Goal: Task Accomplishment & Management: Manage account settings

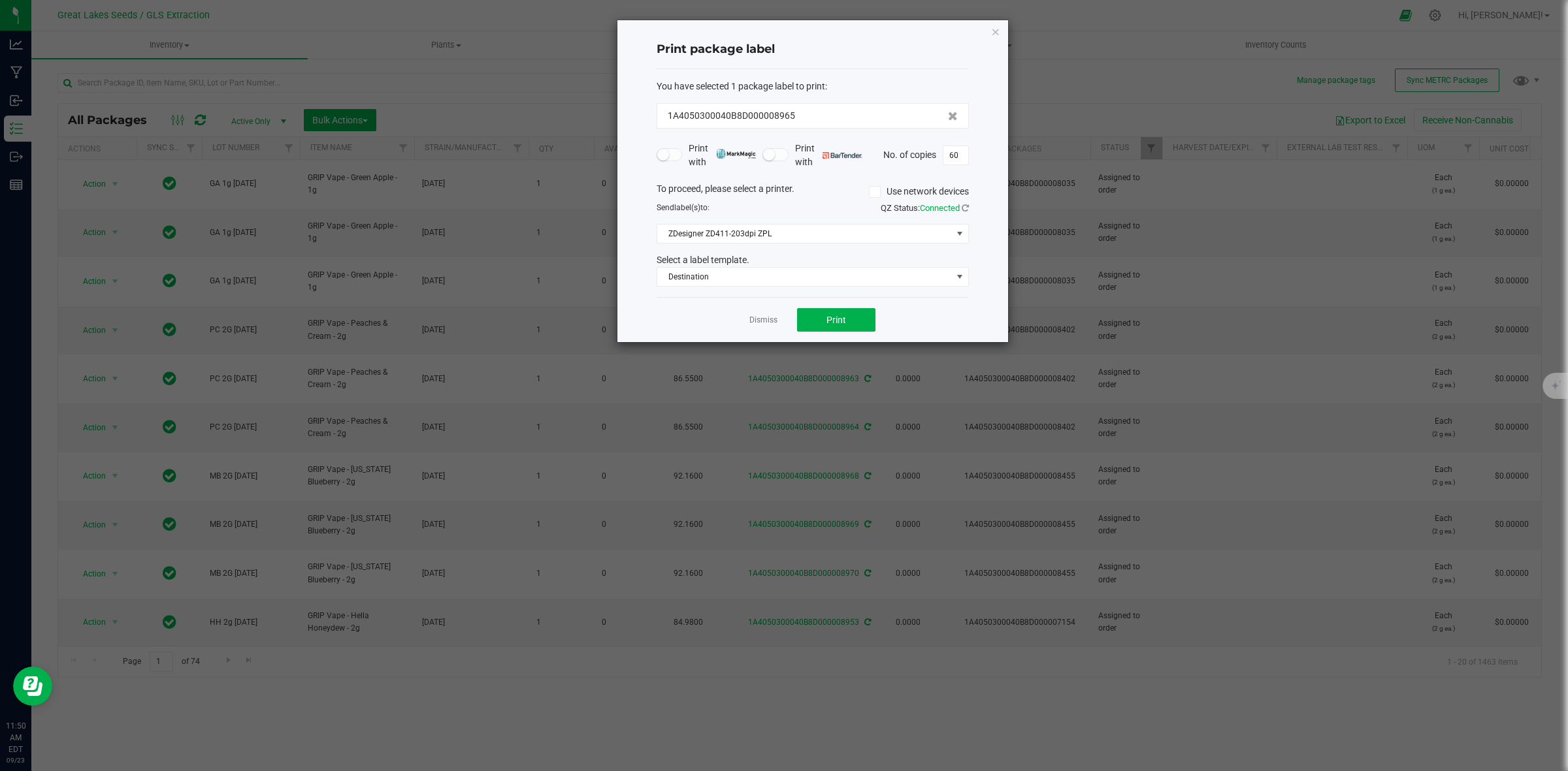
click at [1151, 88] on ngb-modal-window "Print package label You have selected 1 package label to print : 1A4050300040B8…" at bounding box center [789, 385] width 1578 height 771
click at [997, 30] on icon "button" at bounding box center [995, 31] width 10 height 16
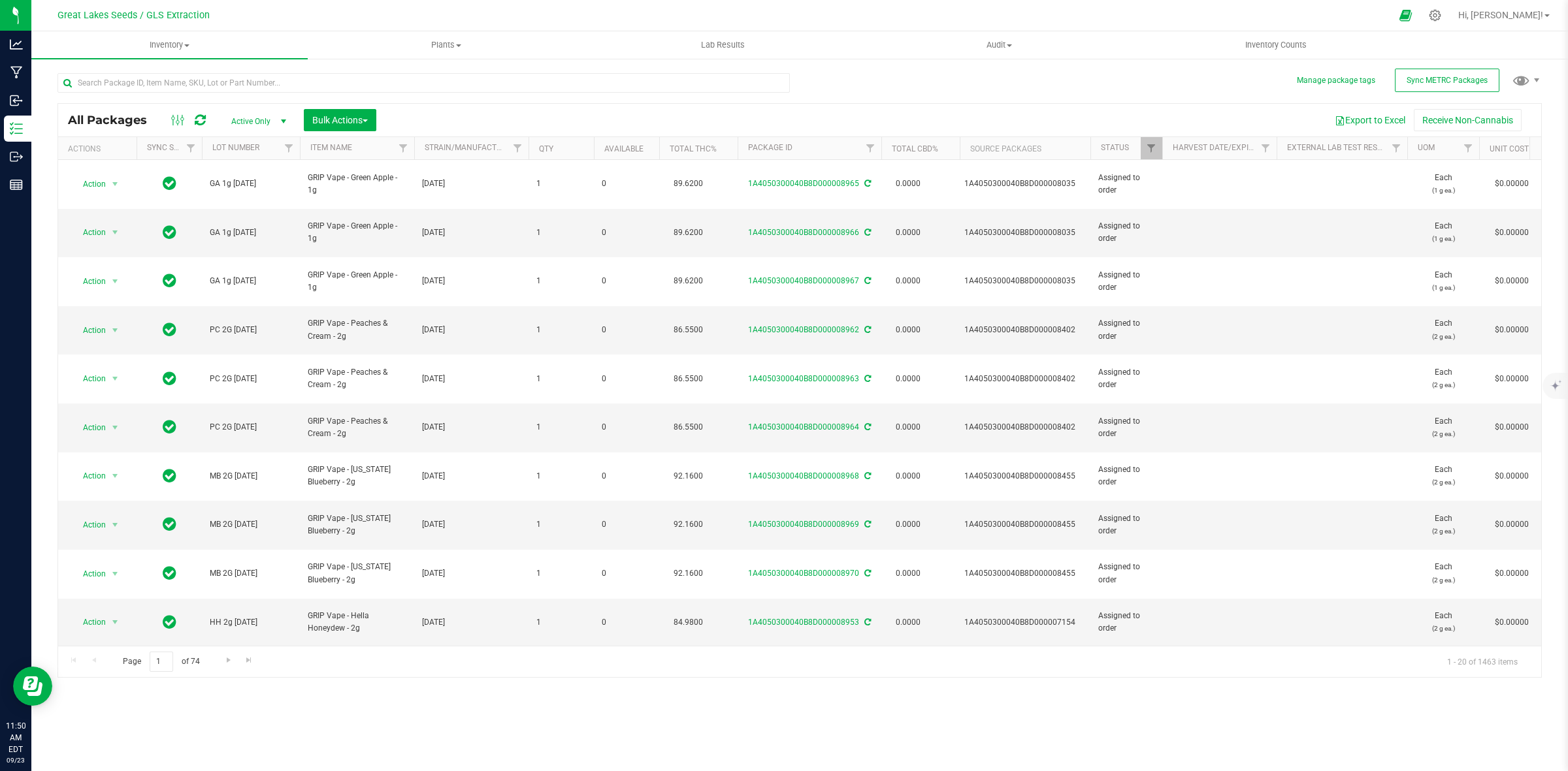
click at [227, 71] on div at bounding box center [429, 82] width 742 height 41
click at [235, 79] on input "text" at bounding box center [424, 83] width 733 height 20
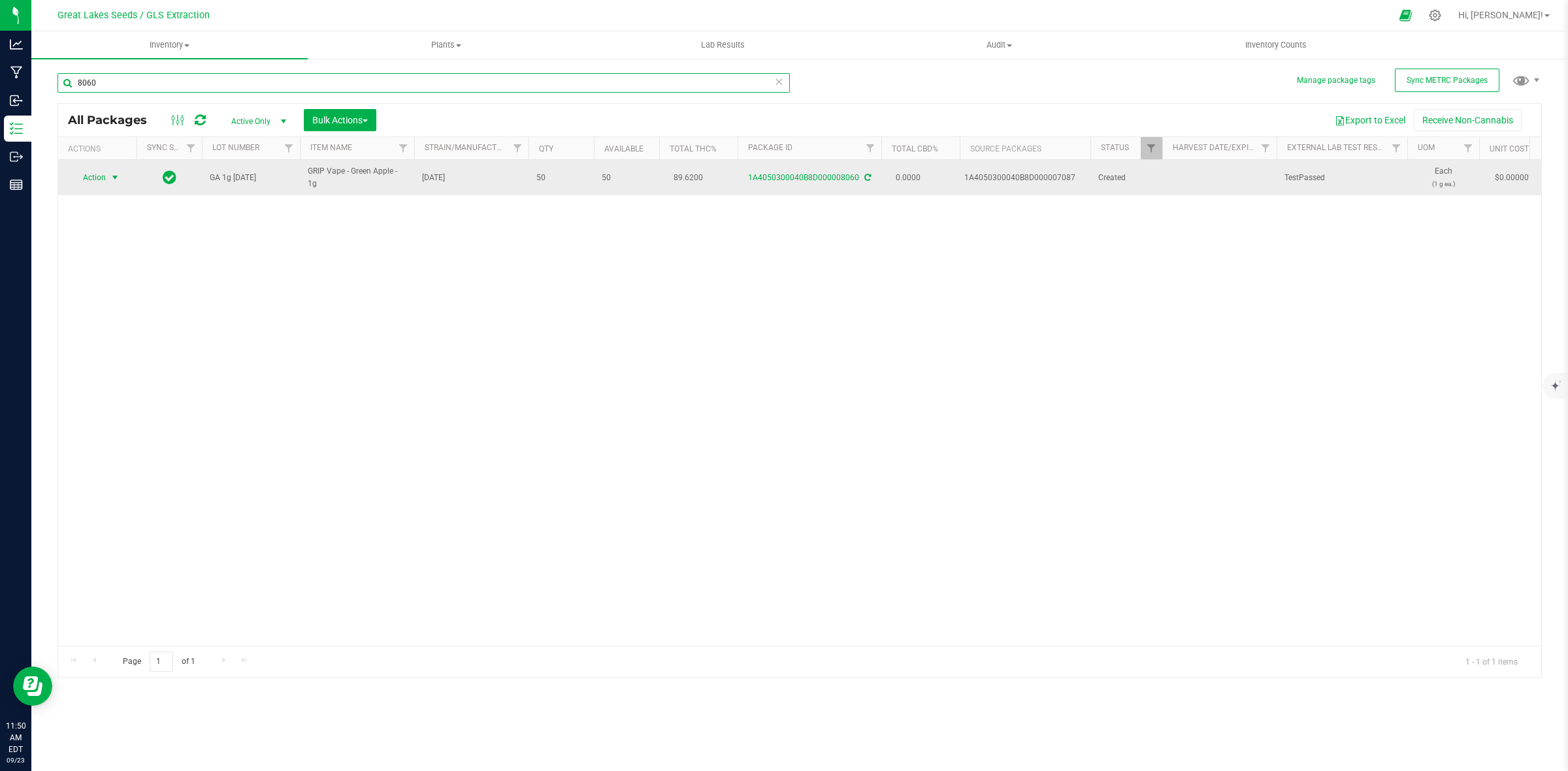
type input "8060"
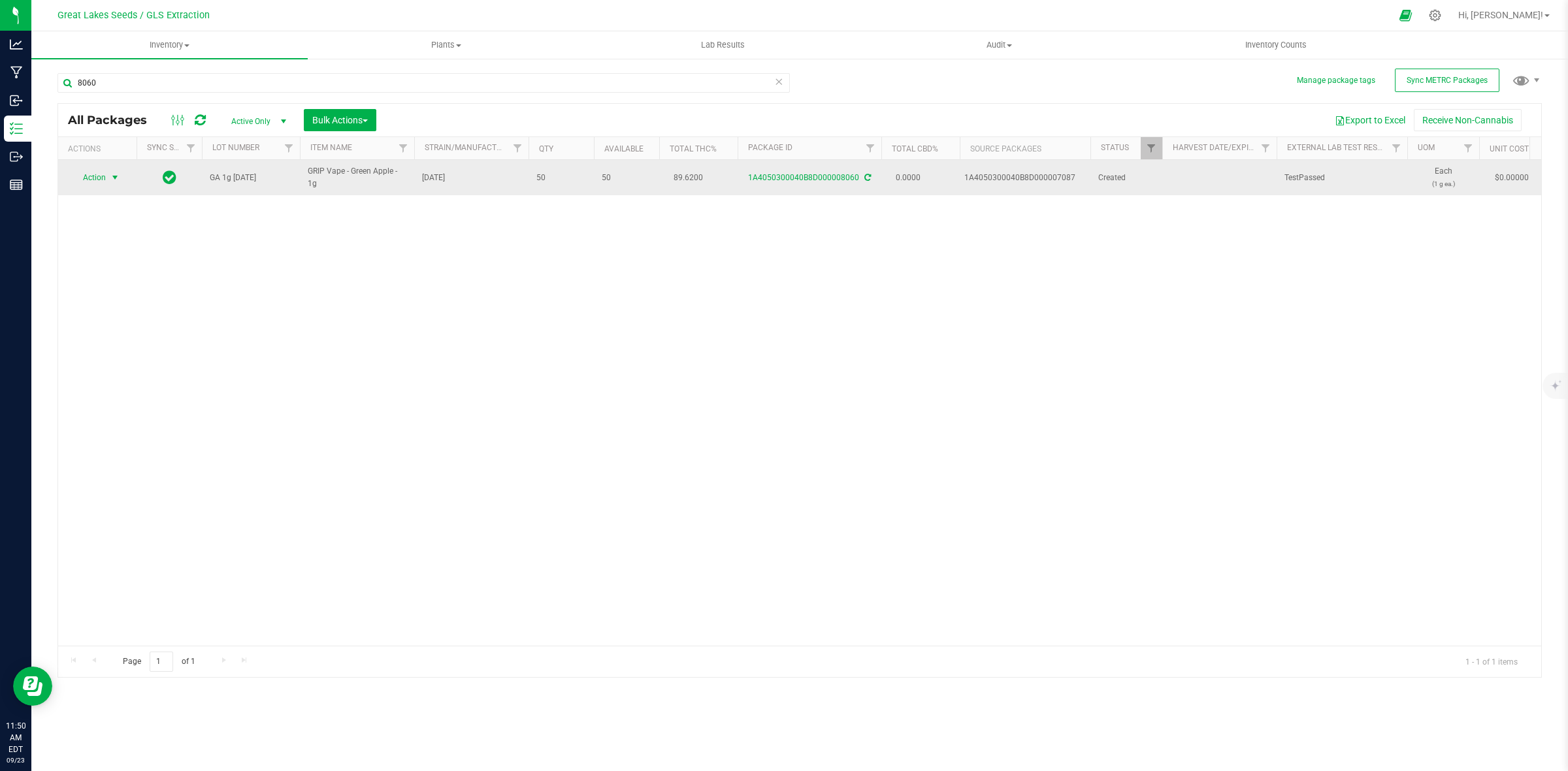
click at [96, 175] on span "Action" at bounding box center [88, 177] width 35 height 18
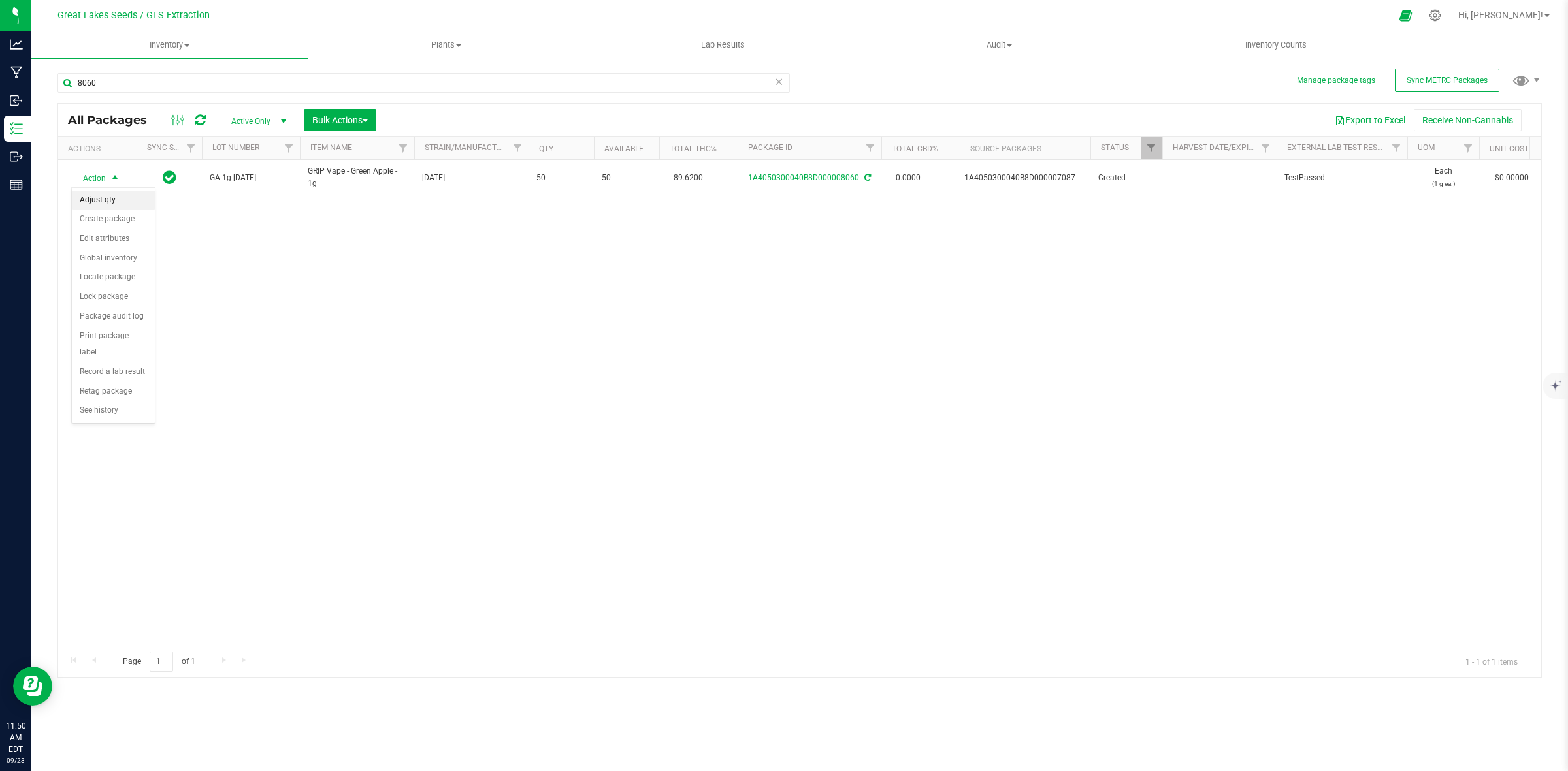
click at [118, 201] on li "Adjust qty" at bounding box center [113, 200] width 83 height 20
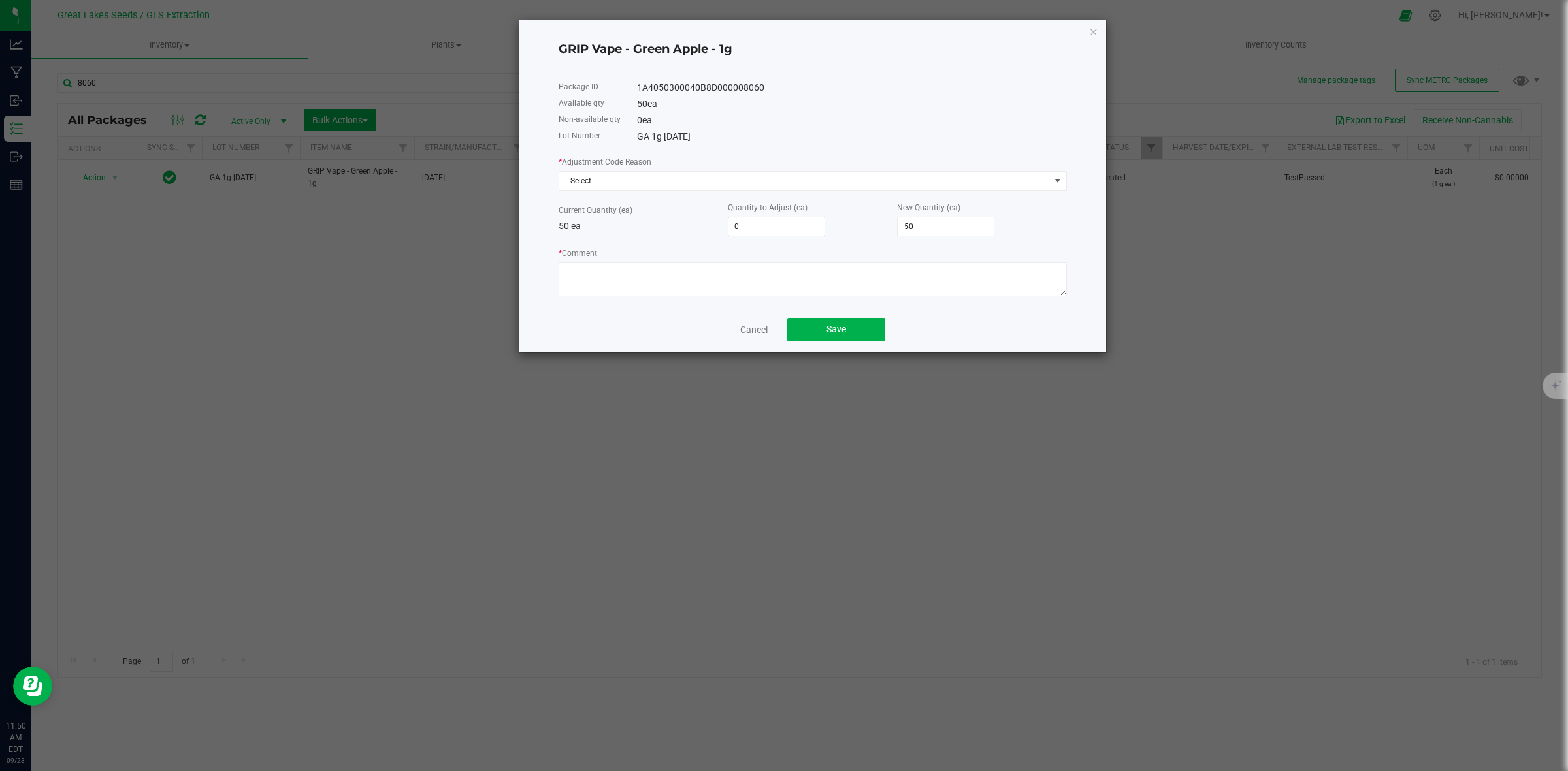
click at [791, 229] on input "0" at bounding box center [776, 226] width 96 height 18
type input "-5"
type input "45"
type input "-50"
type input "0"
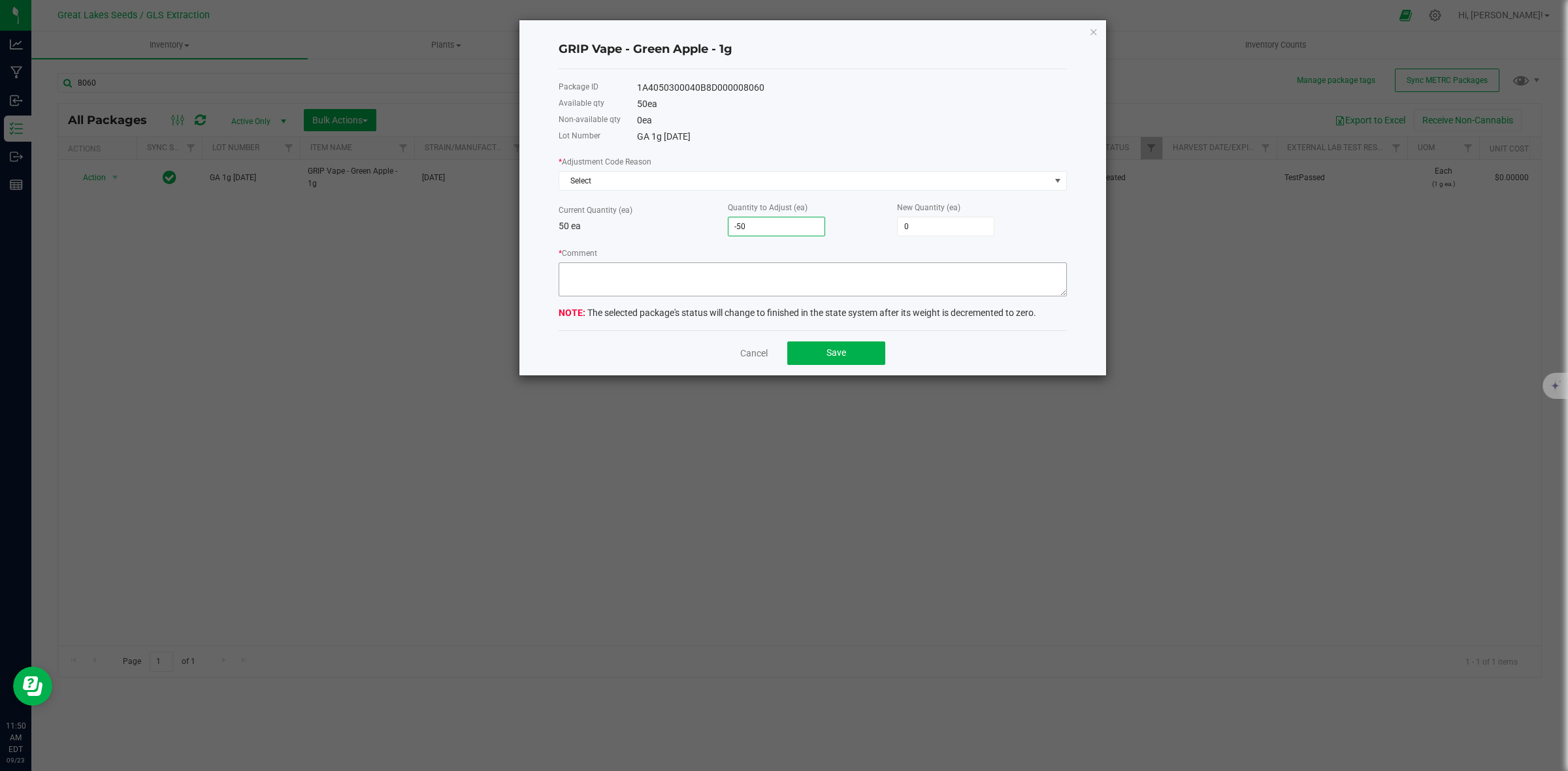
type input "-50"
click at [719, 280] on textarea "* Comment" at bounding box center [812, 279] width 508 height 34
type textarea "entry error"
click at [749, 184] on span "Select" at bounding box center [804, 180] width 491 height 18
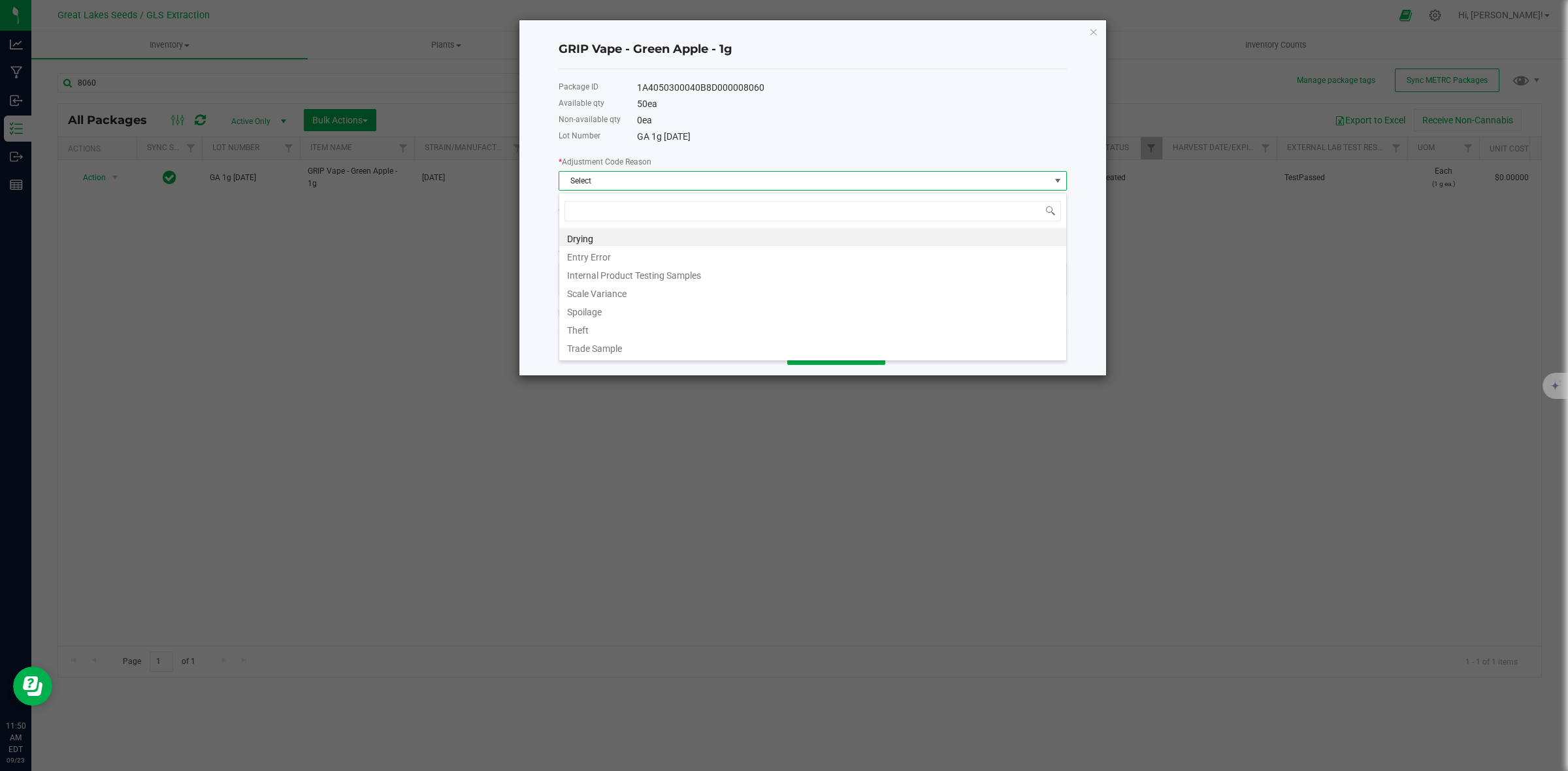
scroll to position [20, 508]
drag, startPoint x: 677, startPoint y: 250, endPoint x: 727, endPoint y: 289, distance: 63.4
click at [677, 250] on li "Entry Error" at bounding box center [812, 255] width 507 height 18
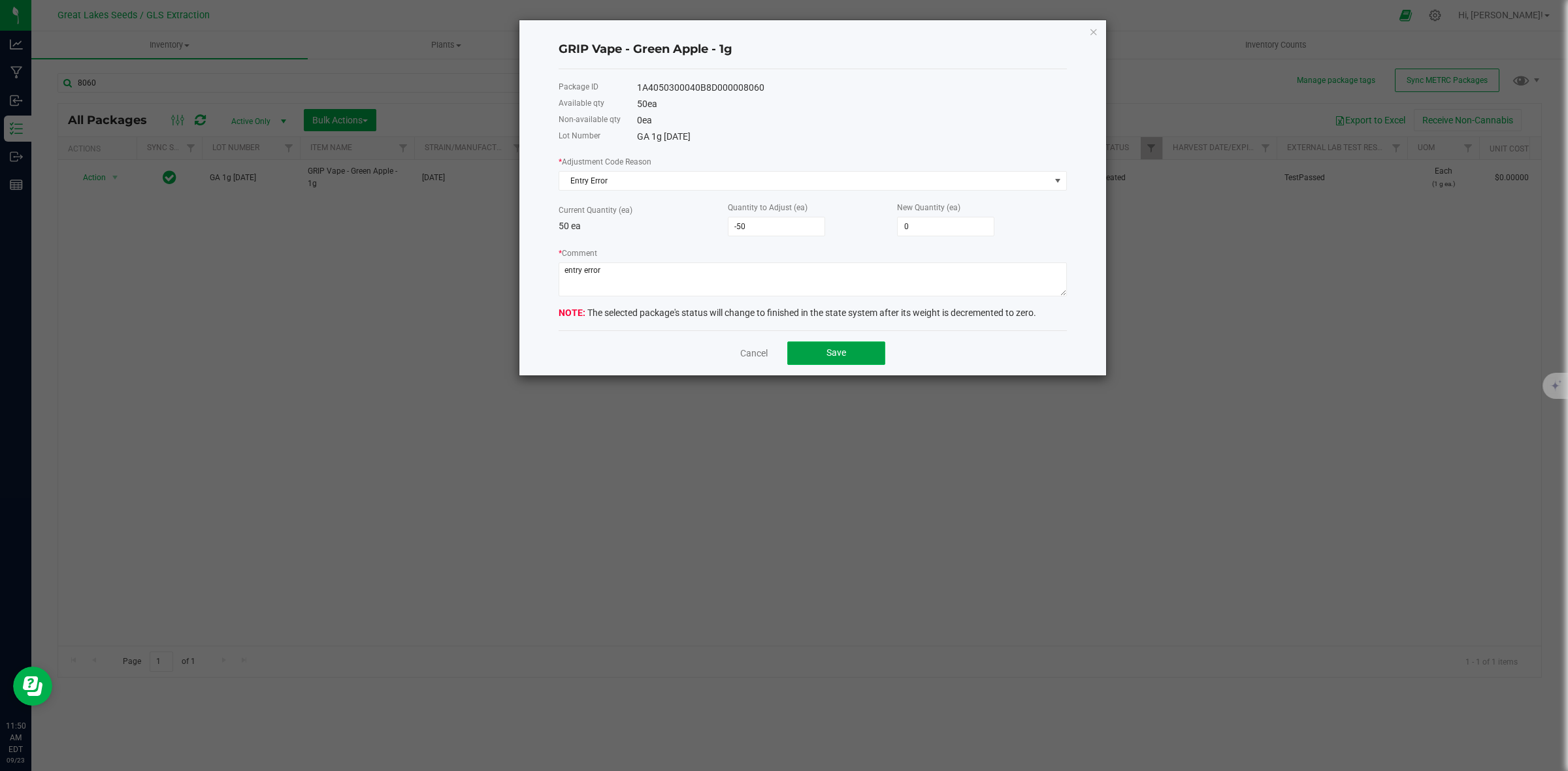
click at [837, 350] on button "Save" at bounding box center [835, 352] width 98 height 23
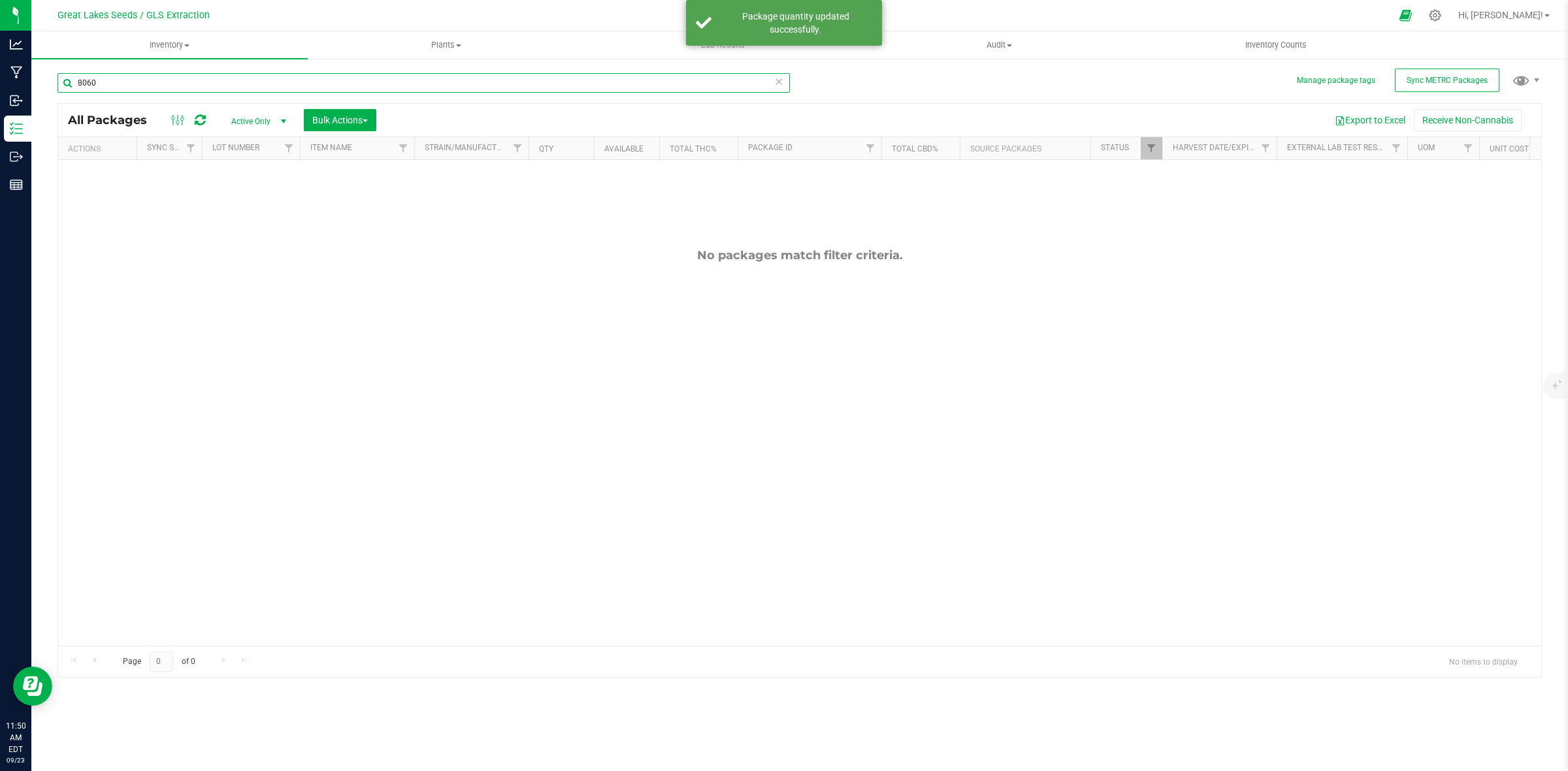
drag, startPoint x: 122, startPoint y: 88, endPoint x: 68, endPoint y: 79, distance: 54.7
click at [69, 79] on input "8060" at bounding box center [424, 83] width 733 height 20
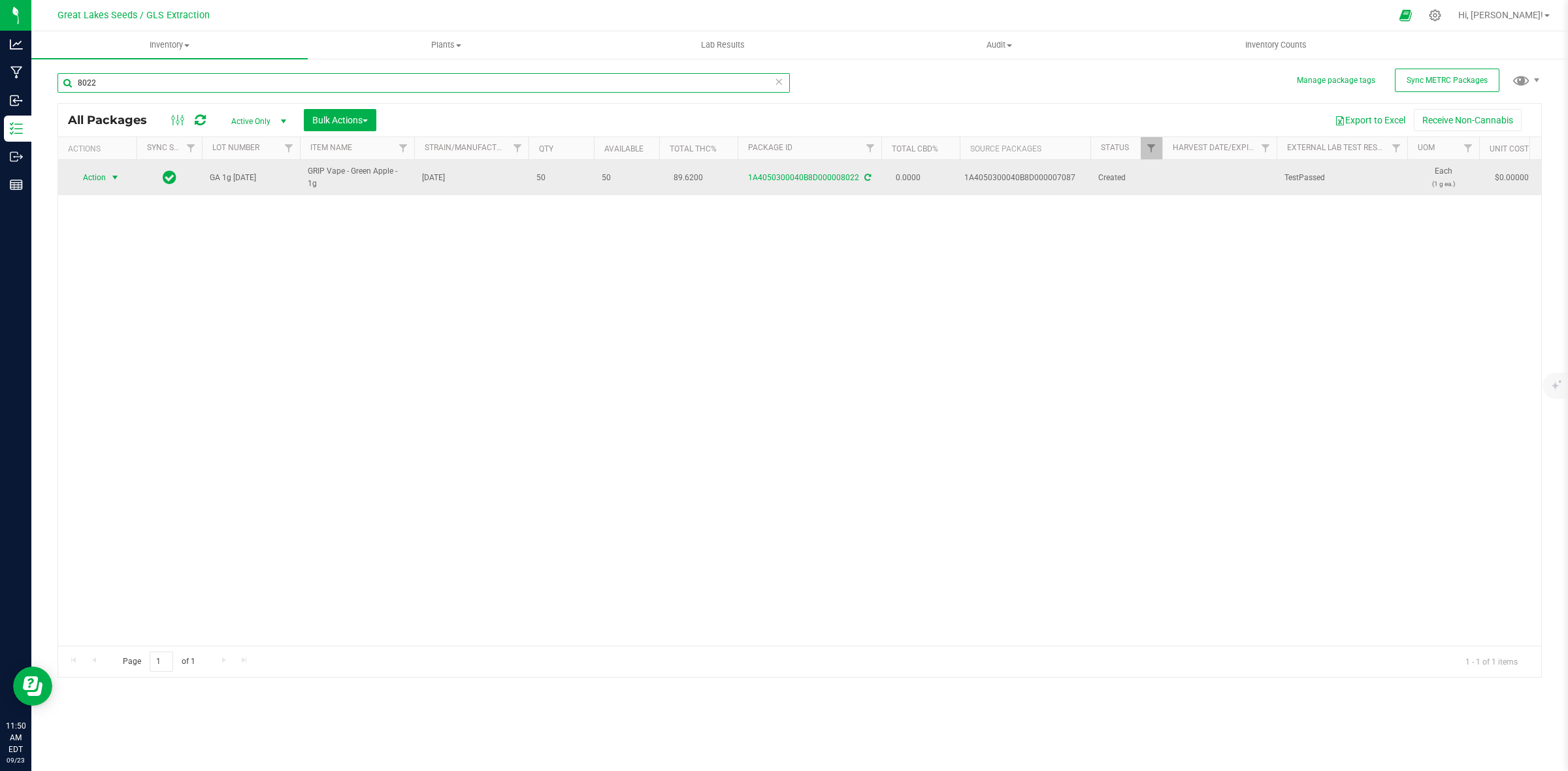
type input "8022"
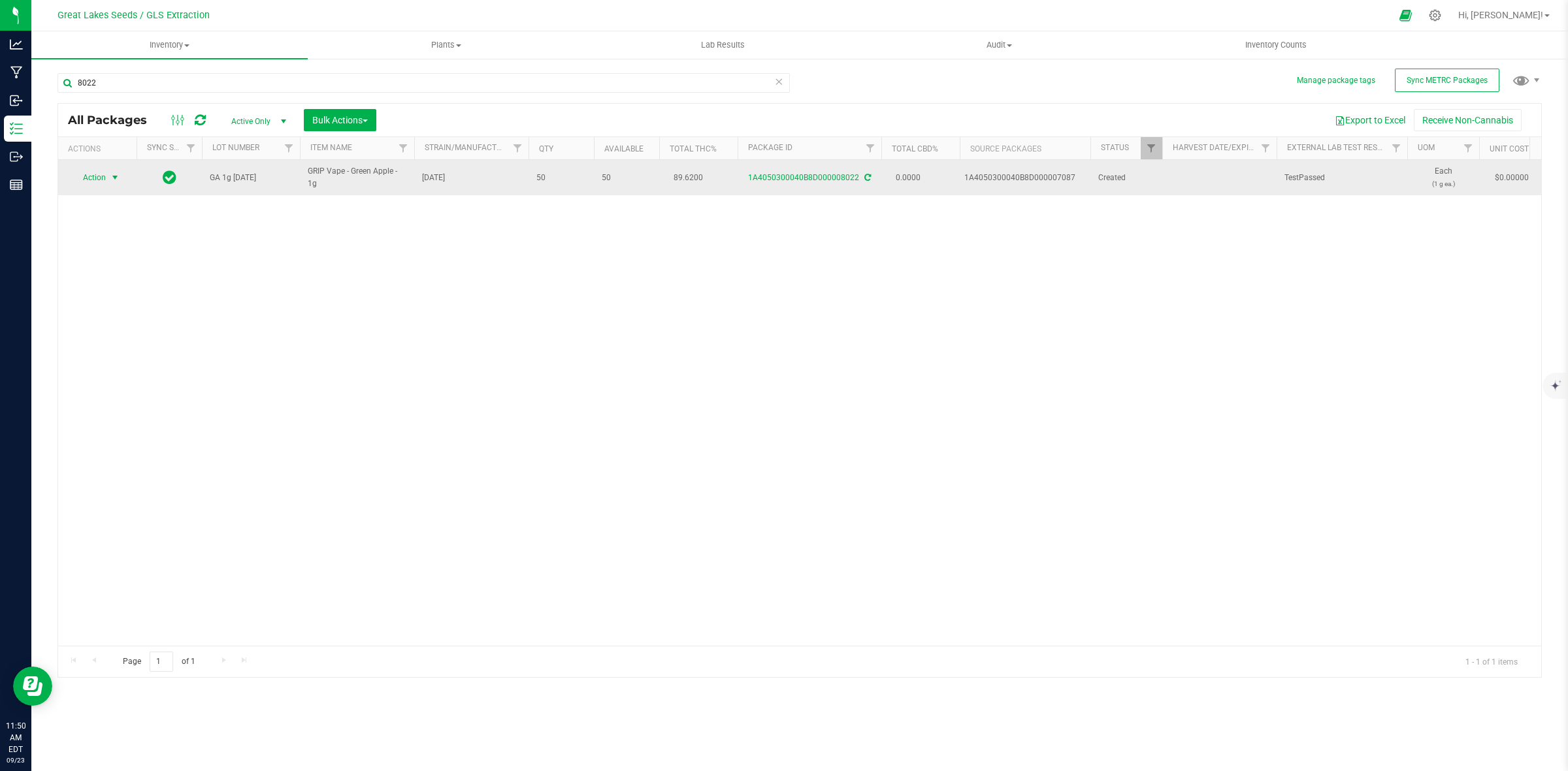
click at [98, 177] on span "Action" at bounding box center [88, 177] width 35 height 18
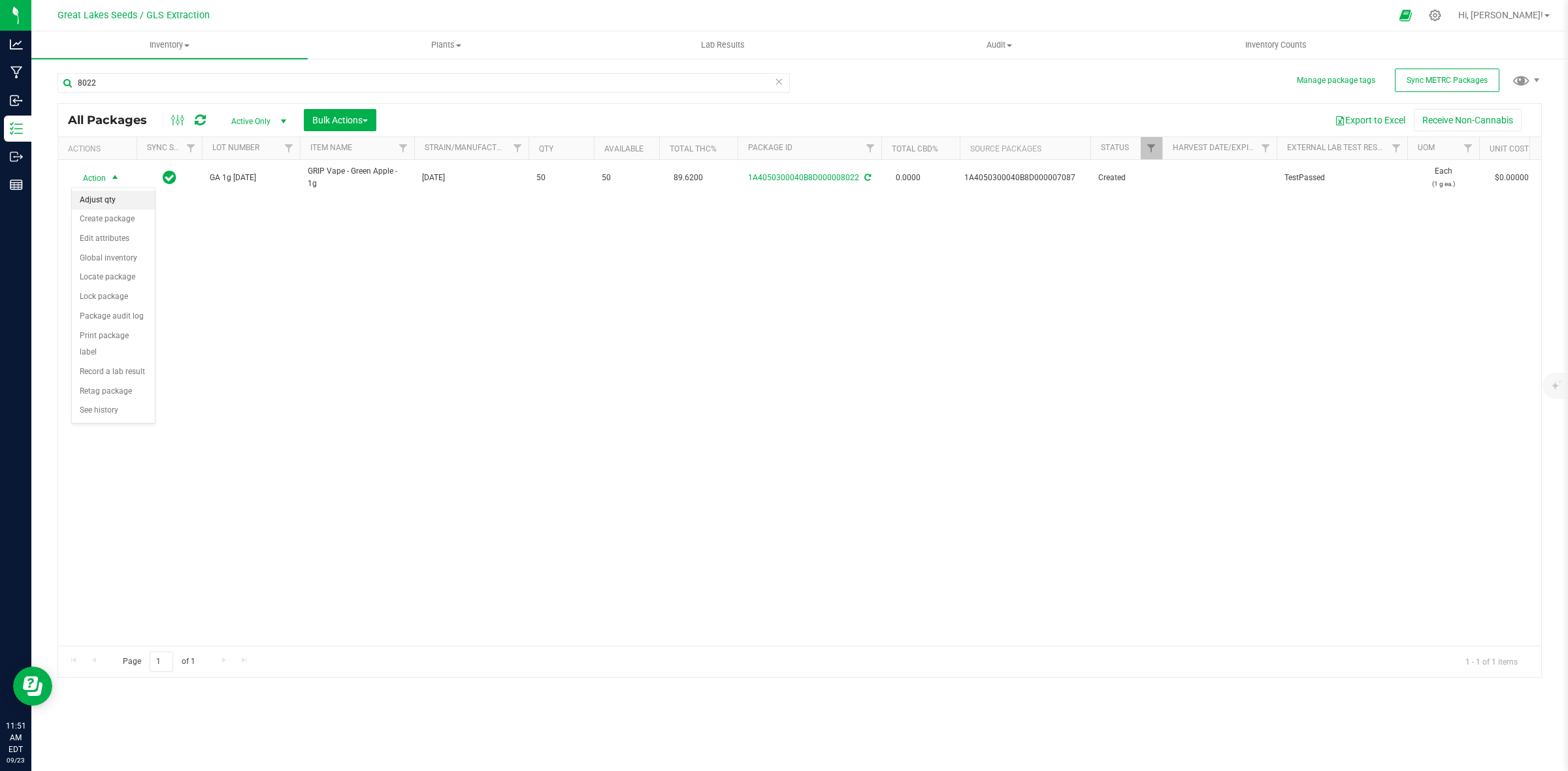
click at [98, 197] on li "Adjust qty" at bounding box center [113, 200] width 83 height 20
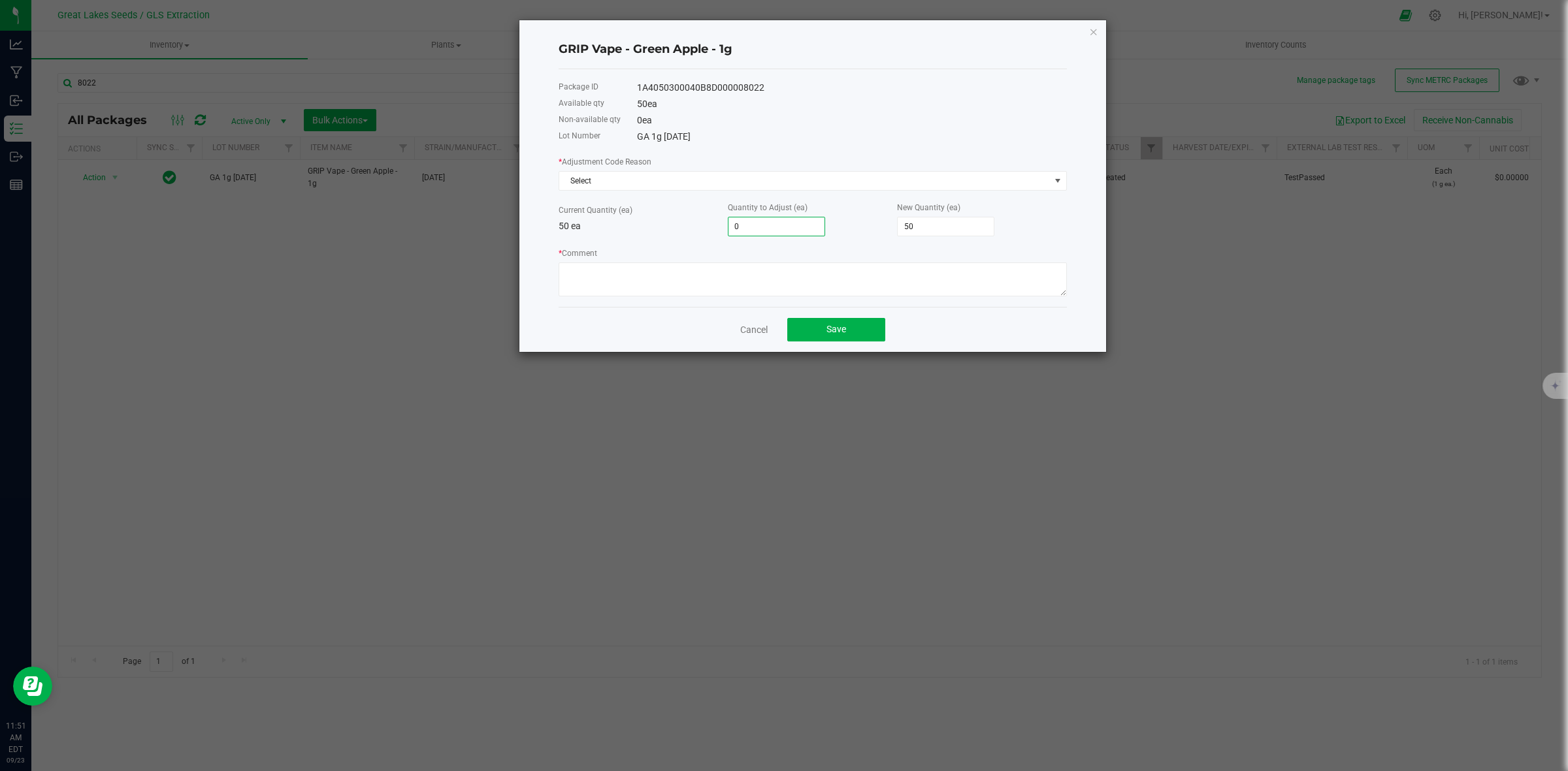
click at [783, 232] on input "0" at bounding box center [776, 226] width 96 height 18
type input "-3"
type input "47"
type input "-31"
type input "19"
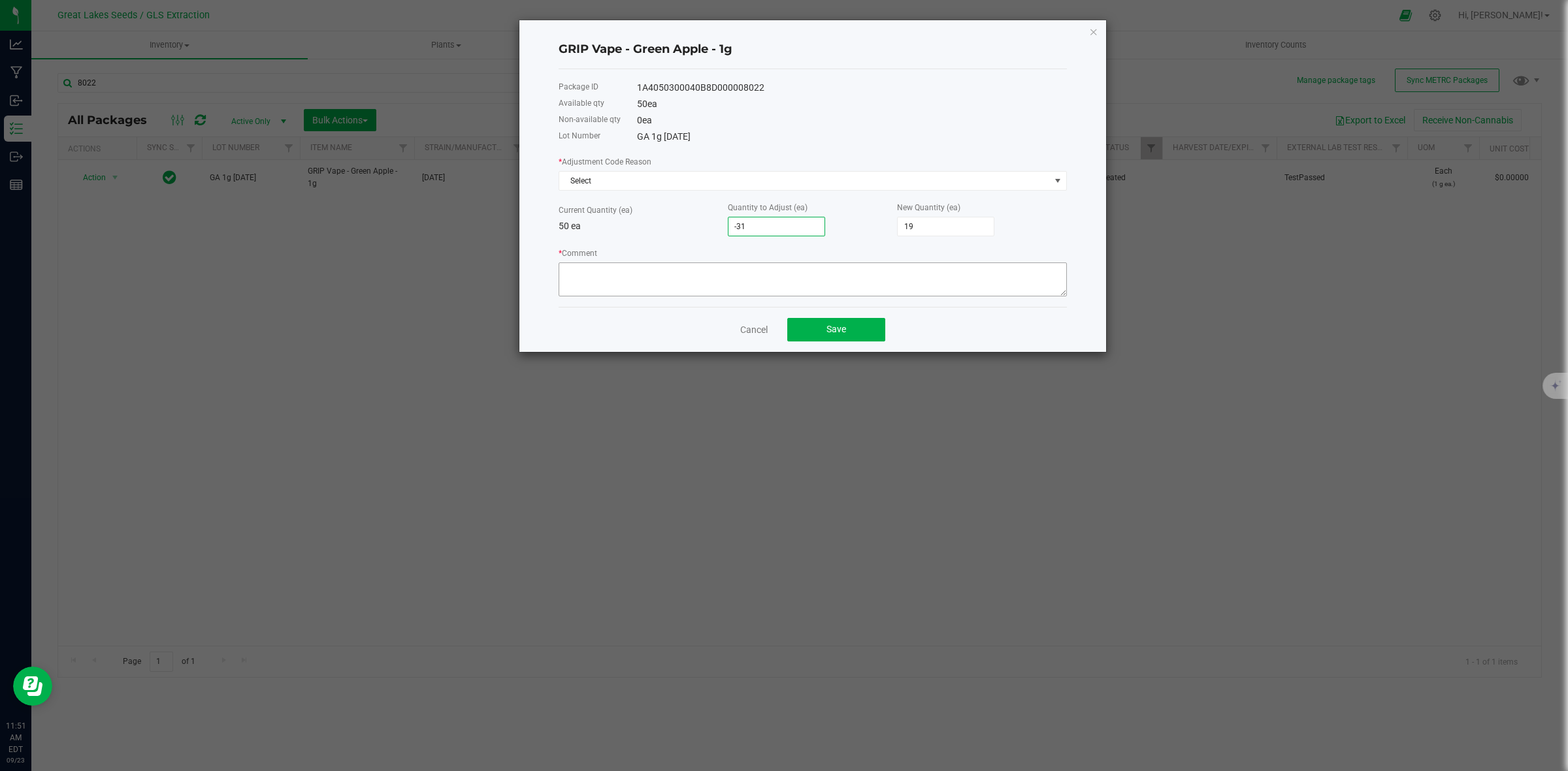
type input "-31"
click at [850, 282] on textarea "* Comment" at bounding box center [812, 279] width 508 height 34
type textarea "Entry Error"
click at [722, 185] on span "Select" at bounding box center [804, 180] width 491 height 18
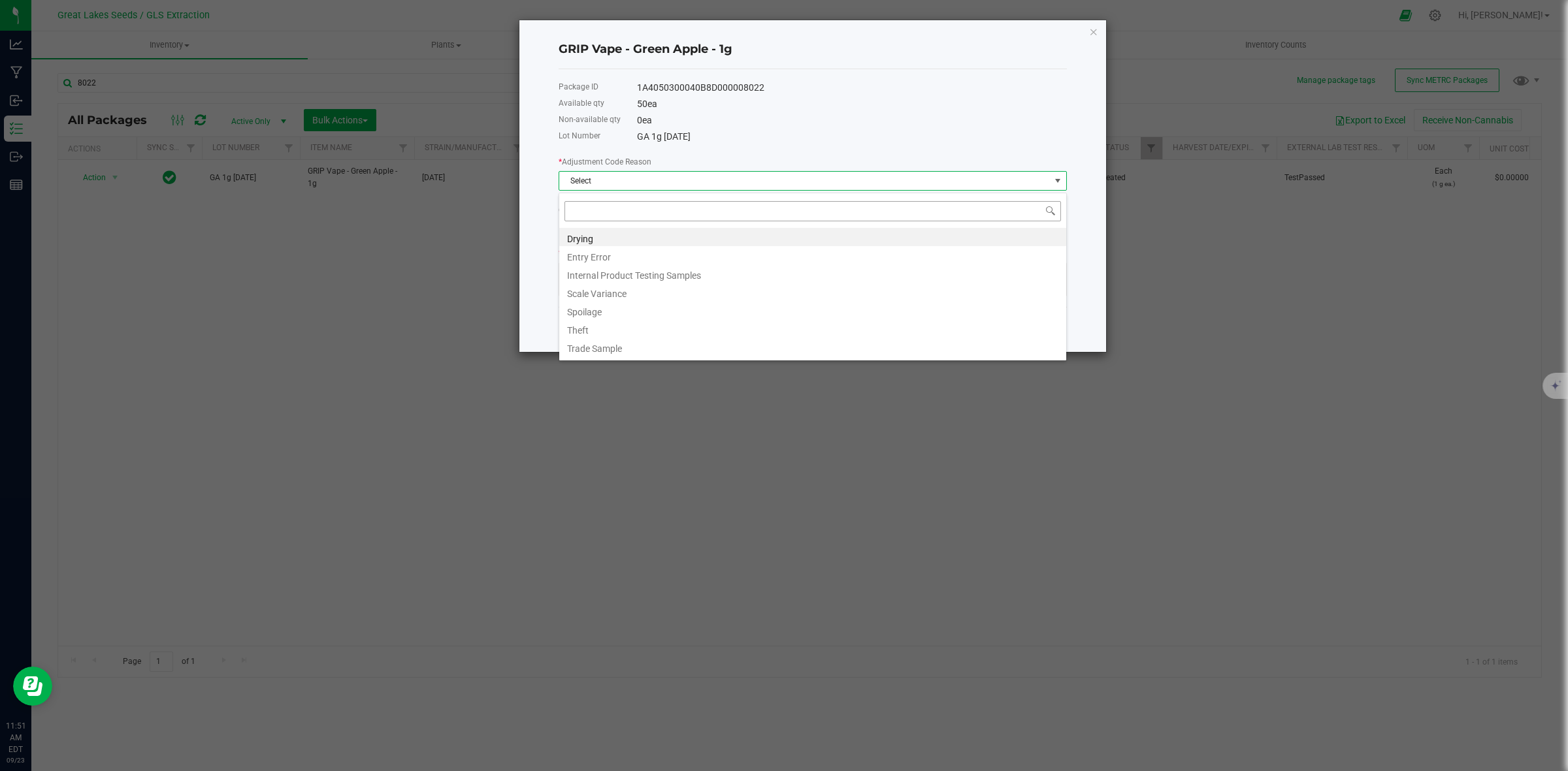
scroll to position [20, 508]
click at [717, 255] on li "Entry Error" at bounding box center [812, 255] width 507 height 18
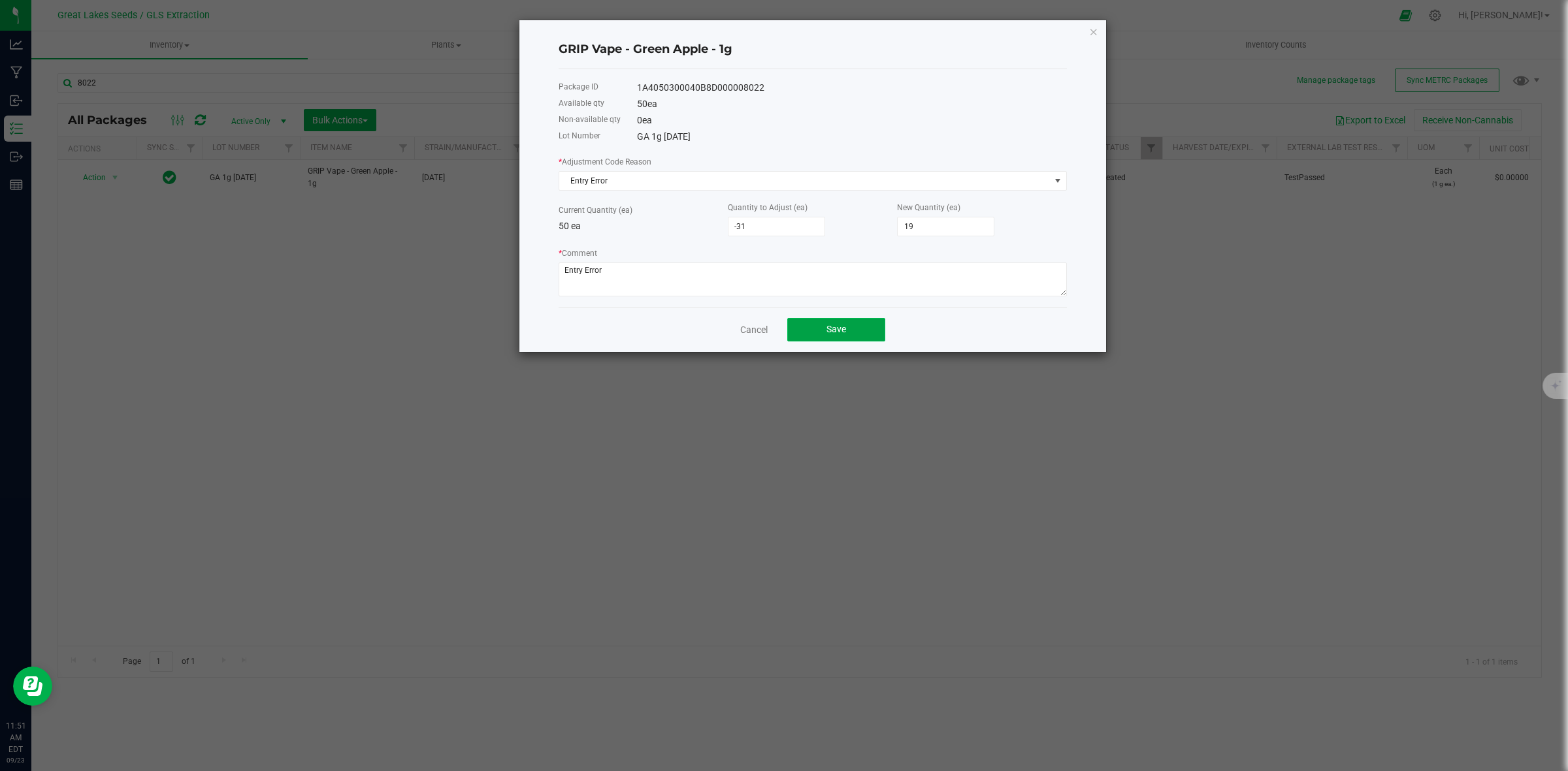
click at [850, 325] on button "Save" at bounding box center [835, 329] width 98 height 23
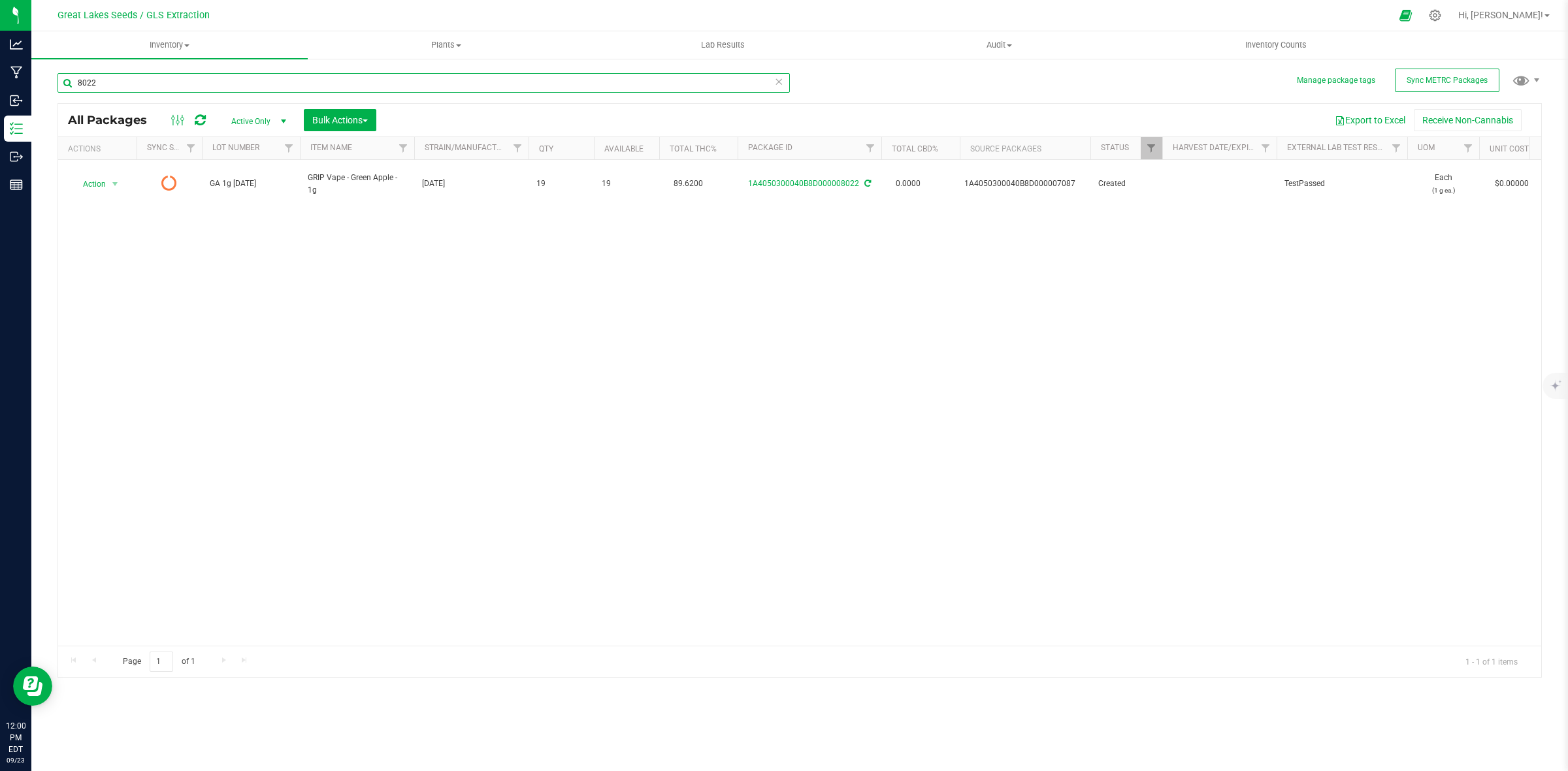
drag, startPoint x: 128, startPoint y: 79, endPoint x: 44, endPoint y: 75, distance: 84.1
click at [38, 79] on div "Manage package tags Sync METRC Packages 8022 All Packages Active Only Active On…" at bounding box center [799, 256] width 1536 height 398
type input "8"
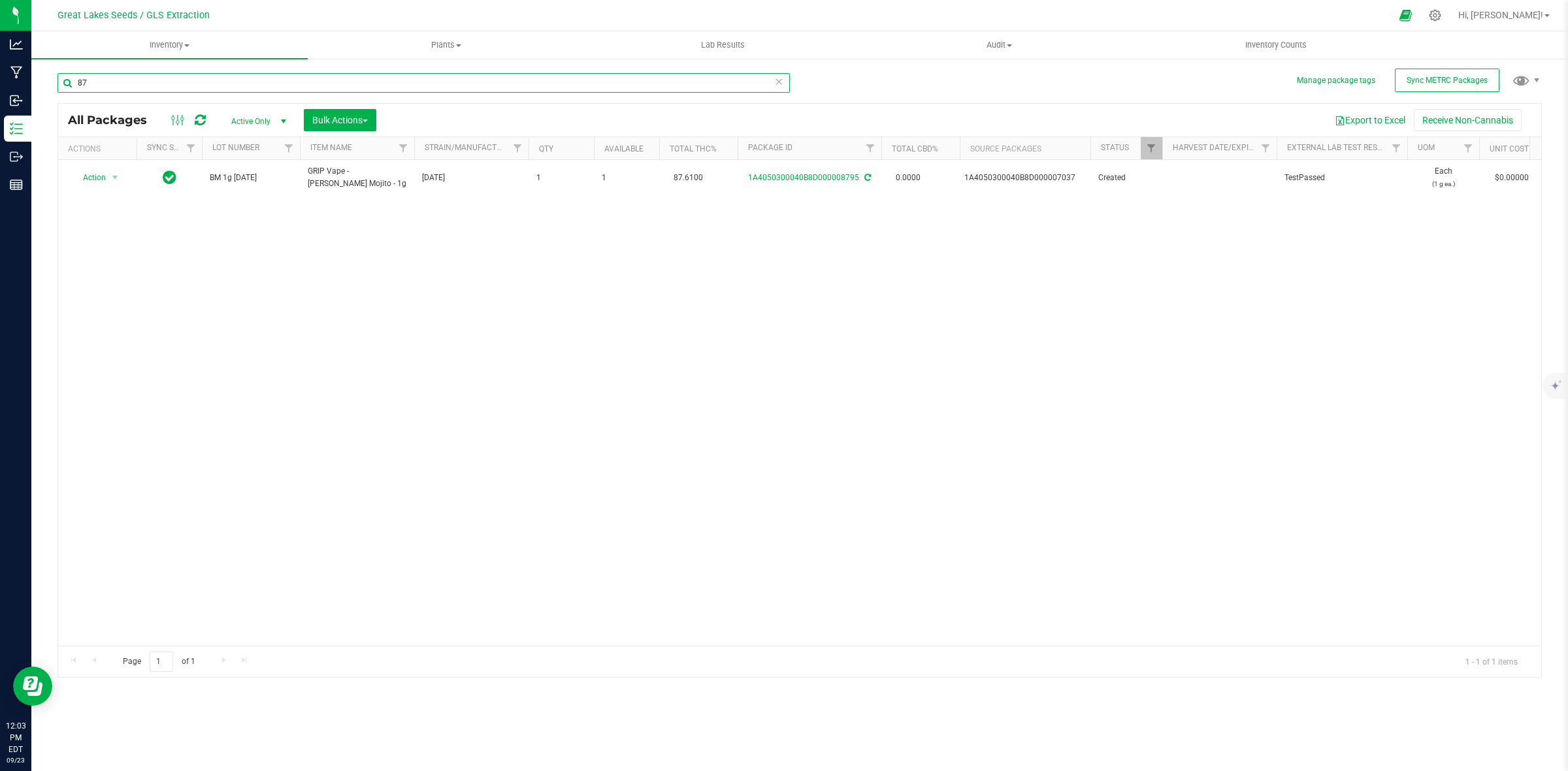
type input "8"
type input "7"
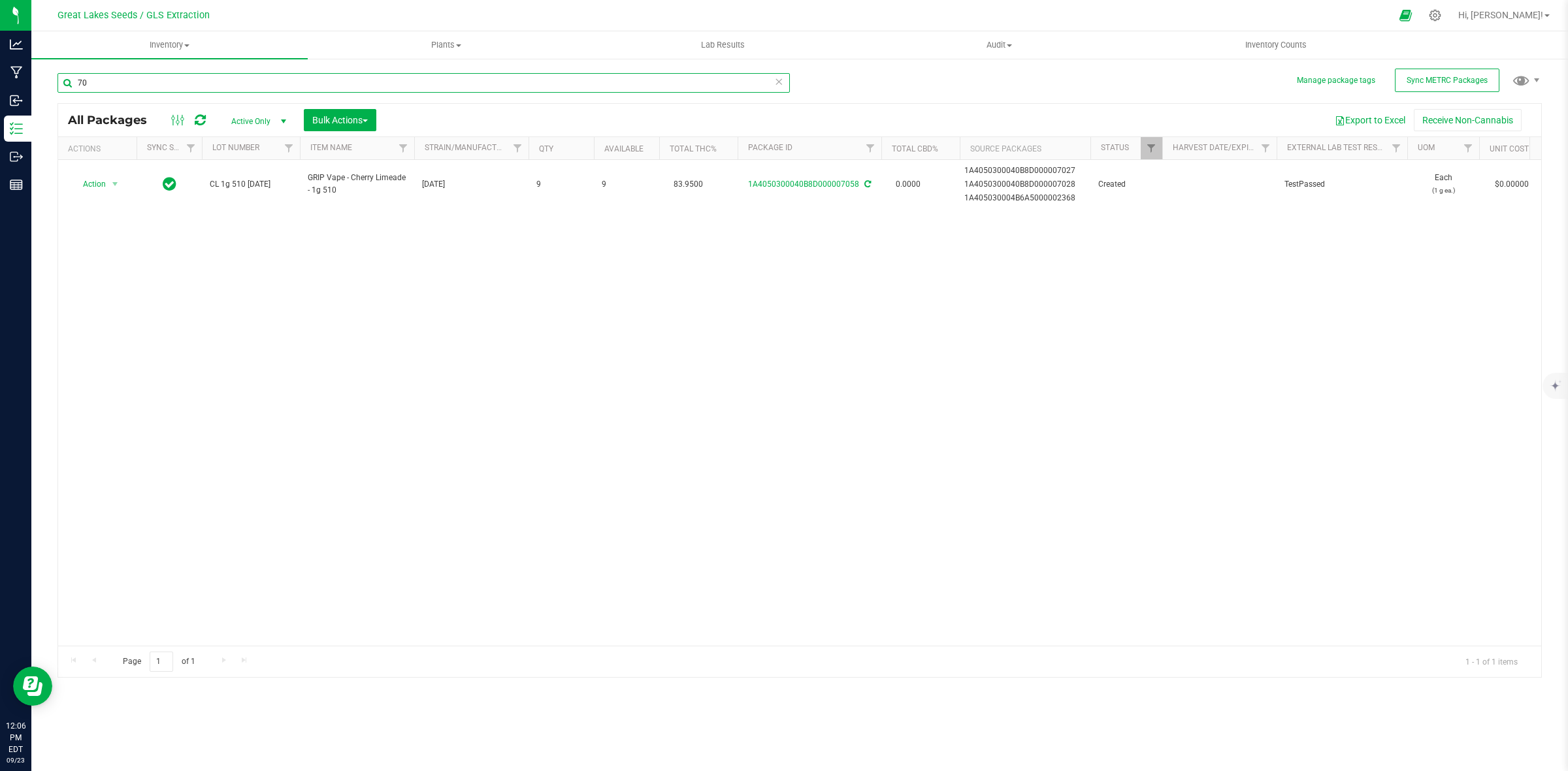
type input "7"
type input "6"
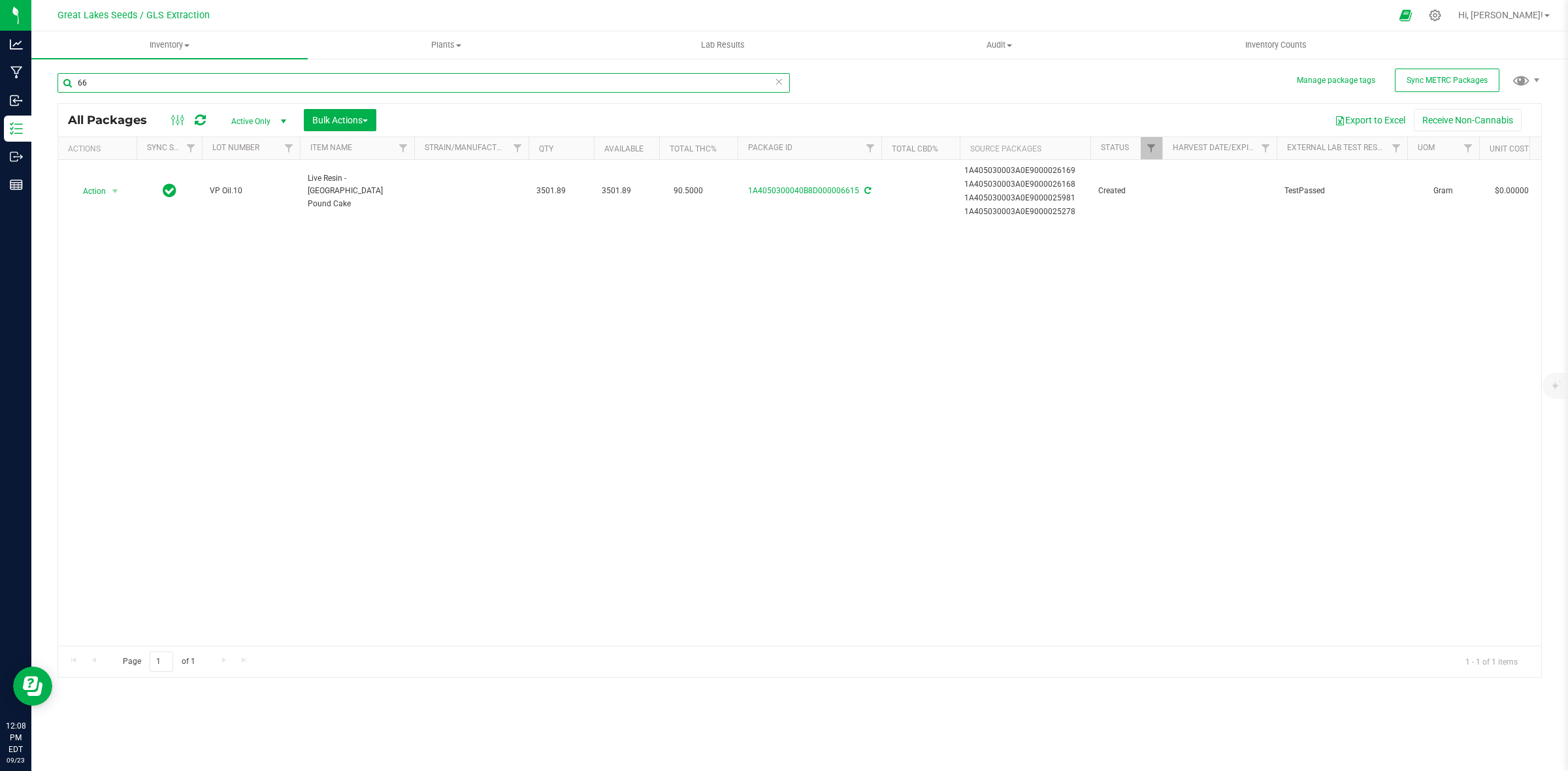
type input "6"
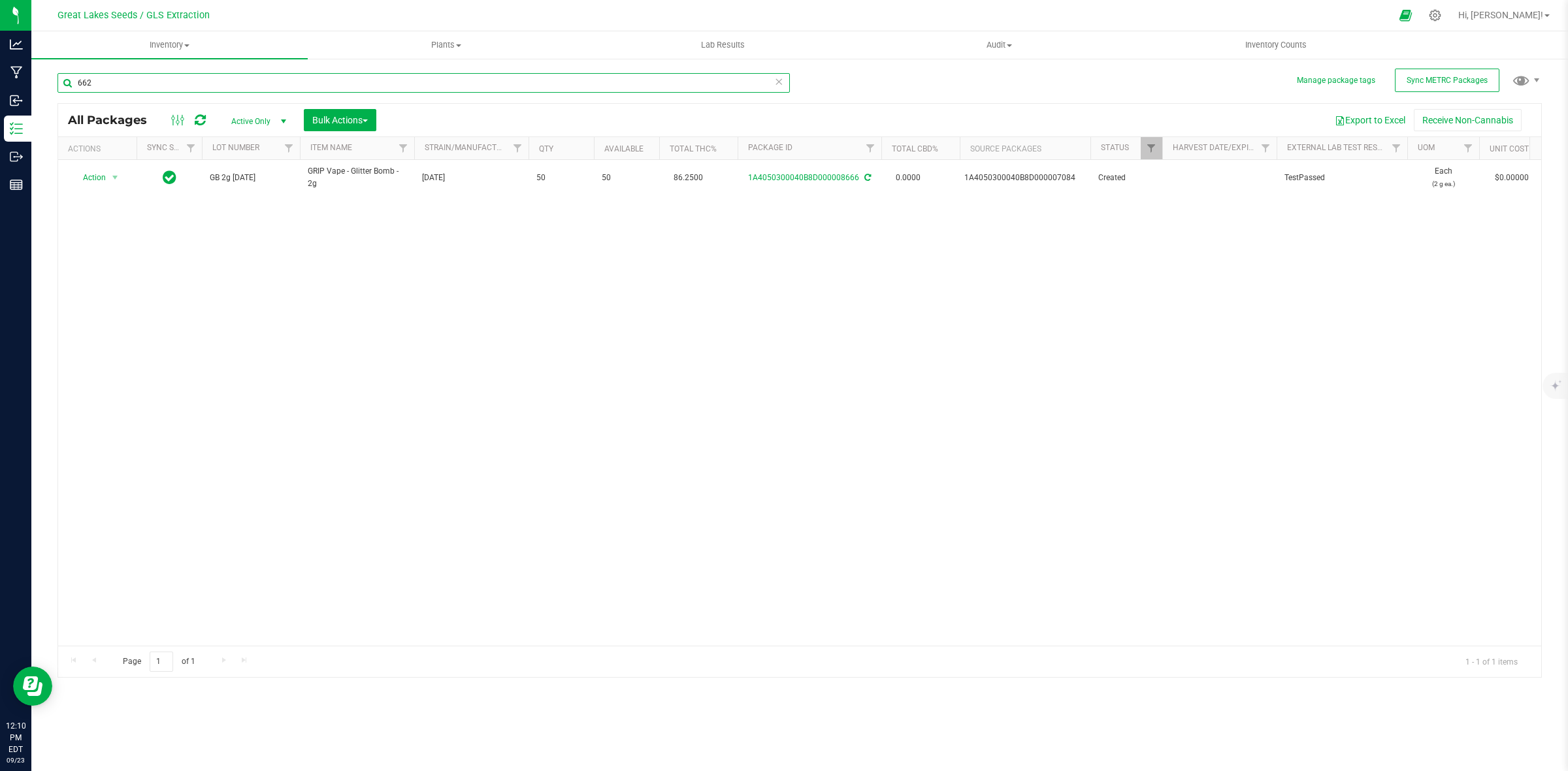
type input "6623"
drag, startPoint x: 144, startPoint y: 82, endPoint x: 43, endPoint y: 86, distance: 101.1
click at [43, 86] on div "Manage package tags Sync METRC Packages 6623 All Packages Active Only Active On…" at bounding box center [799, 256] width 1536 height 398
type input "7"
type input "6"
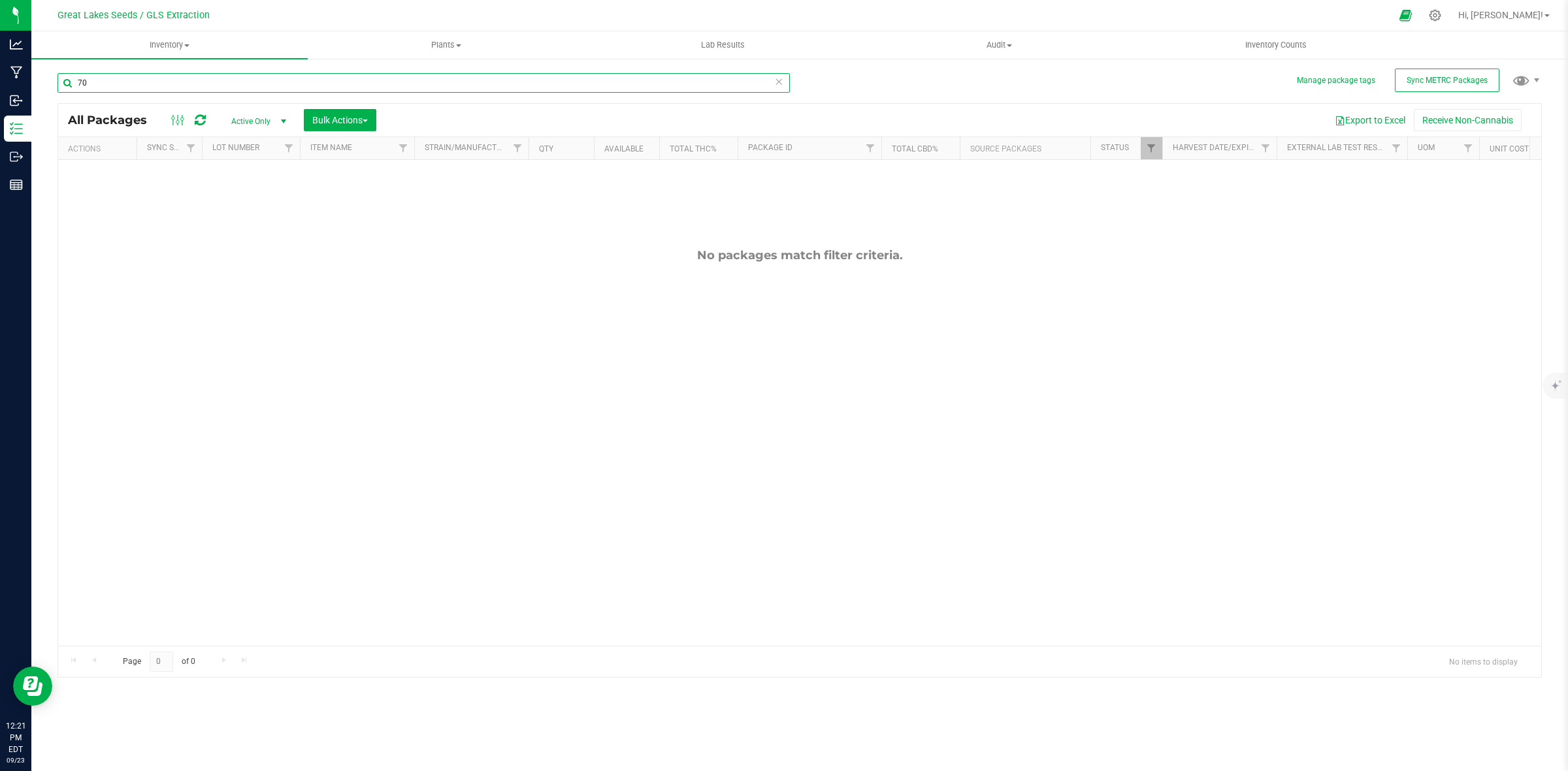
type input "7"
type input "6"
type input "6715"
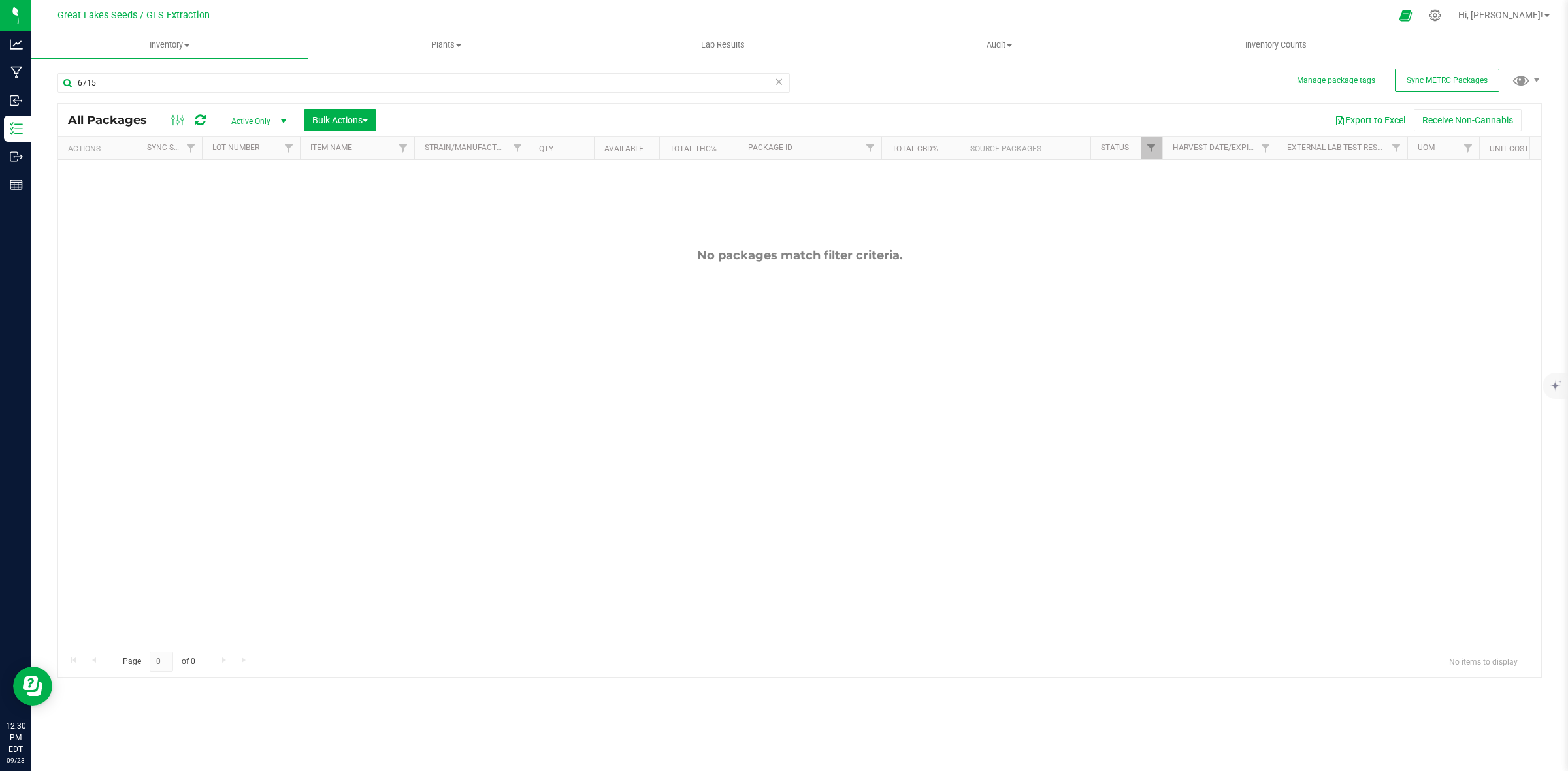
click at [263, 130] on div "Active Only Active Only Lab Samples Locked All External Internal Bulk Actions A…" at bounding box center [303, 120] width 166 height 22
click at [282, 124] on span "select" at bounding box center [283, 122] width 10 height 10
click at [261, 207] on li "All" at bounding box center [257, 201] width 71 height 20
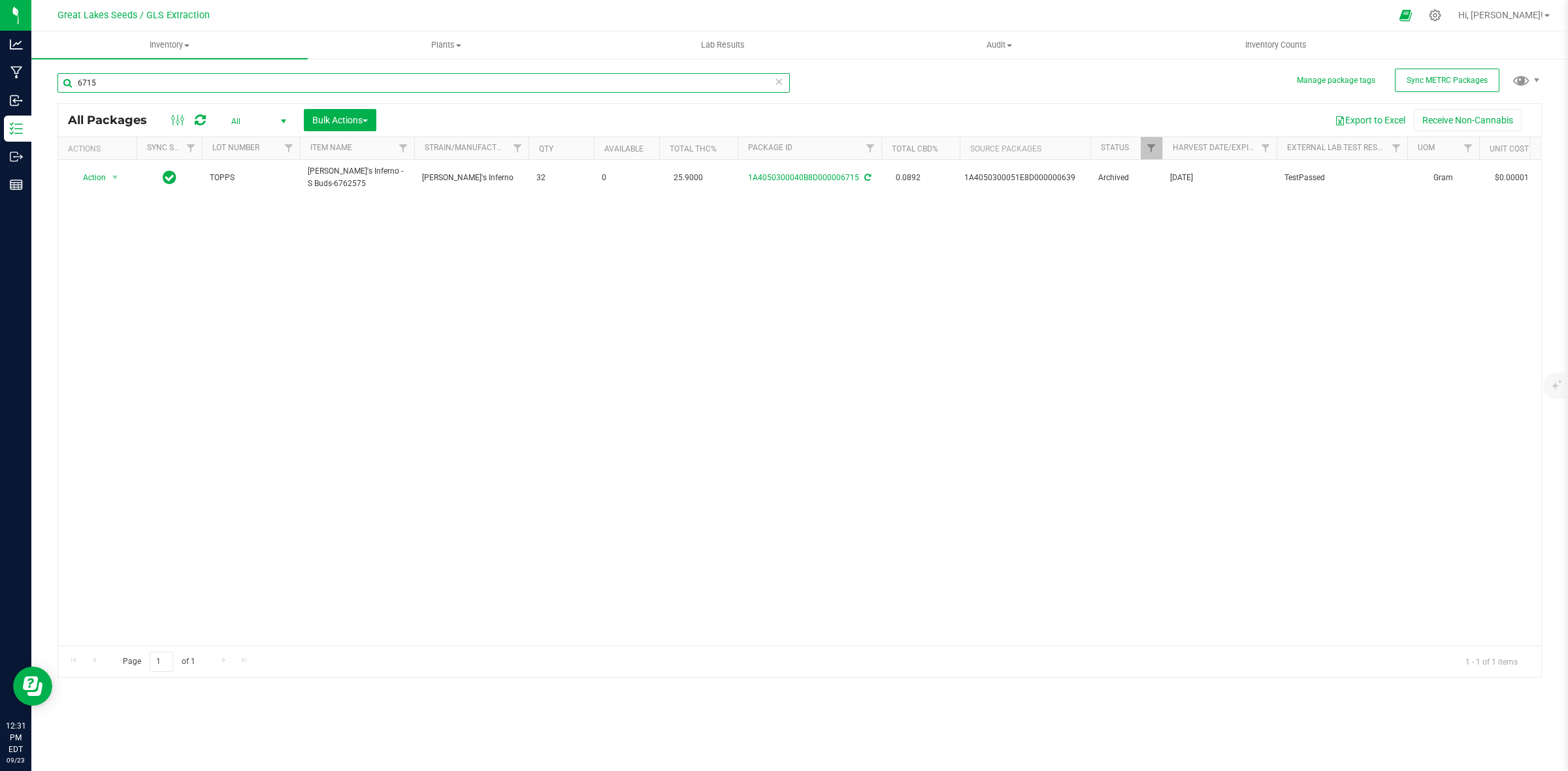
click at [142, 92] on input "6715" at bounding box center [424, 83] width 733 height 20
type input "6714"
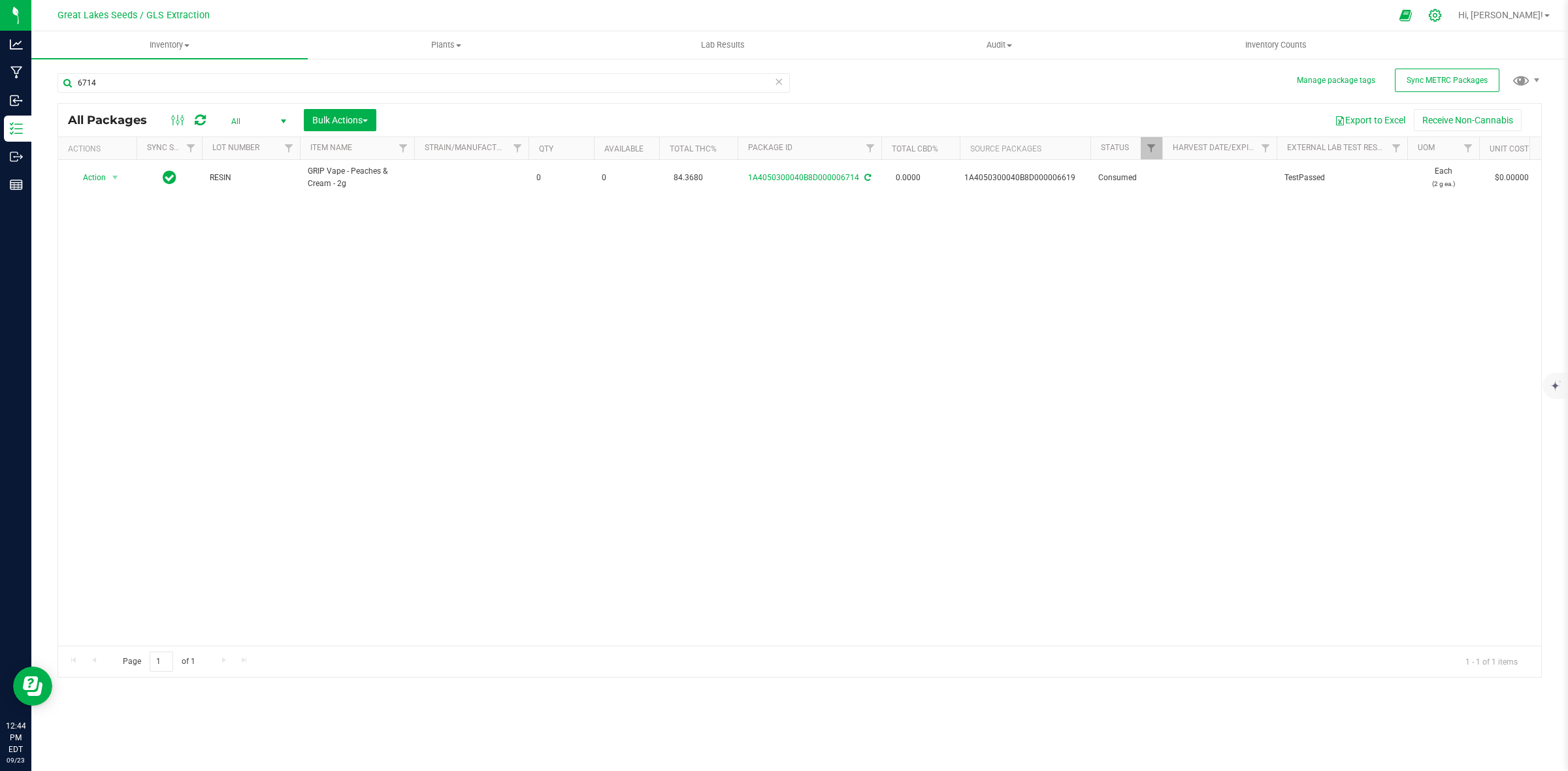
click at [1441, 14] on icon at bounding box center [1435, 16] width 12 height 12
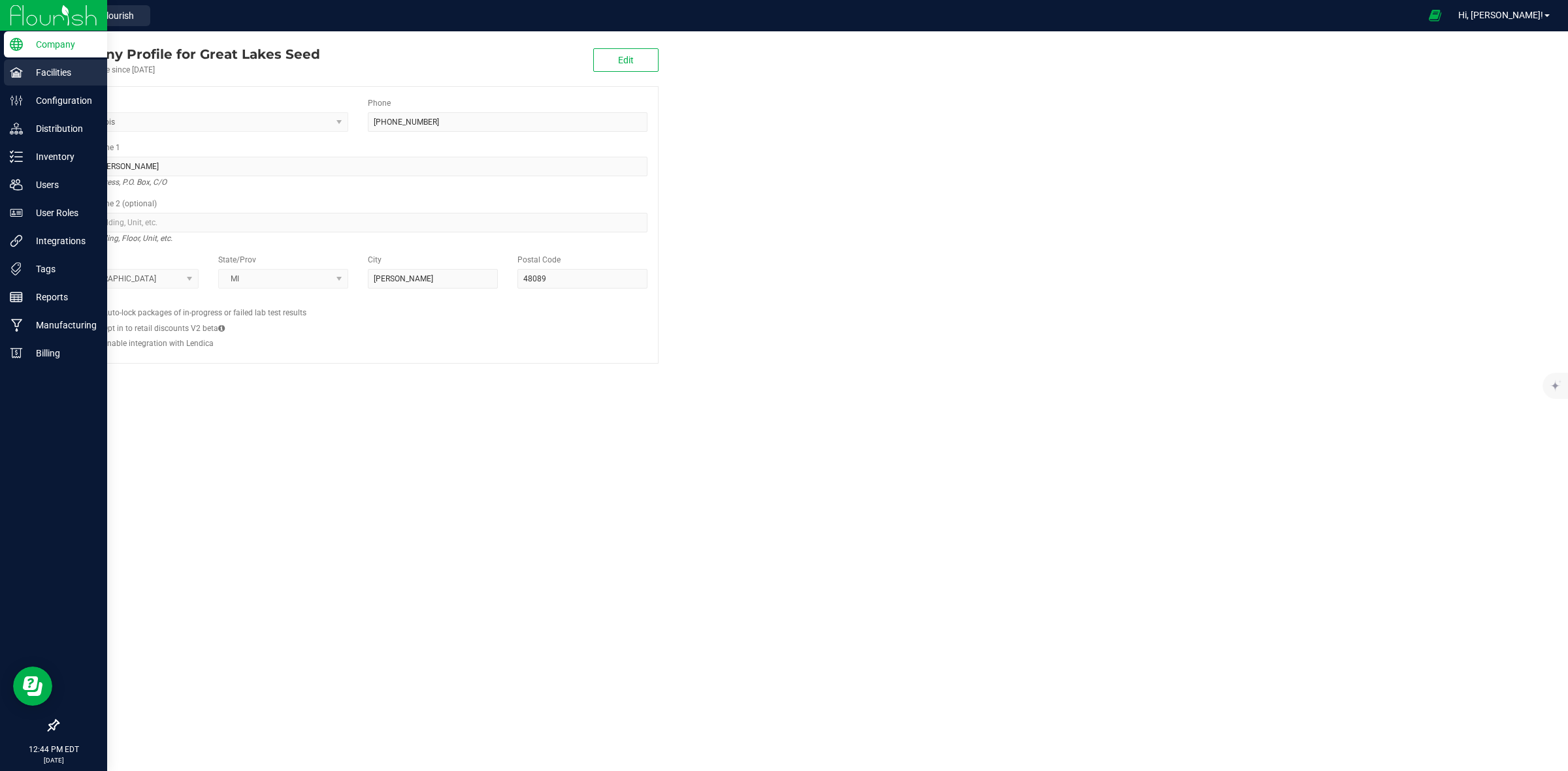
click at [17, 79] on div "Facilities" at bounding box center [55, 73] width 103 height 26
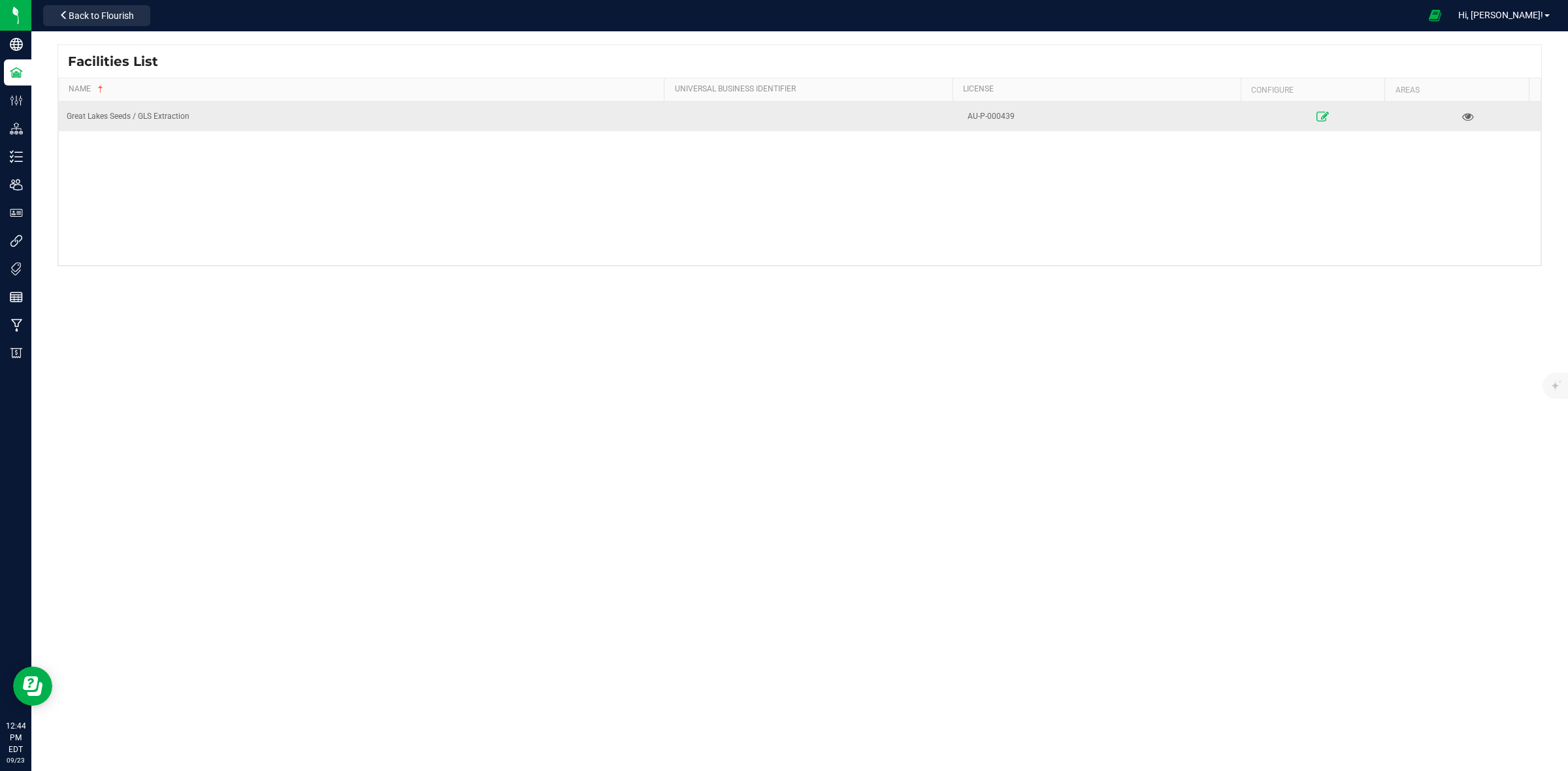
click at [1317, 119] on icon at bounding box center [1323, 116] width 12 height 9
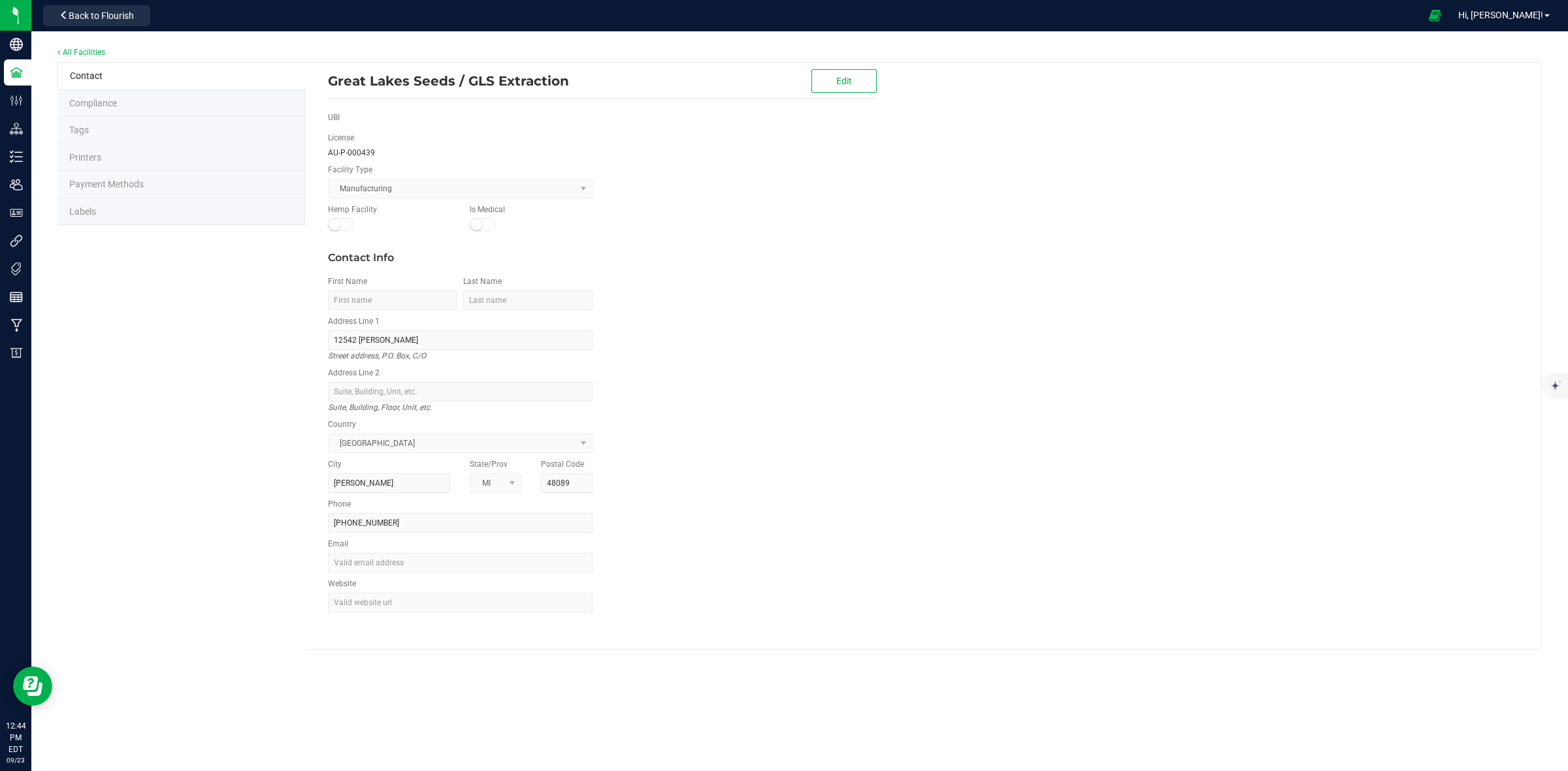
click at [87, 214] on span "Labels" at bounding box center [82, 212] width 27 height 10
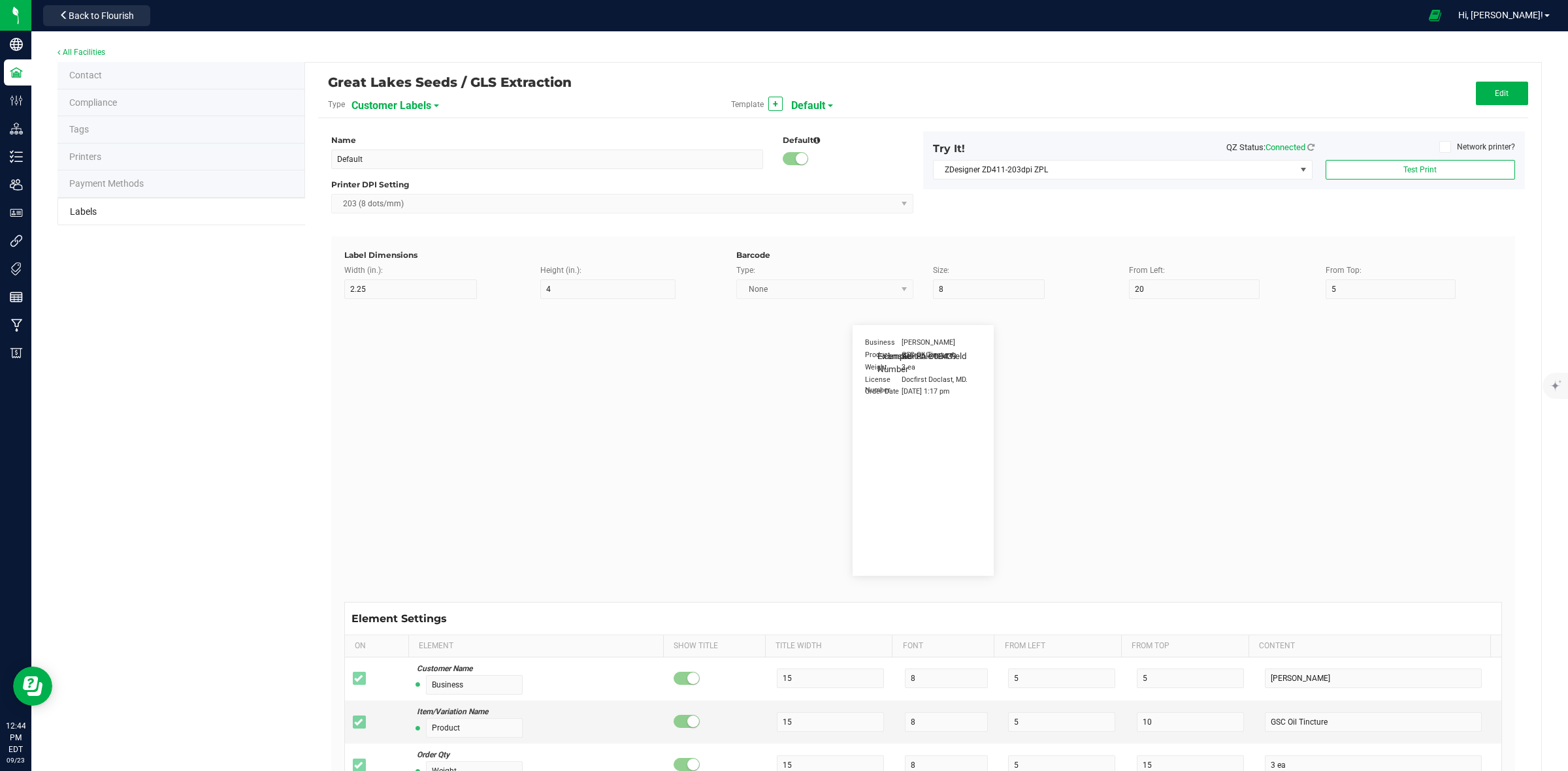
click at [384, 108] on span "Customer Labels" at bounding box center [391, 106] width 79 height 22
click at [377, 180] on span "Package Labels" at bounding box center [384, 181] width 55 height 9
type input "GRIP Big Box RIGHT"
type input "1.25"
type input "15"
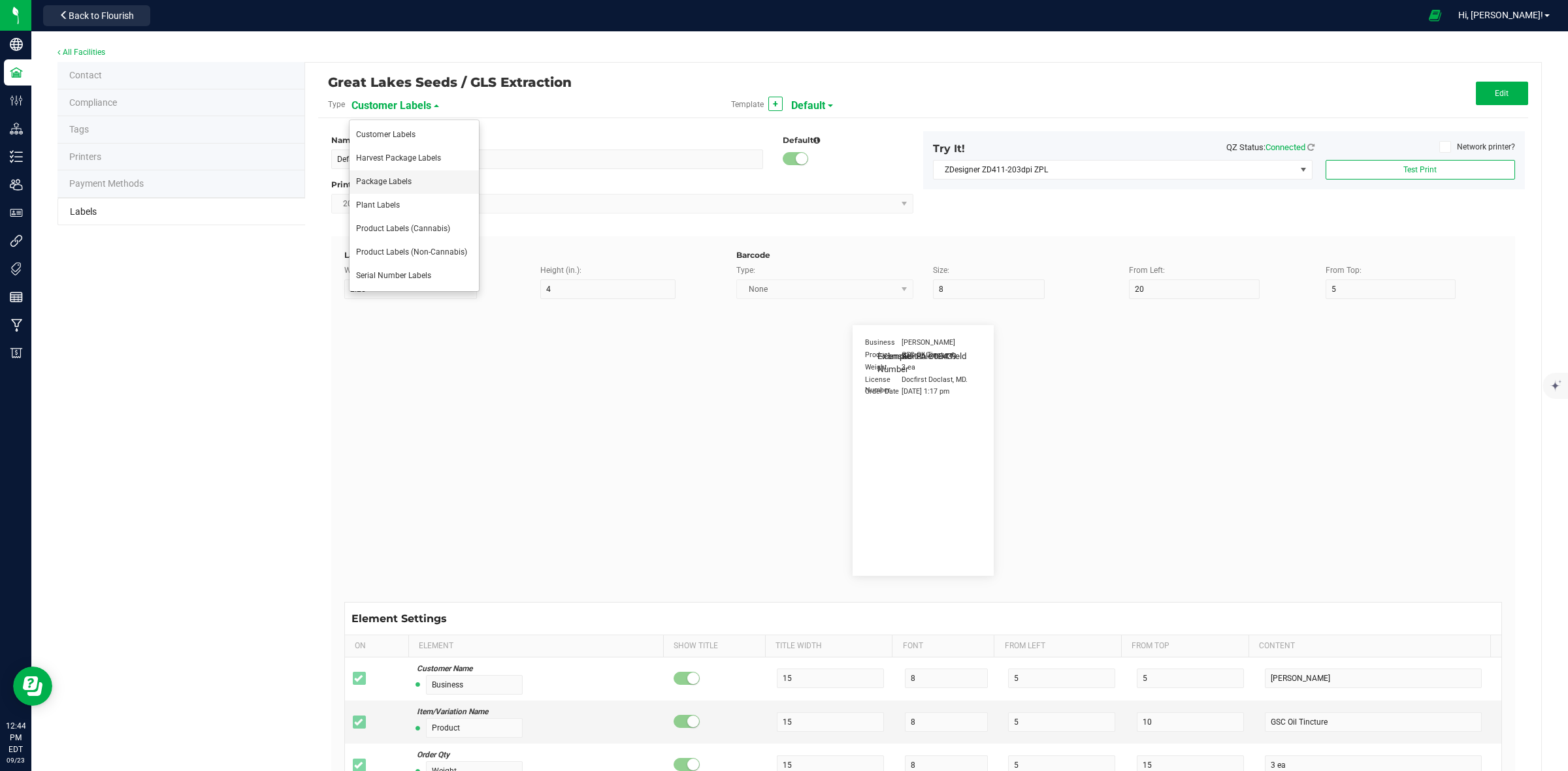
type input "10"
type input "30"
type input "METRC"
type input "14"
type input "11.5"
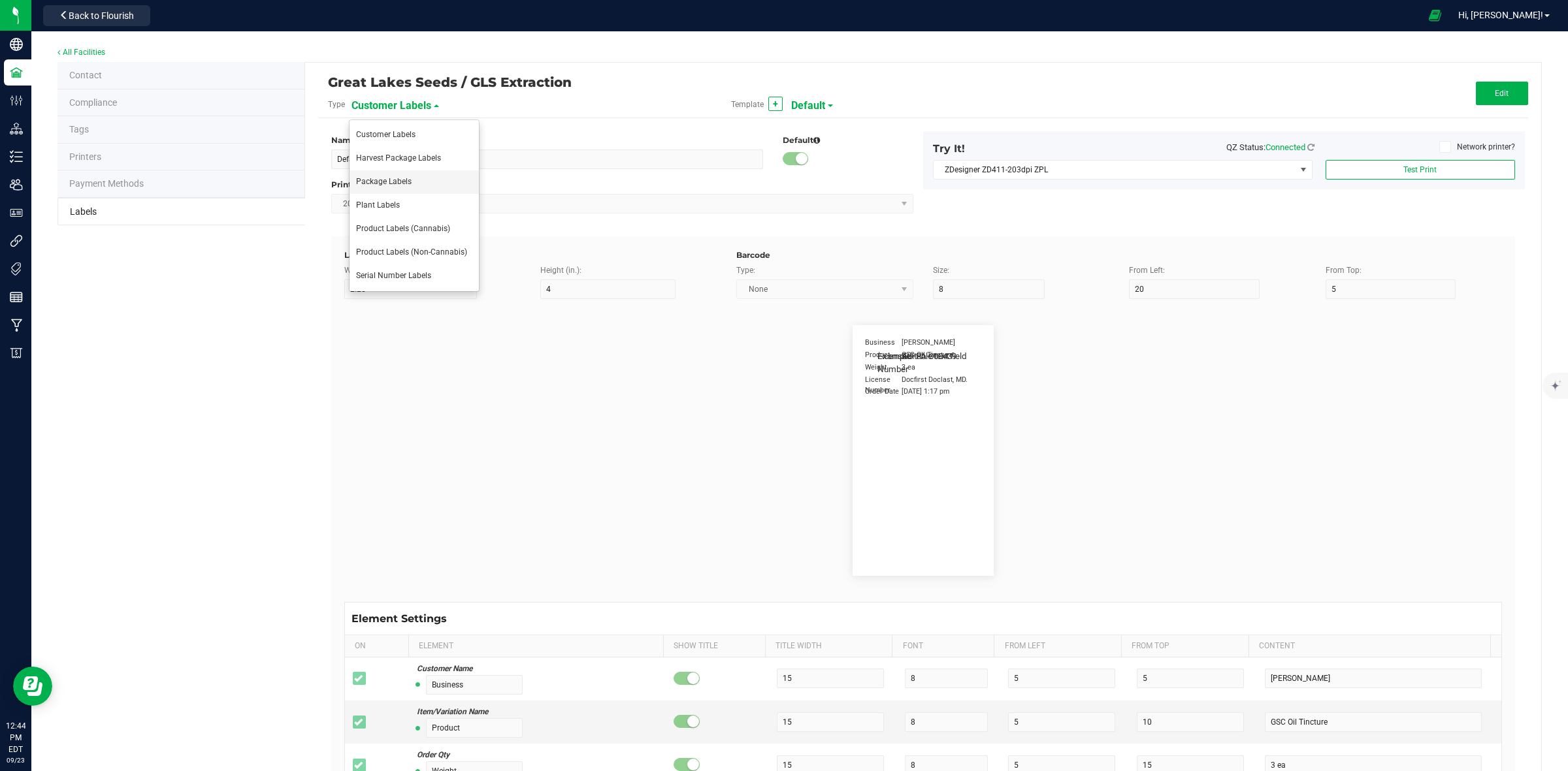
type input "CADMODS-20200420-096"
type input "Size"
type input "25"
type input "10"
type input "14"
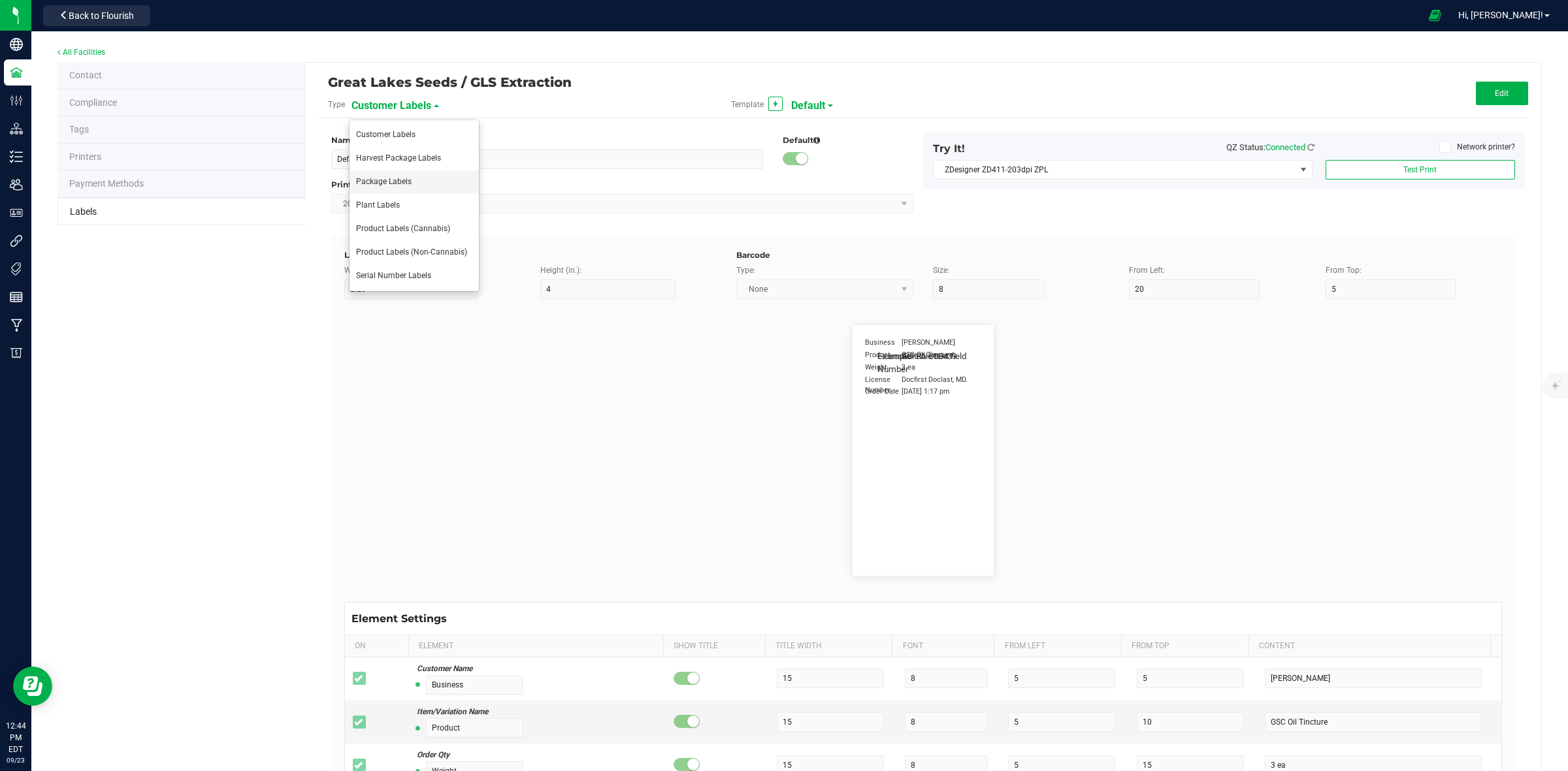
type input "50 each"
type input "GLS"
type input "8"
type input "12"
type input "10"
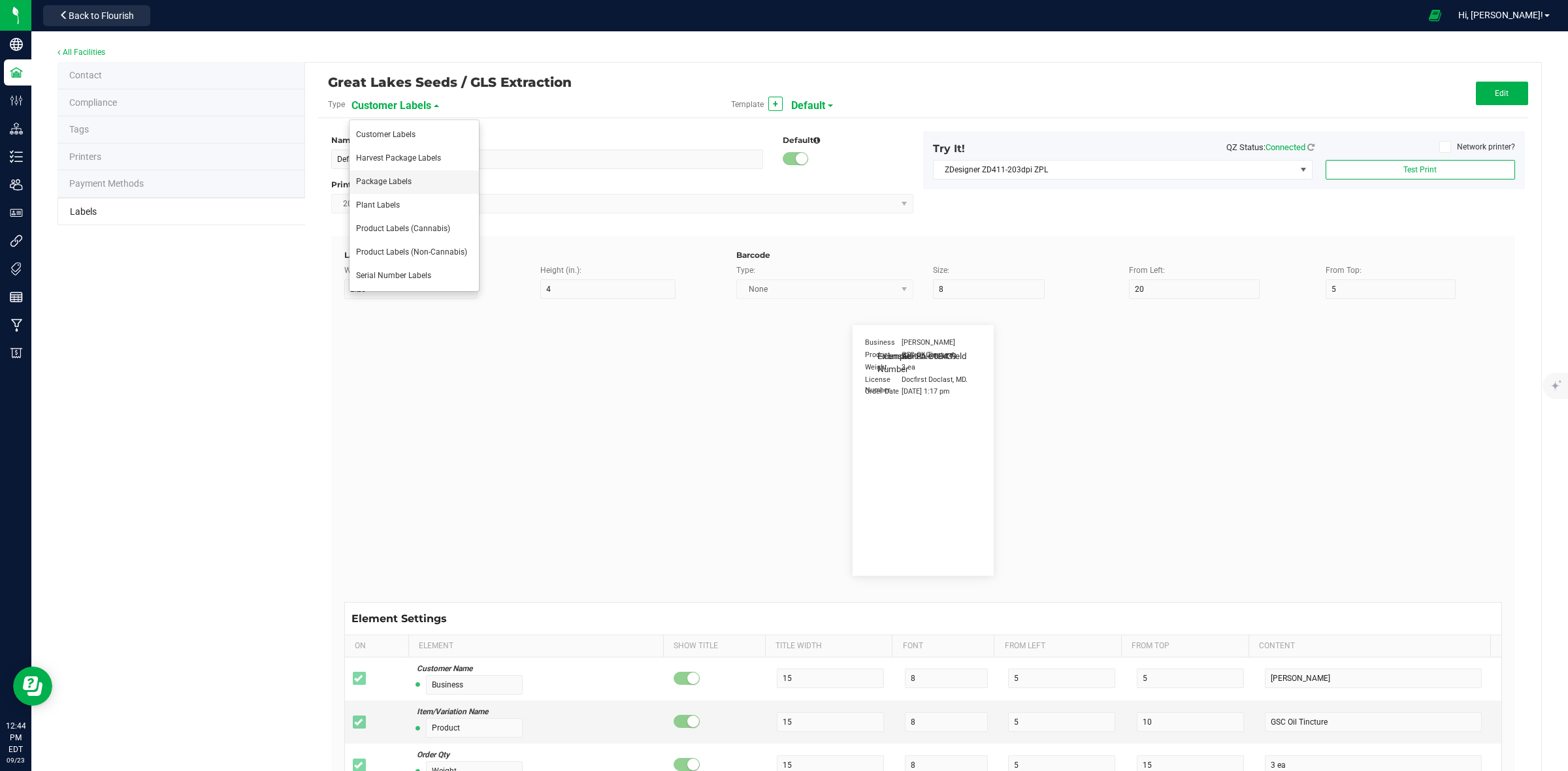
type input "AU-P-000439"
type input "SKU Name"
type input "25"
type input "18"
type input "Gelato Pen"
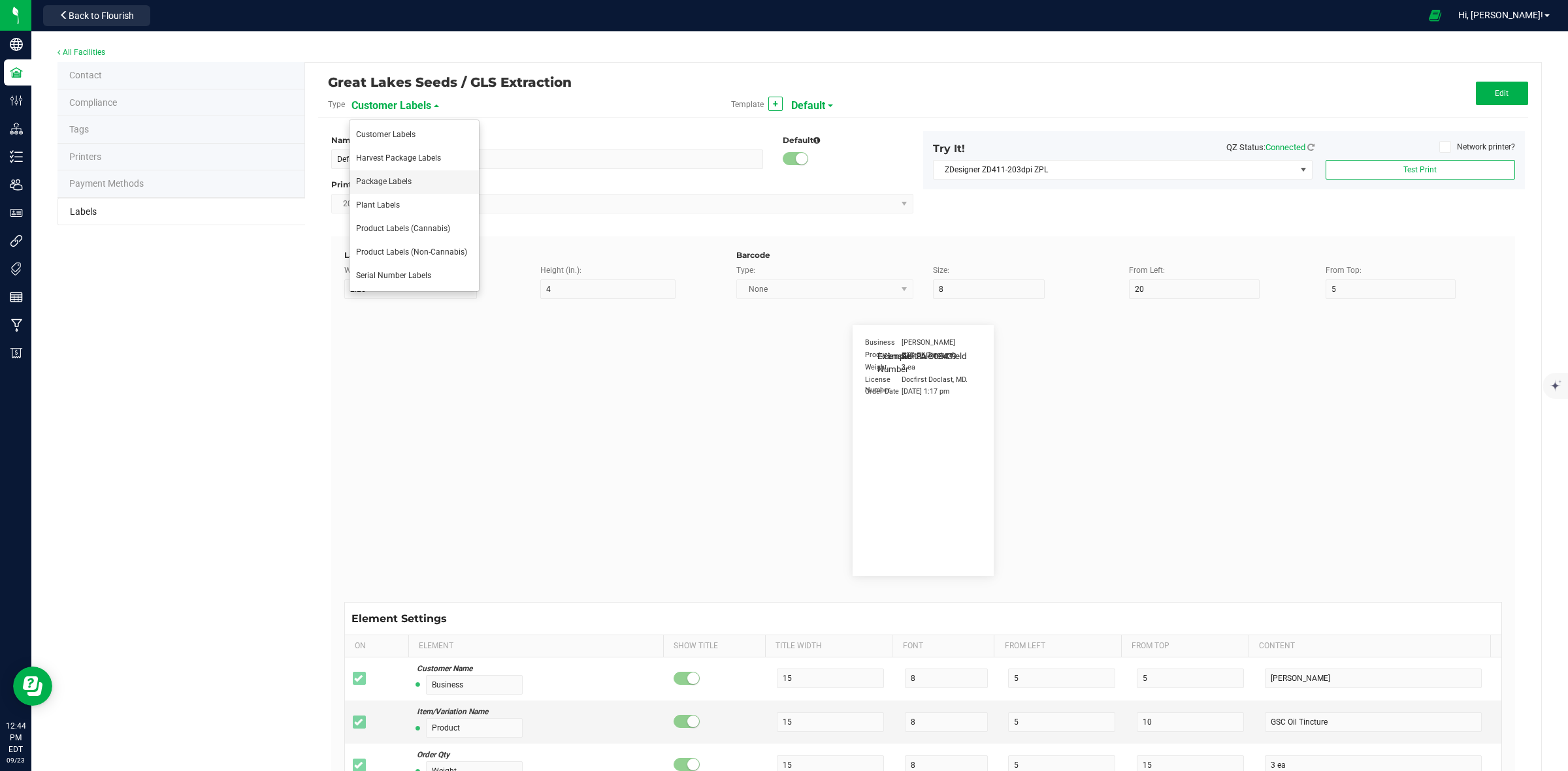
type input "Strain"
type input "25"
type input "10"
type input "15"
type input "Gelato"
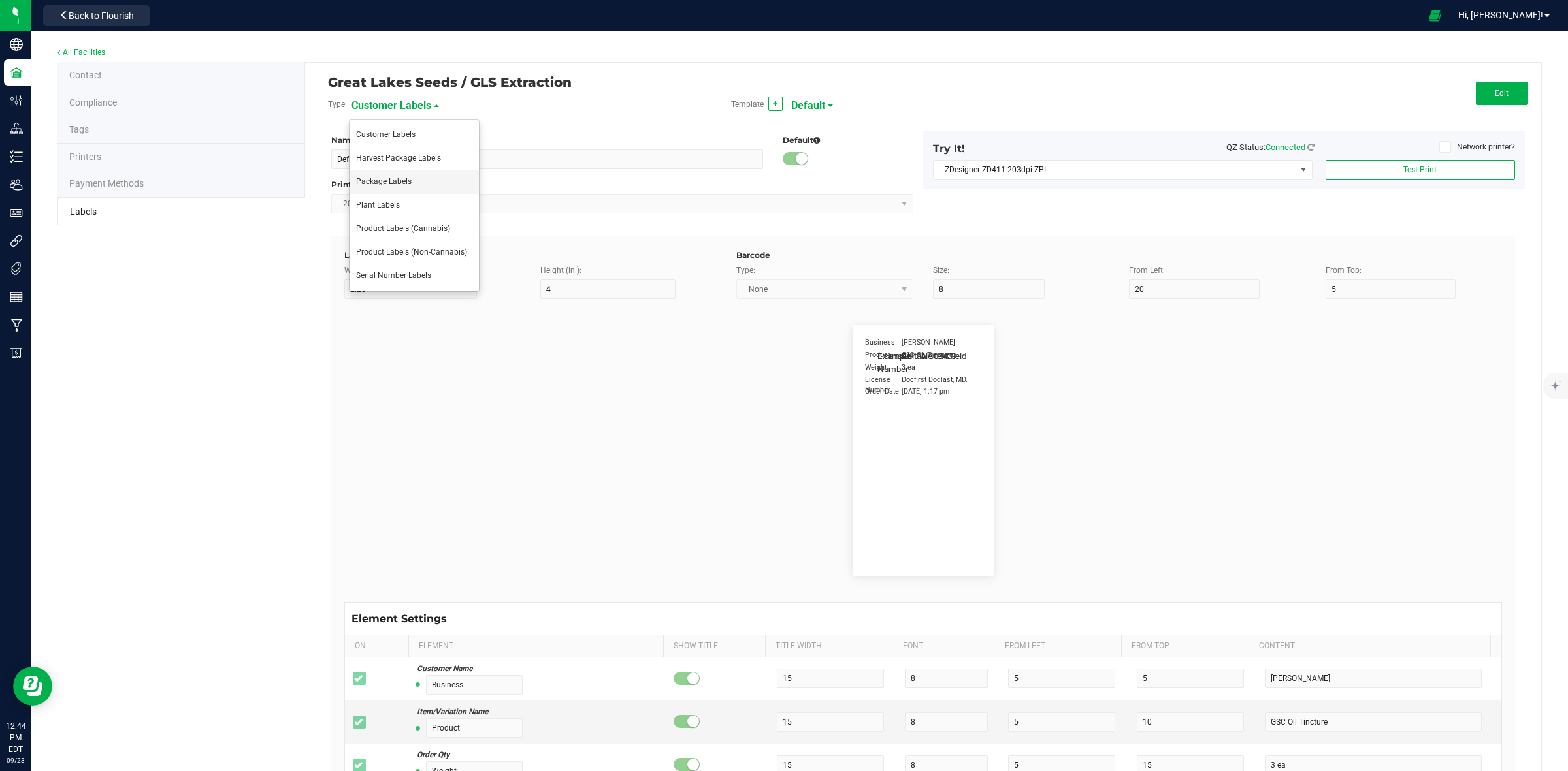
type input "Package Date"
type input "25"
type input "5"
type input "25"
type input "[DATE] 10:14pm"
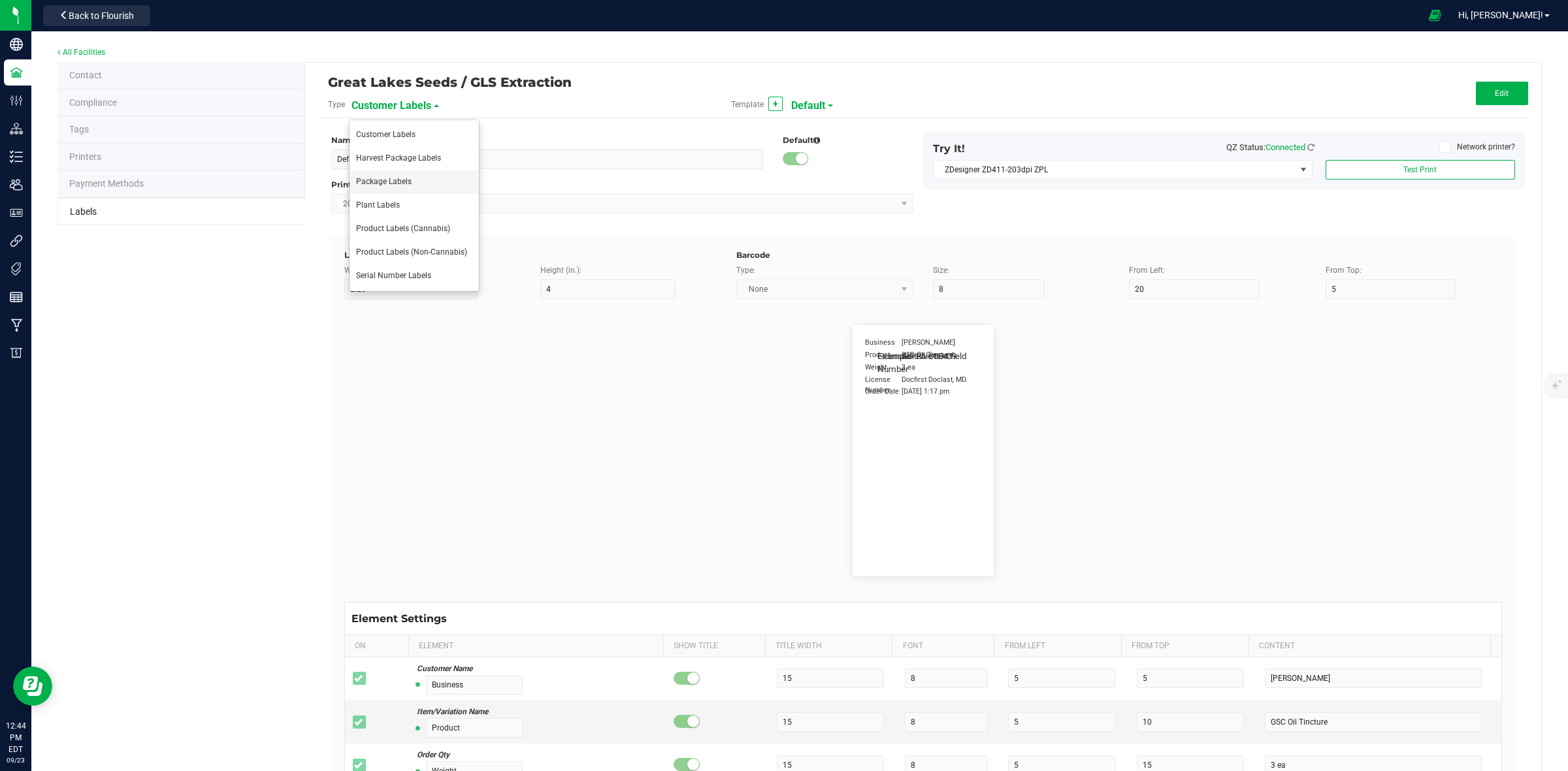
type input "Lot Number"
type input "25"
type input "5"
type input "30"
type input "LOT918234"
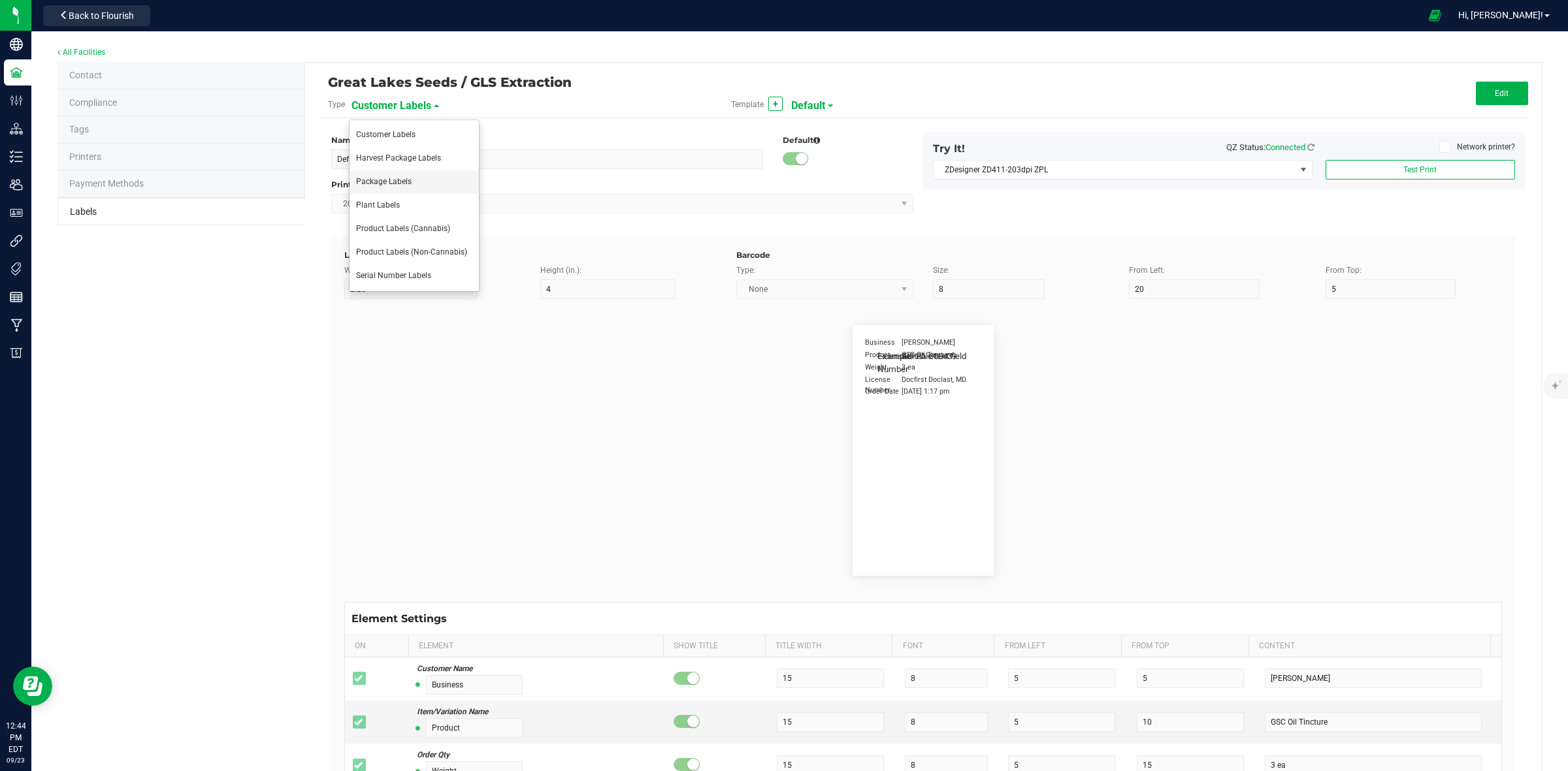
type input "SKU"
type input "25"
type input "10"
type input "30"
type input "42P017"
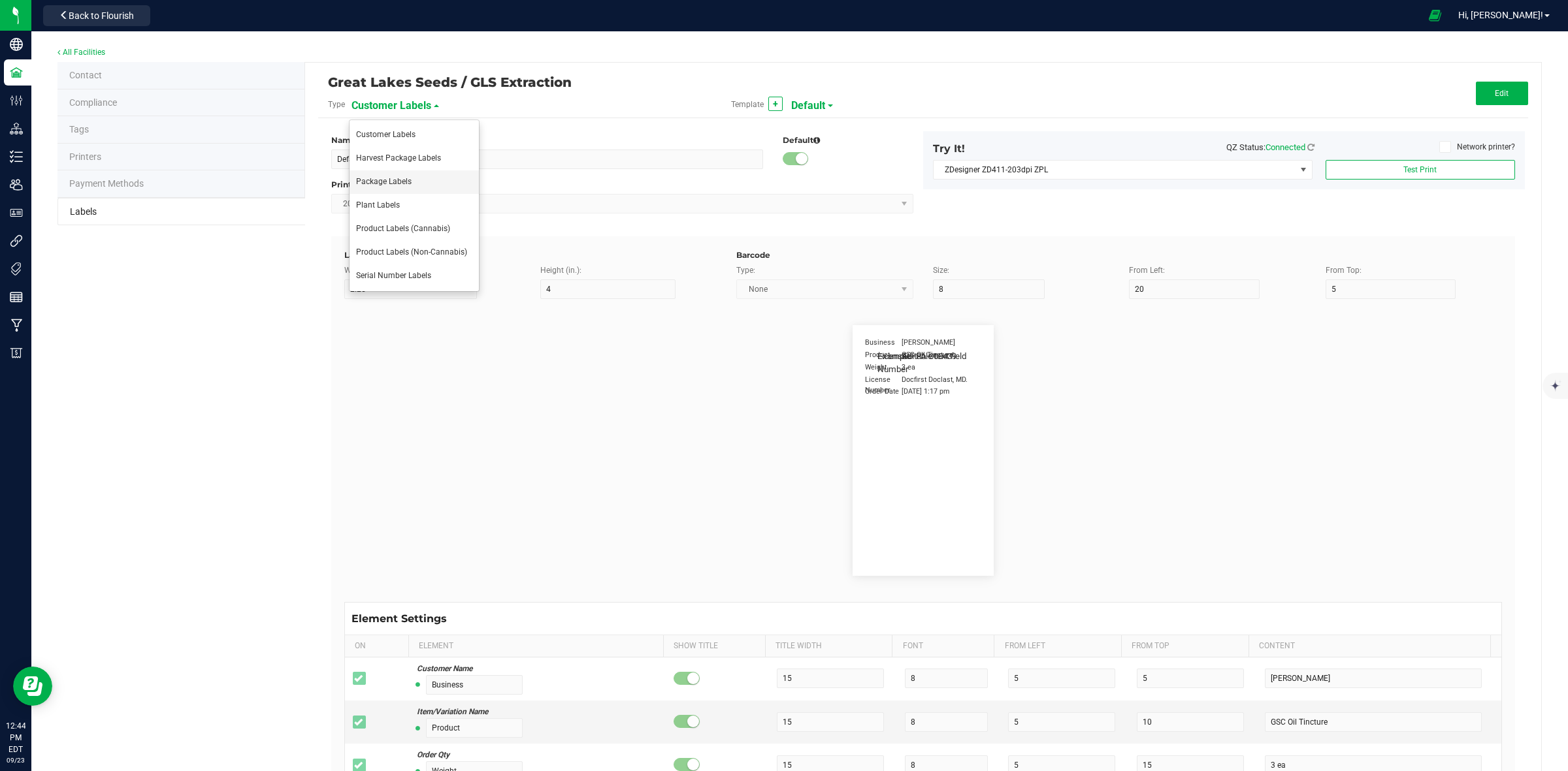
type input "Ref Field 1"
type input "25"
type input "10"
type input "35"
type input "Ref Field 1 Value"
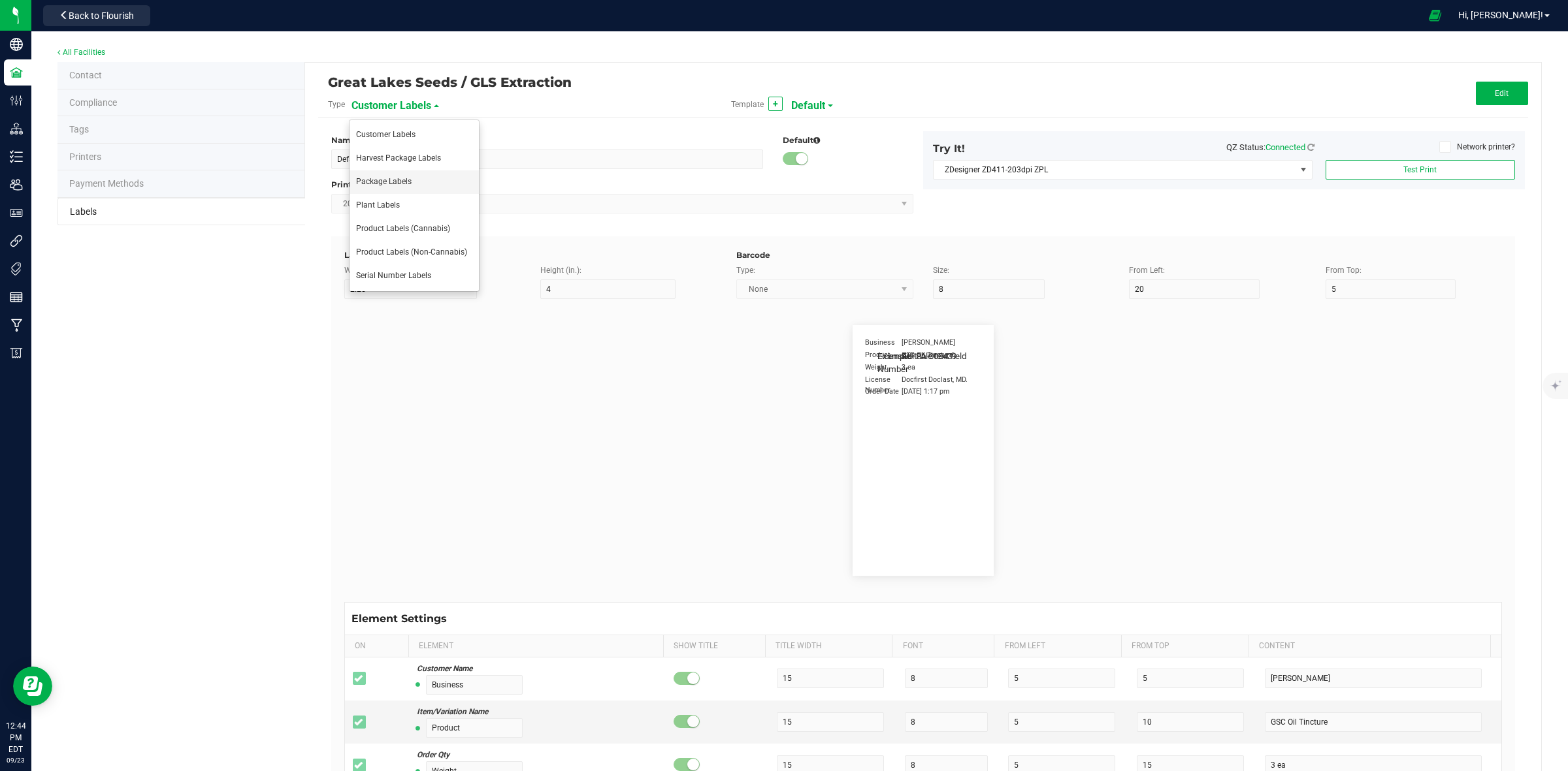
type input "Ref Field 2"
type input "25"
type input "10"
type input "35"
type input "Ref Field 2 Value"
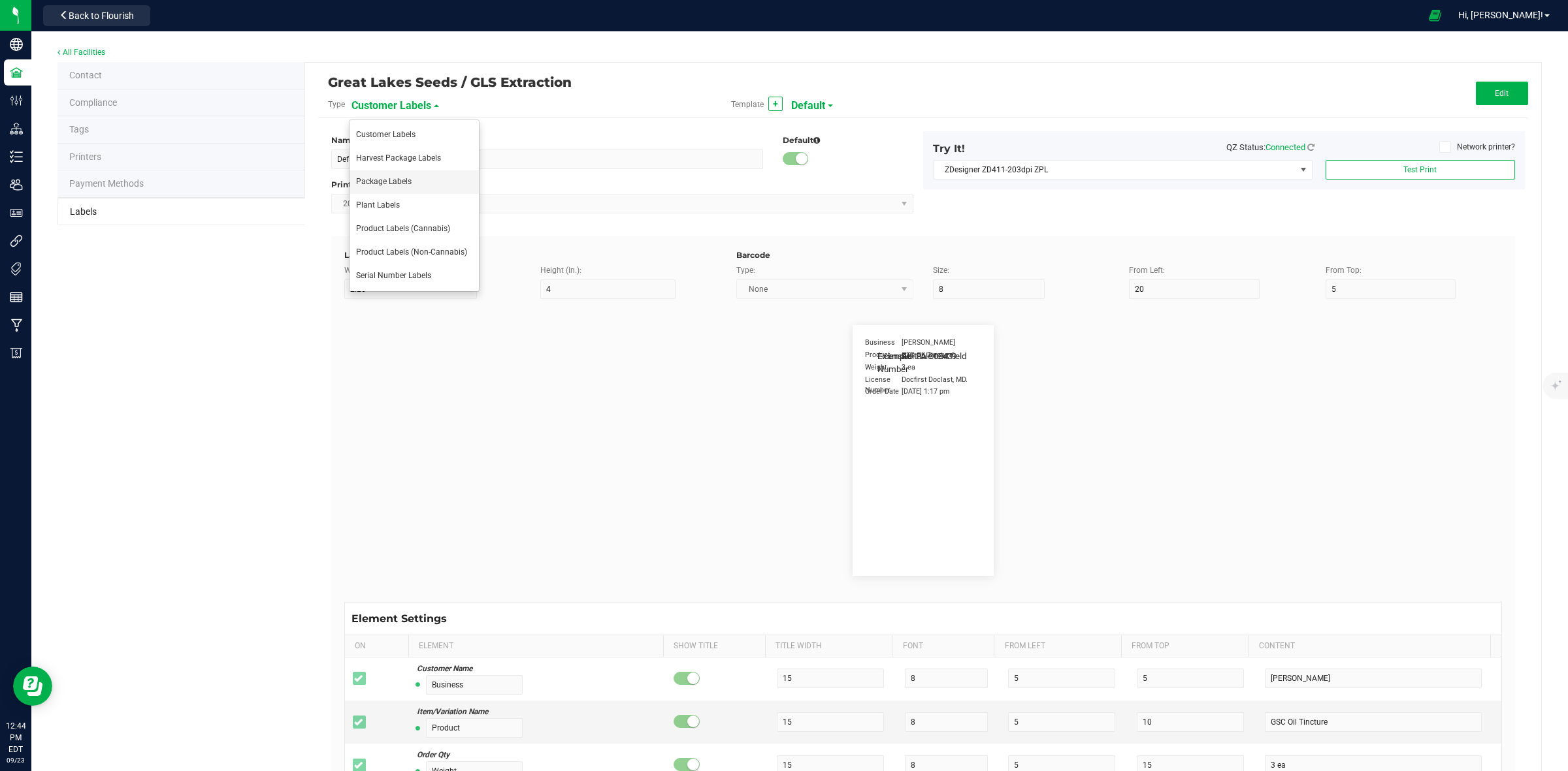
type input "Ref Field 3"
type input "25"
type input "10"
type input "35"
type input "Ref Field 3 Value"
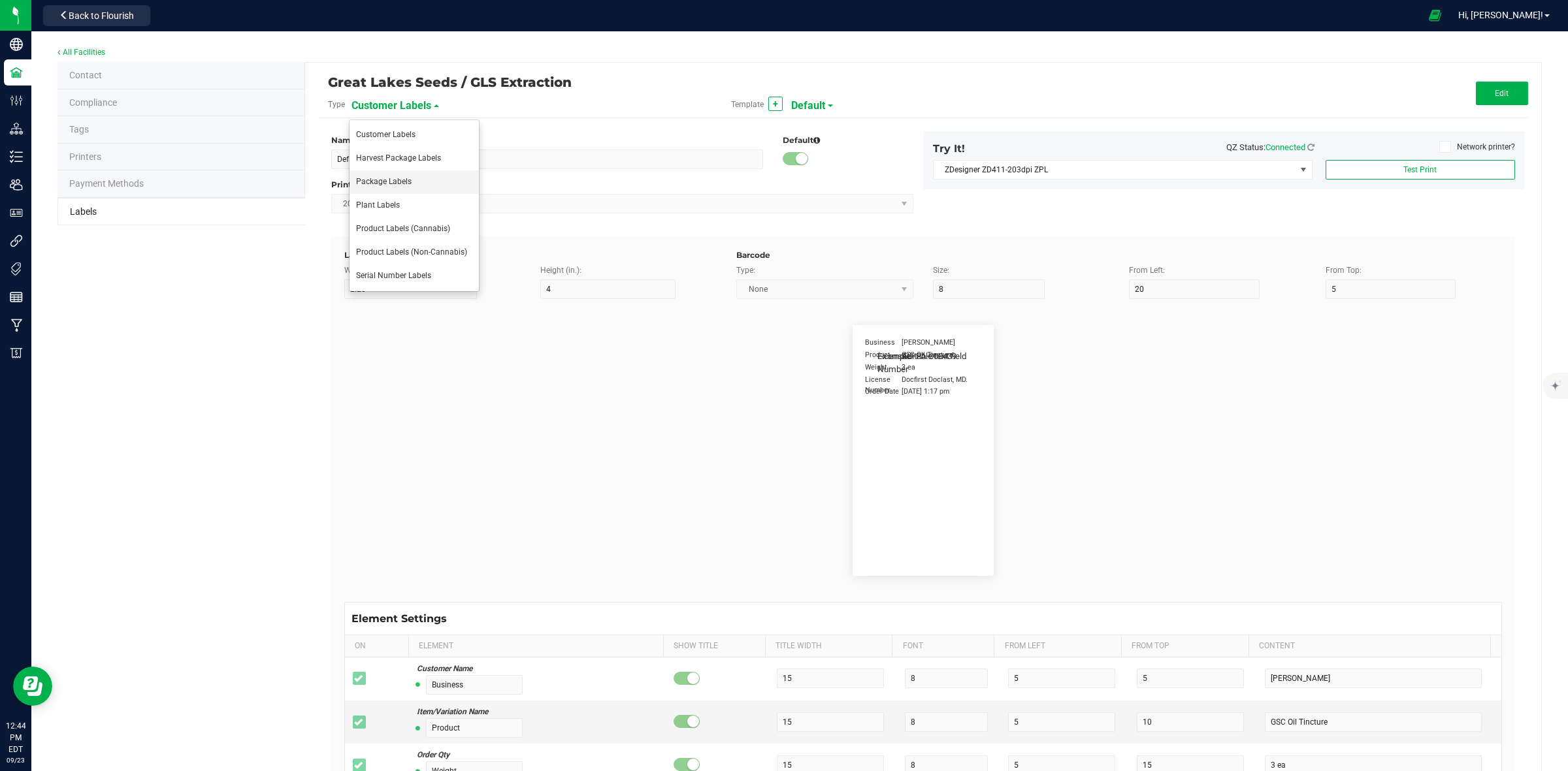
type input "Item Ref Field 1"
type input "25"
type input "10"
type input "35"
type input "Item Ref Field 1 Value"
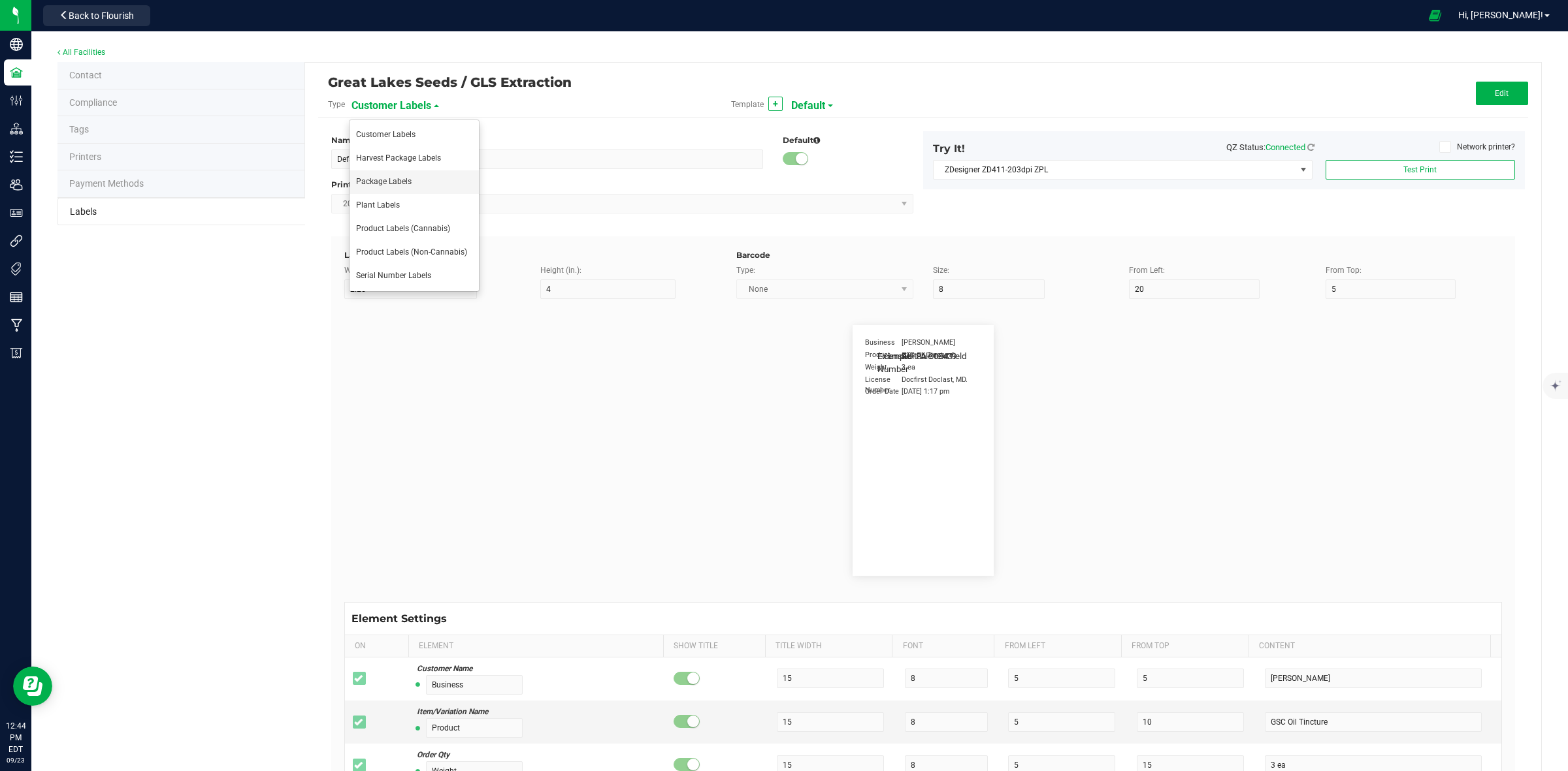
type input "Item Ref Field 2"
type input "25"
type input "10"
type input "35"
type input "Item Ref Field 2 Value"
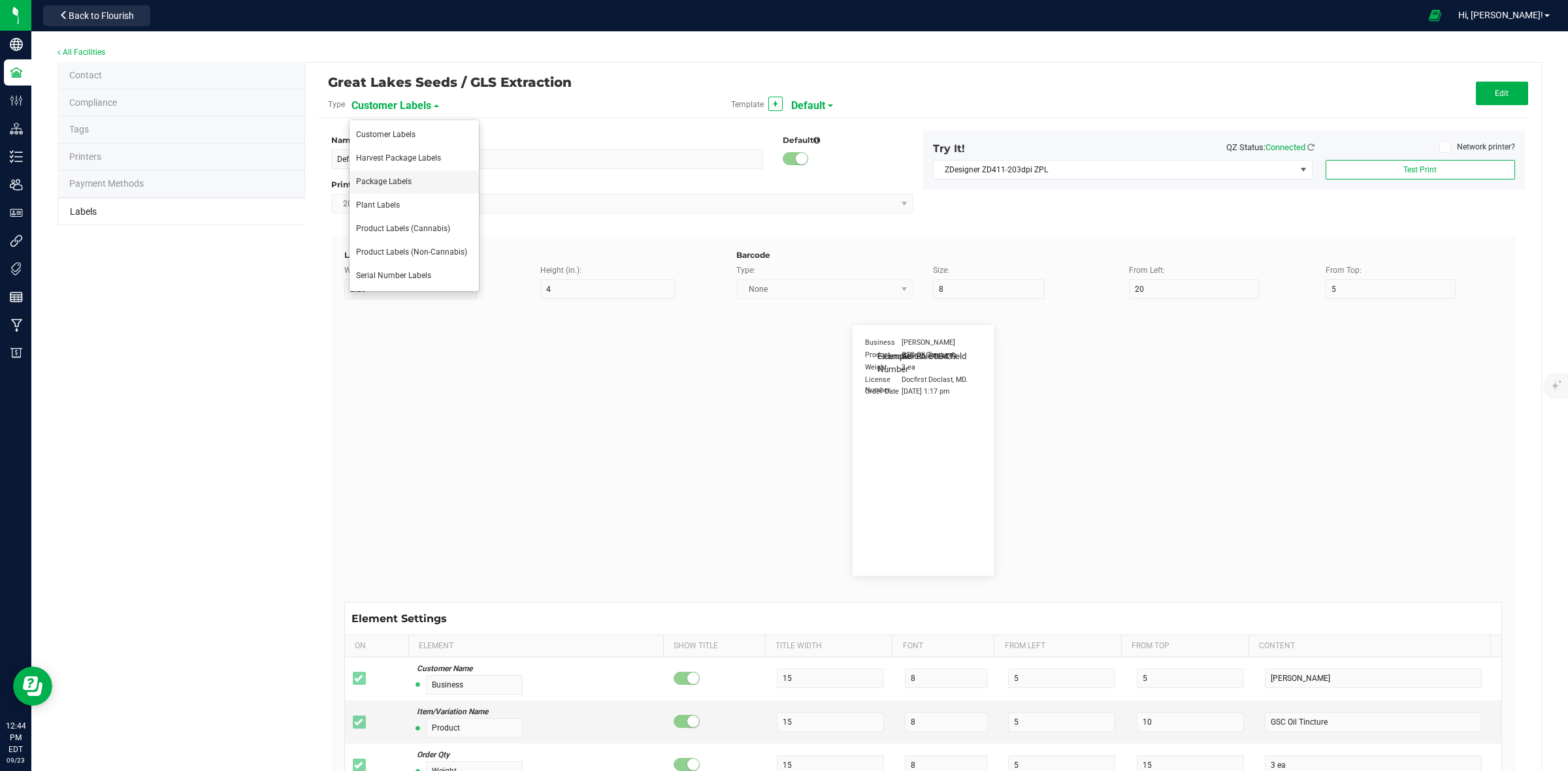
type input "Item Ref Field 3"
type input "25"
type input "10"
type input "35"
type input "Item Ref Field 3 Value"
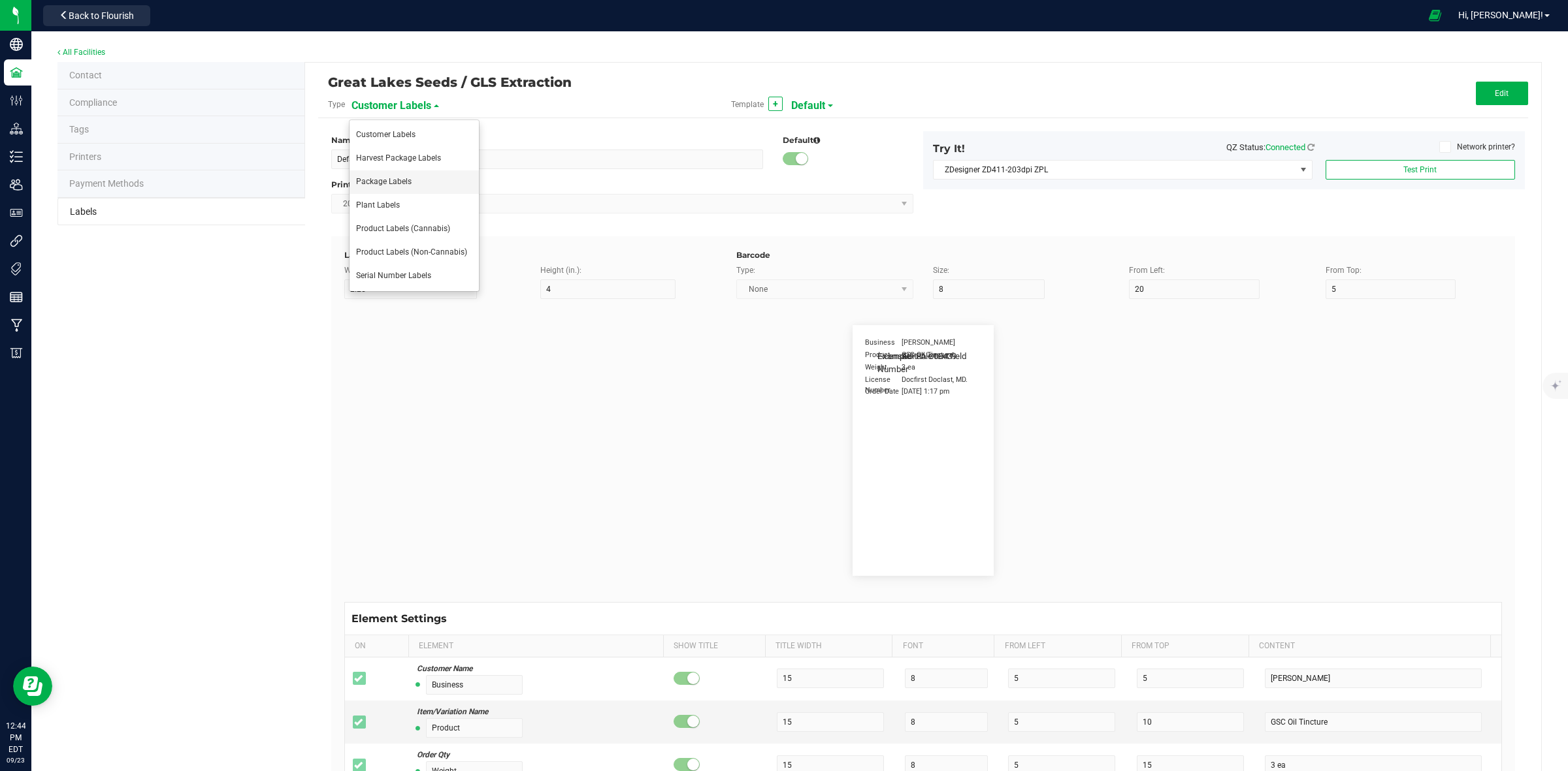
type input "Item Ref Field 4"
type input "25"
type input "10"
type input "35"
type input "Item Ref Field 4 Value"
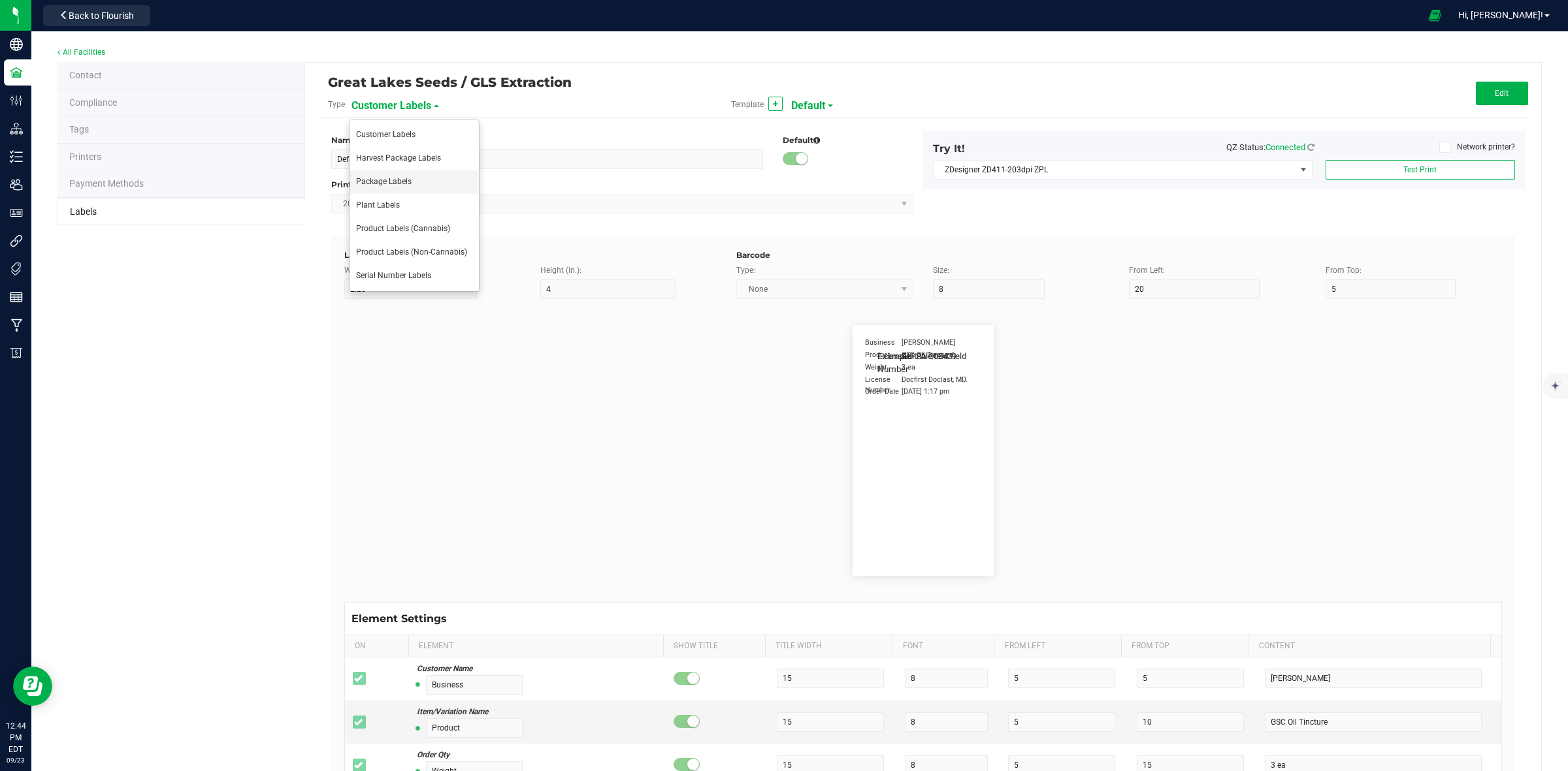
type input "Item Ref Field 5"
type input "25"
type input "10"
type input "35"
type input "Item Ref Field 5 Value"
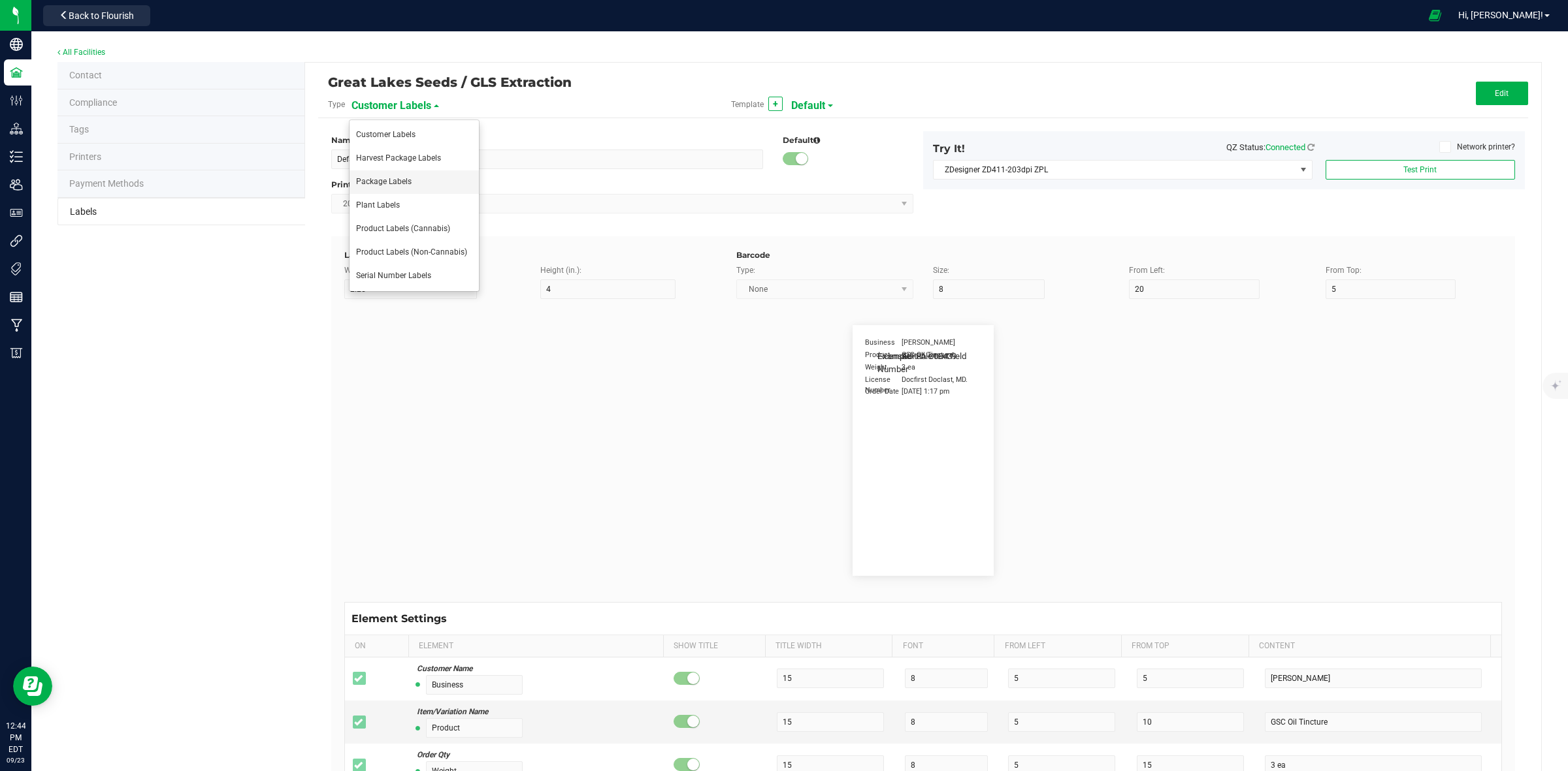
type input "NDC Number"
type input "25"
type input "10"
type input "35"
type input "[PHONE_NUMBER]"
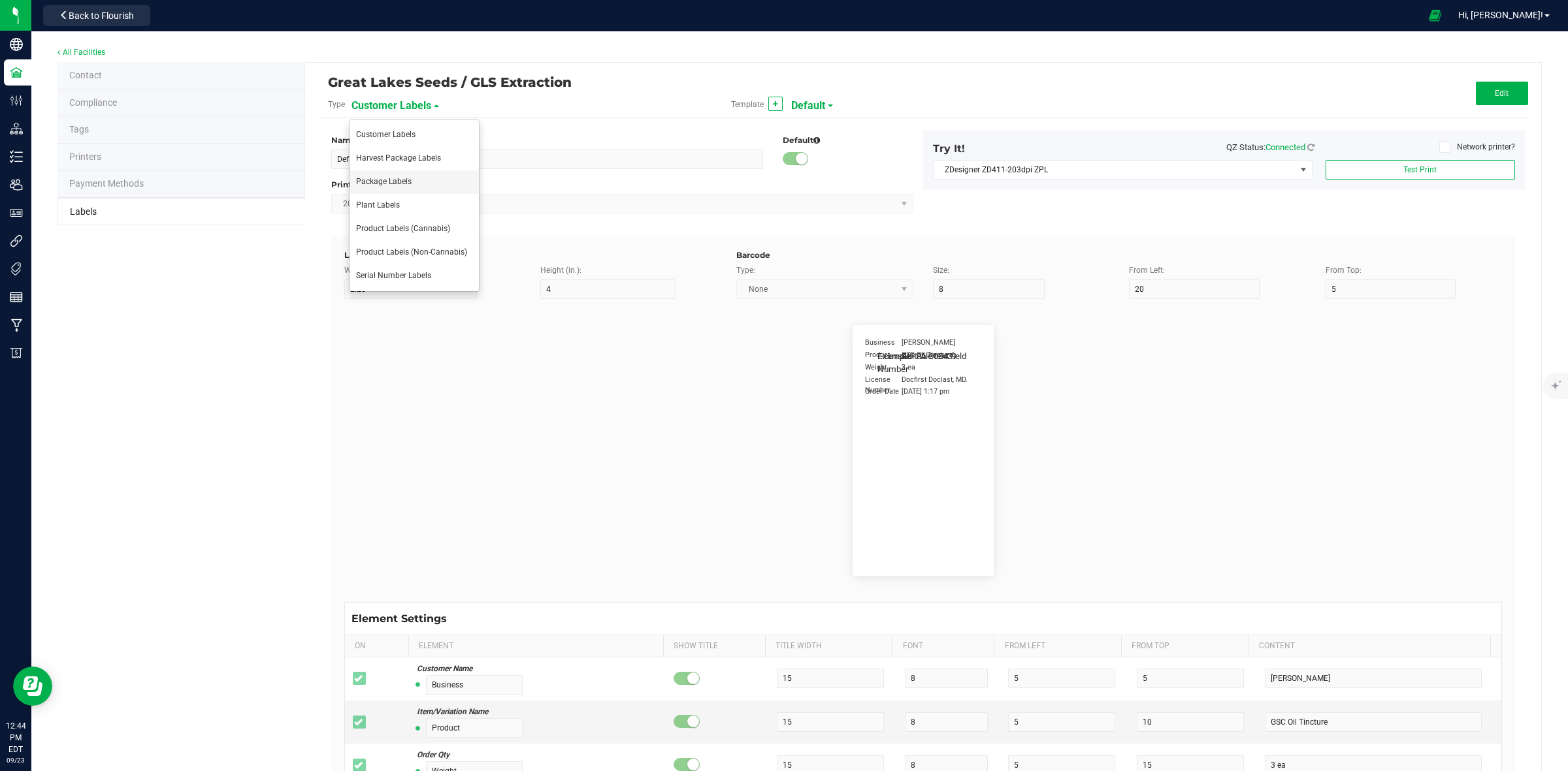
type input "Number of Servings"
type input "25"
type input "10"
type input "35"
type input "4 servings/item"
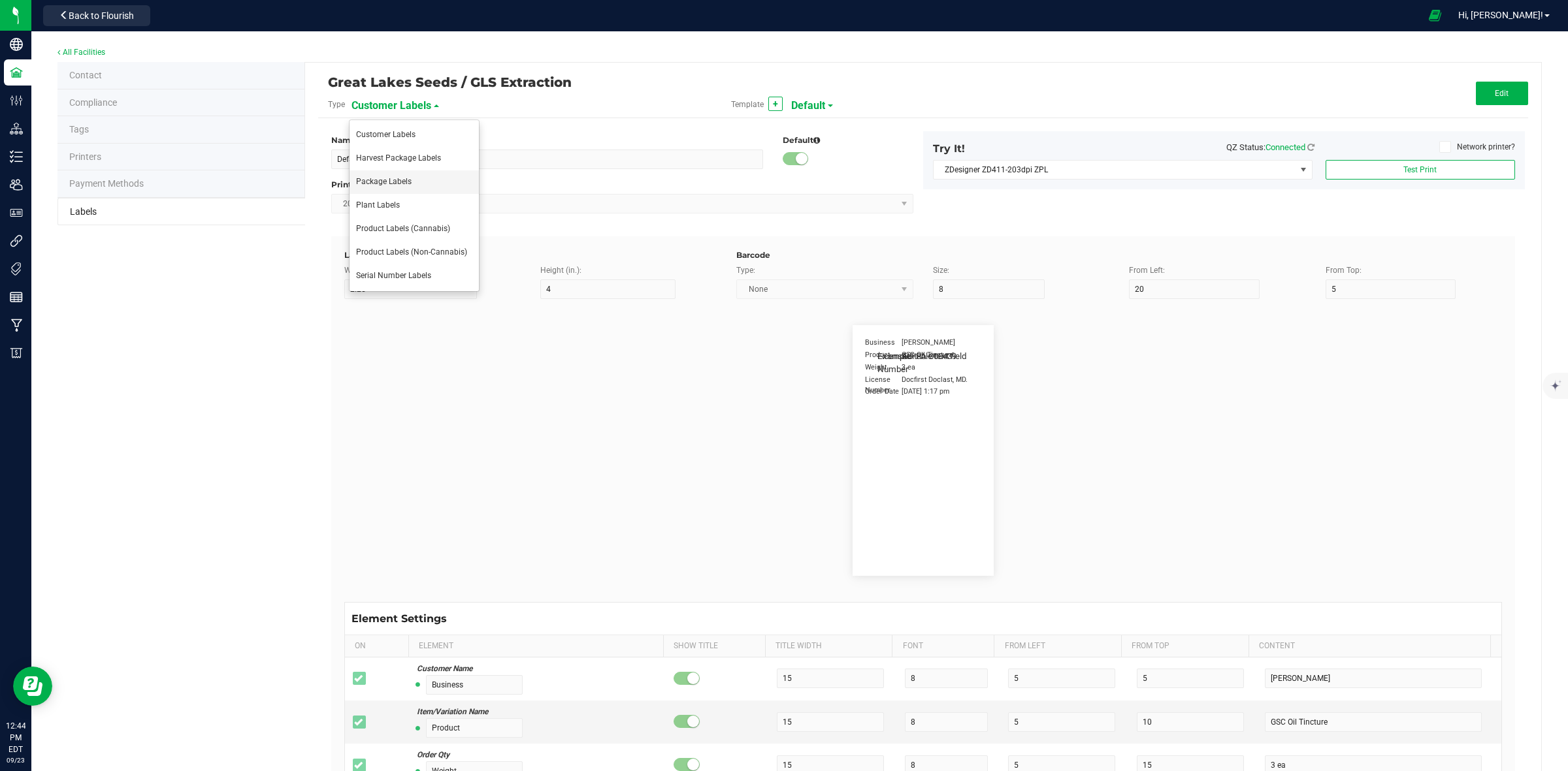
type input "Serving Size"
type input "25"
type input "10"
type input "35"
type input "1 cup"
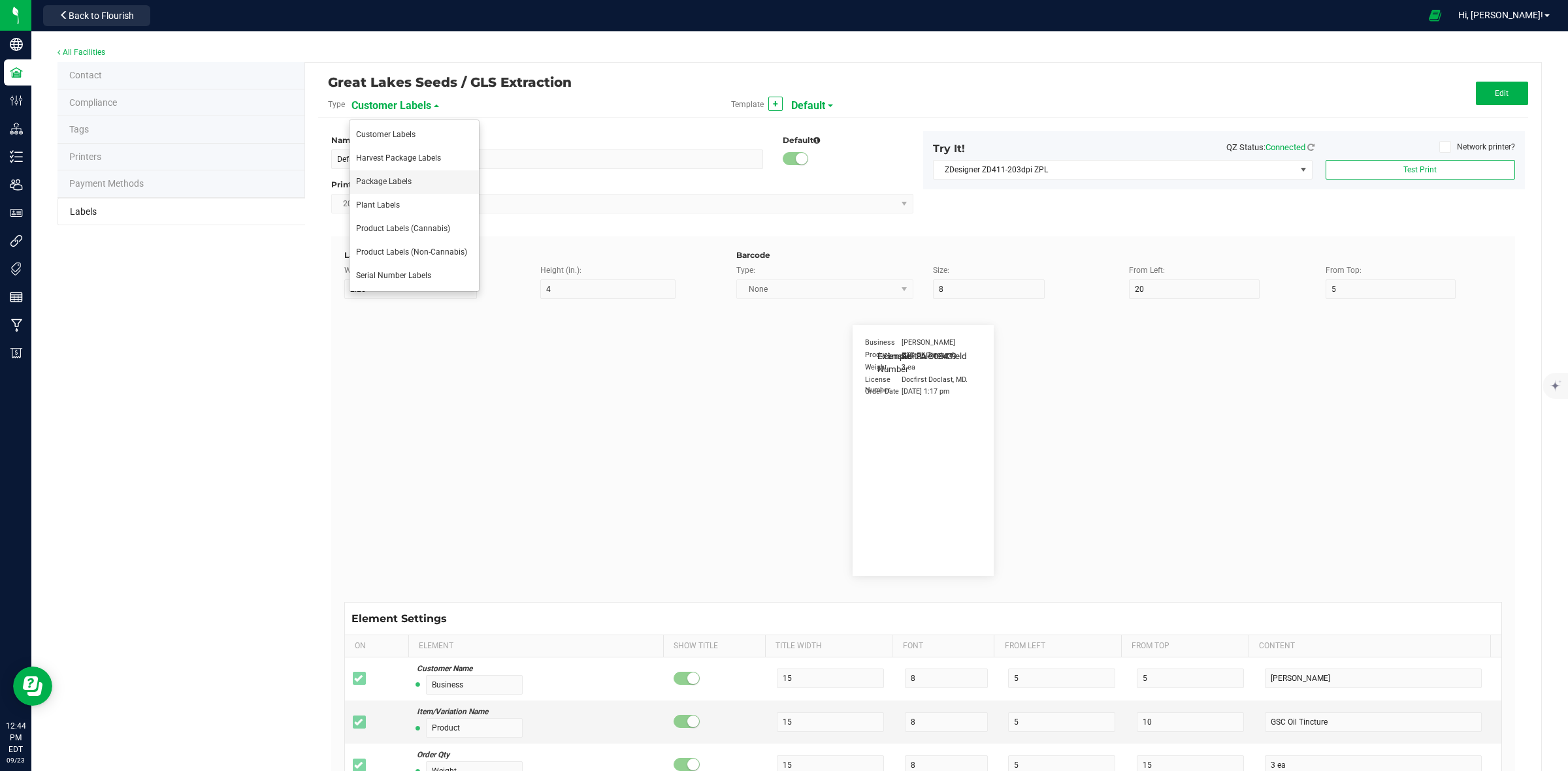
type input "Serving Size (Grams)"
type input "25"
type input "10"
type input "35"
type input "4 g"
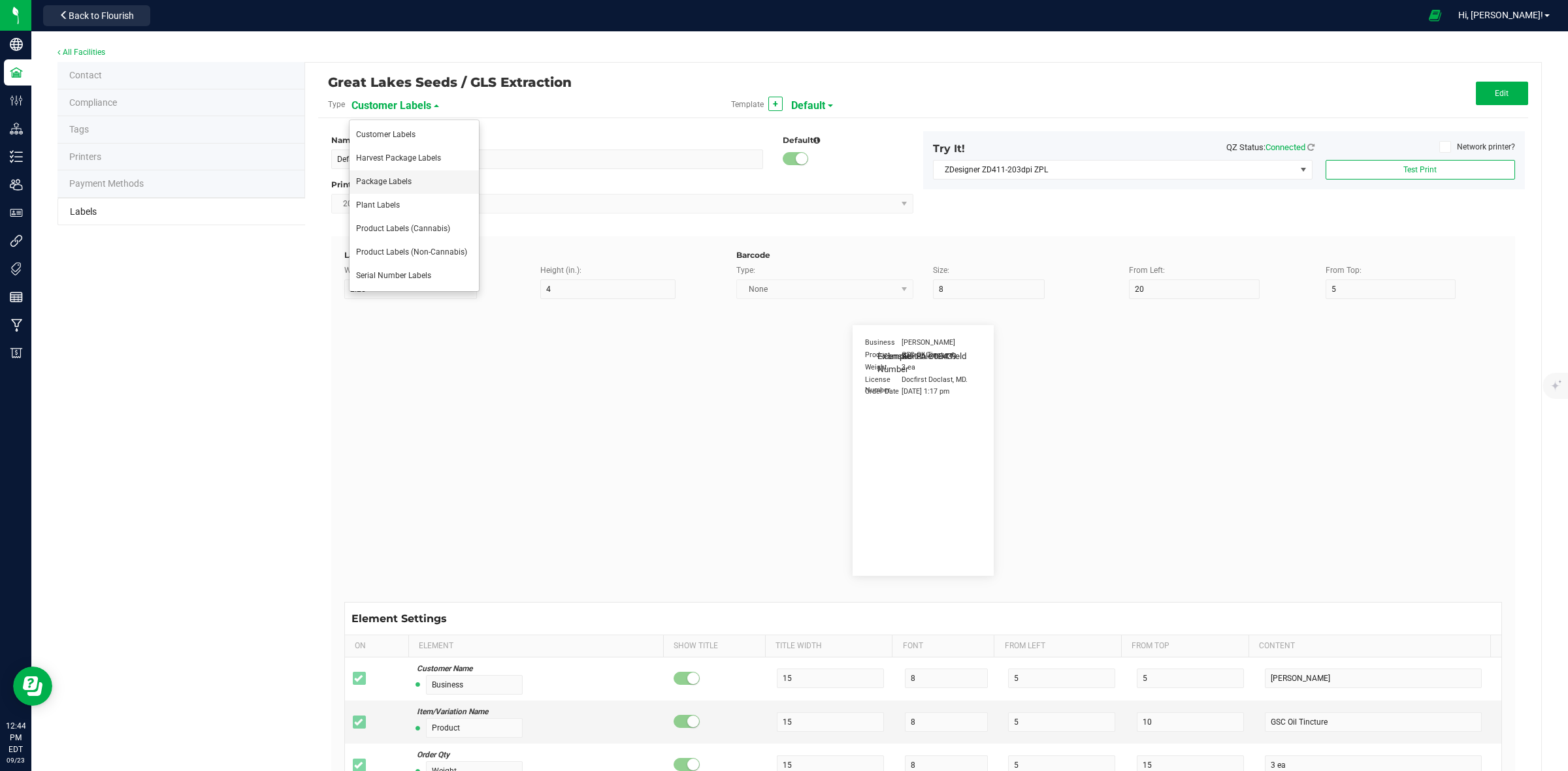
type input "Doses Per Unit"
type input "25"
type input "10"
type input "35"
type input "20"
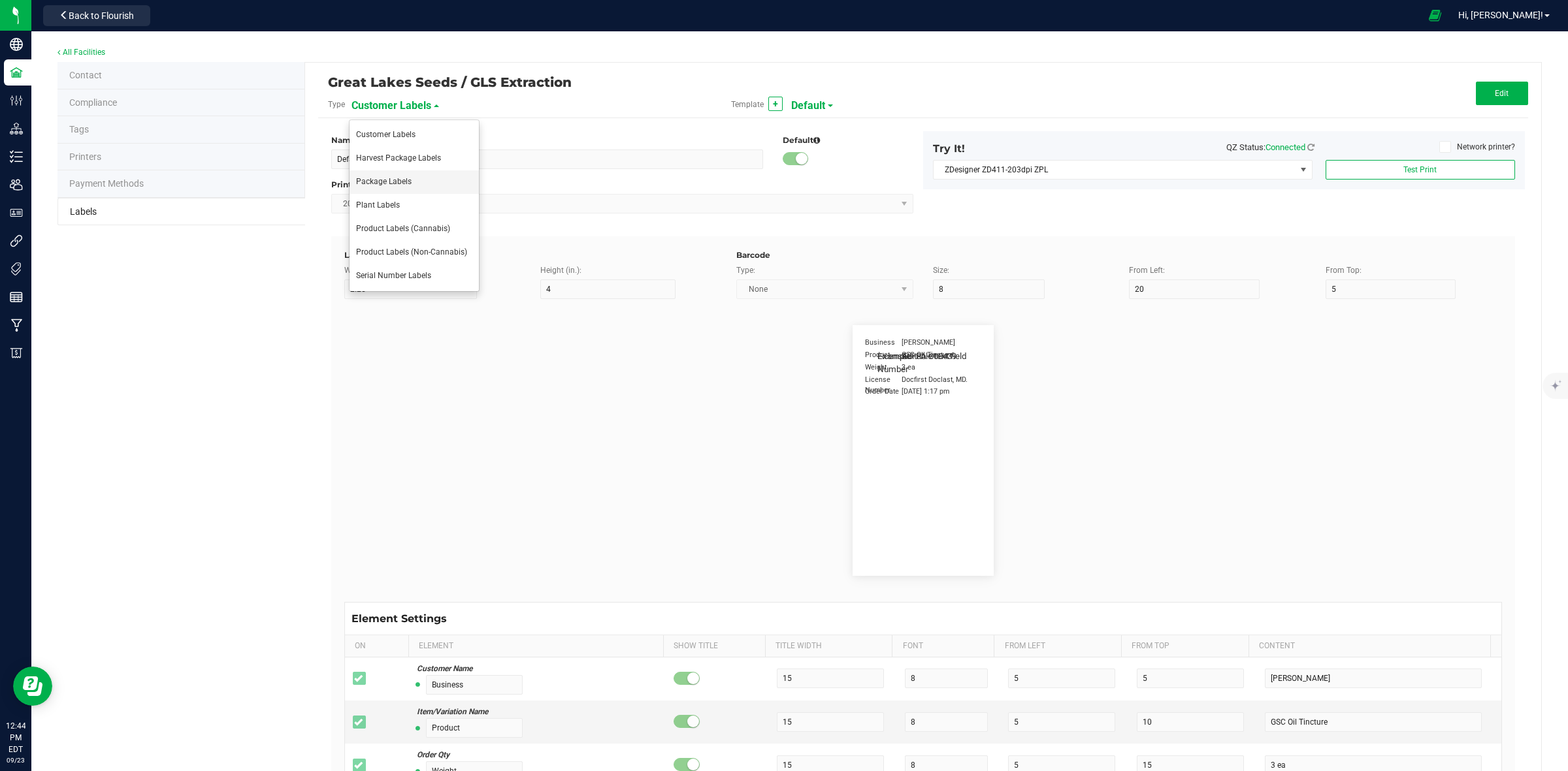
type input "Item Ingredients"
type input "25"
type input "10"
type input "35"
type input "Ingredient one, ingredient two"
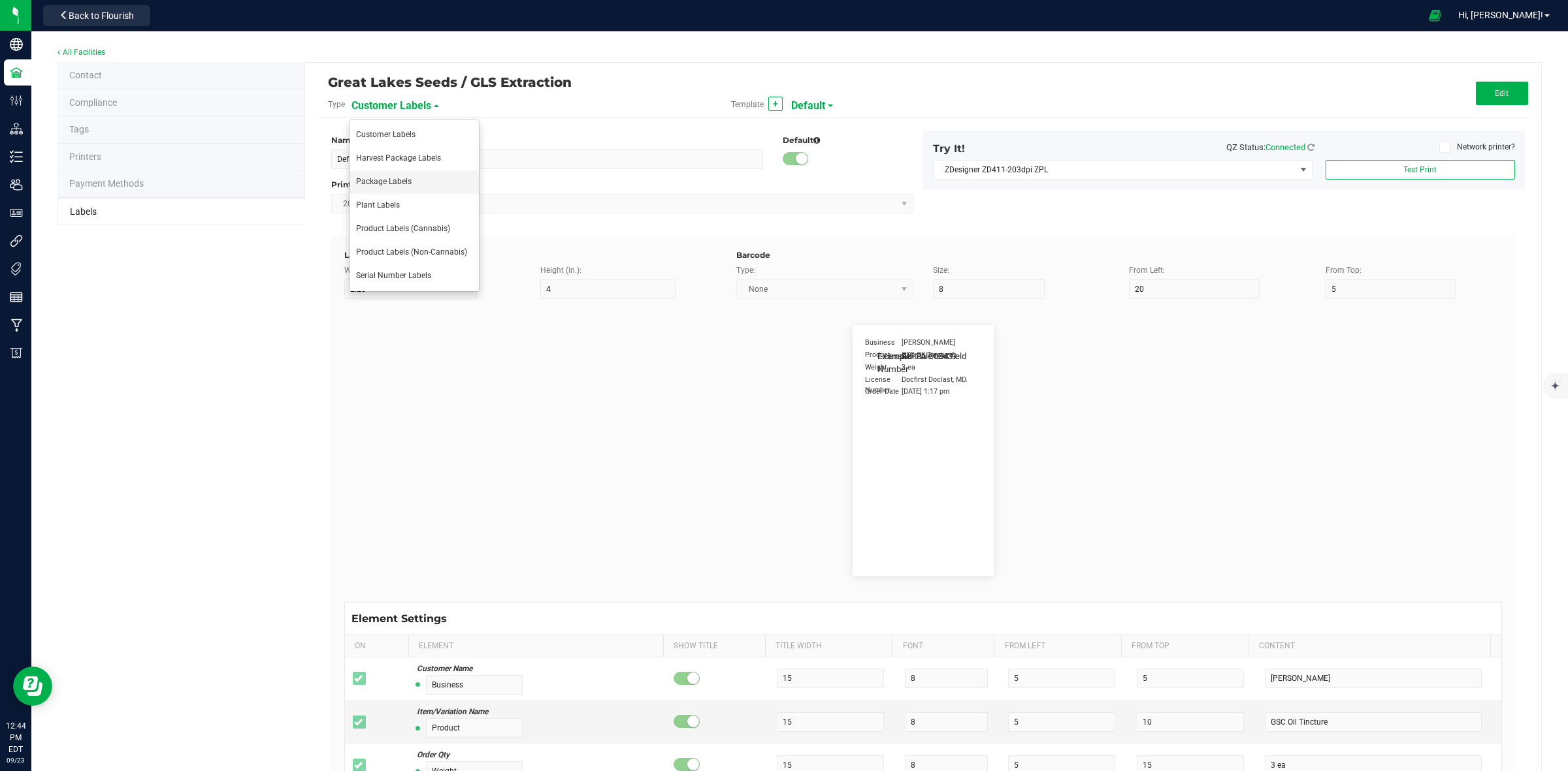
type input "METRC Item Ingredients"
type input "25"
type input "10"
type input "35"
type input "Ingredient one, ingredient two"
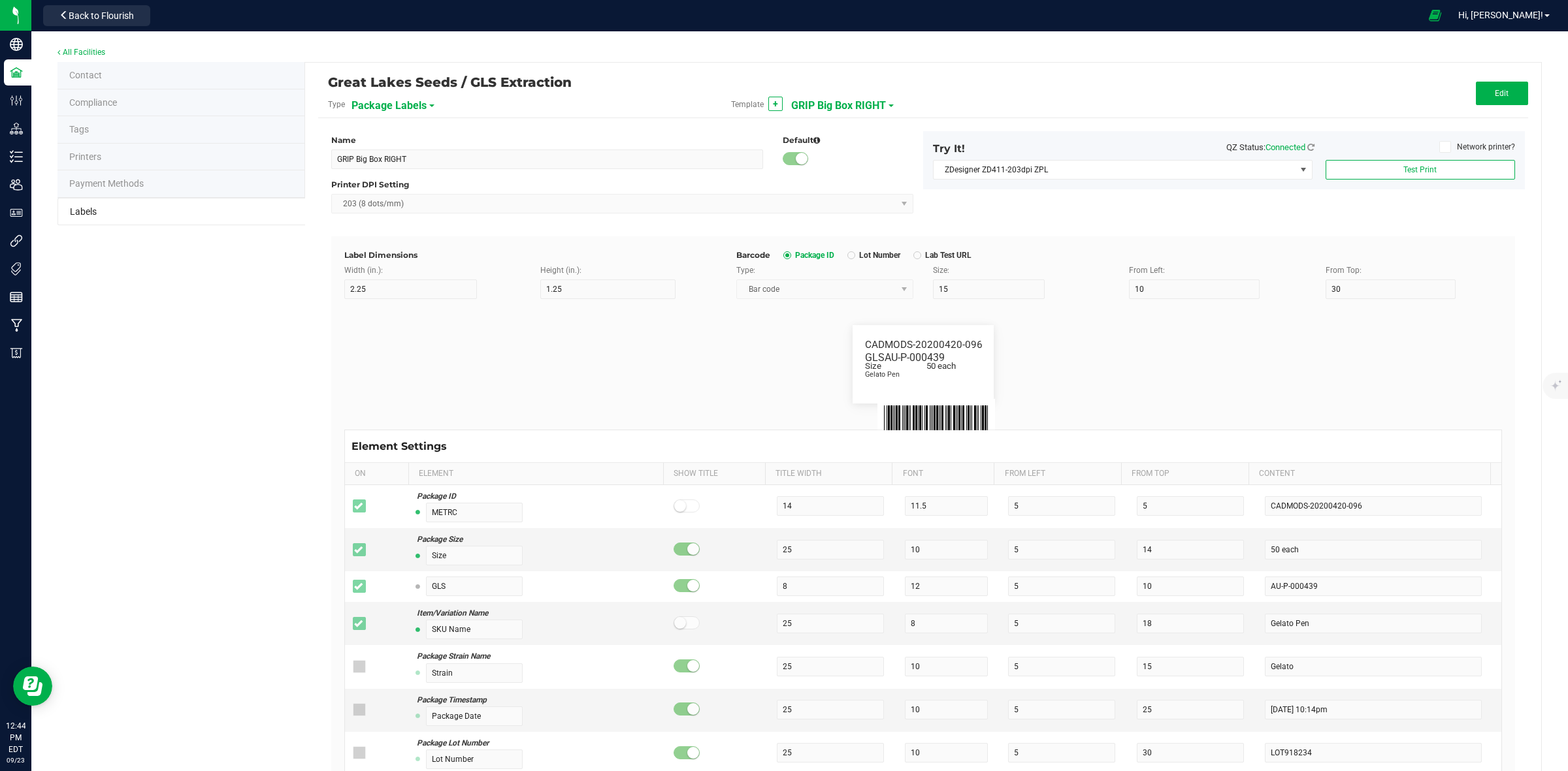
click at [816, 108] on span "GRIP Big Box RIGHT" at bounding box center [839, 106] width 95 height 22
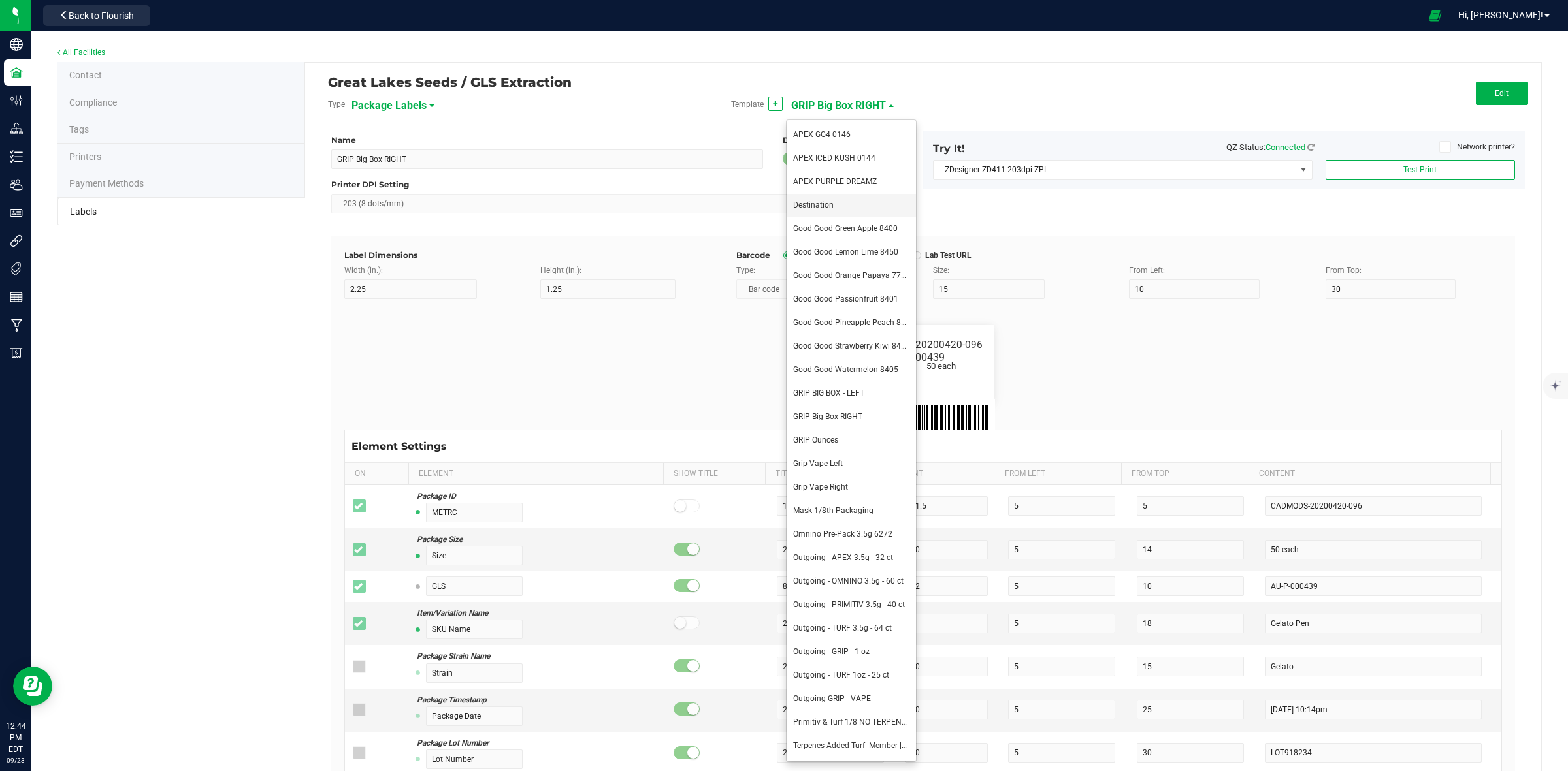
click at [821, 203] on span "Destination" at bounding box center [813, 205] width 41 height 9
type input "Destination"
type input "1.5"
type input "0.5"
type input "8"
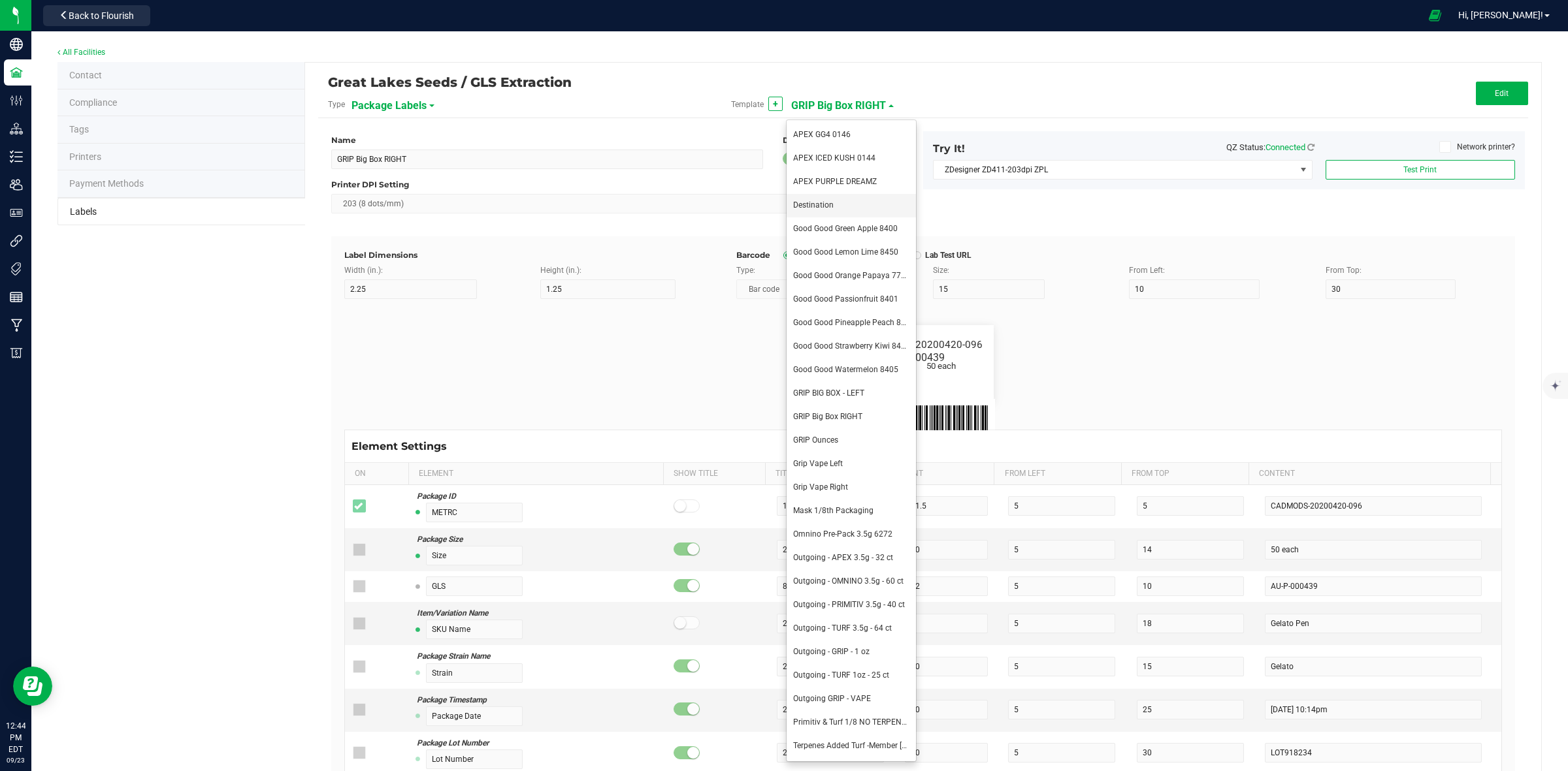
type input "36"
type input "43.5"
type input "Example"
type input "10"
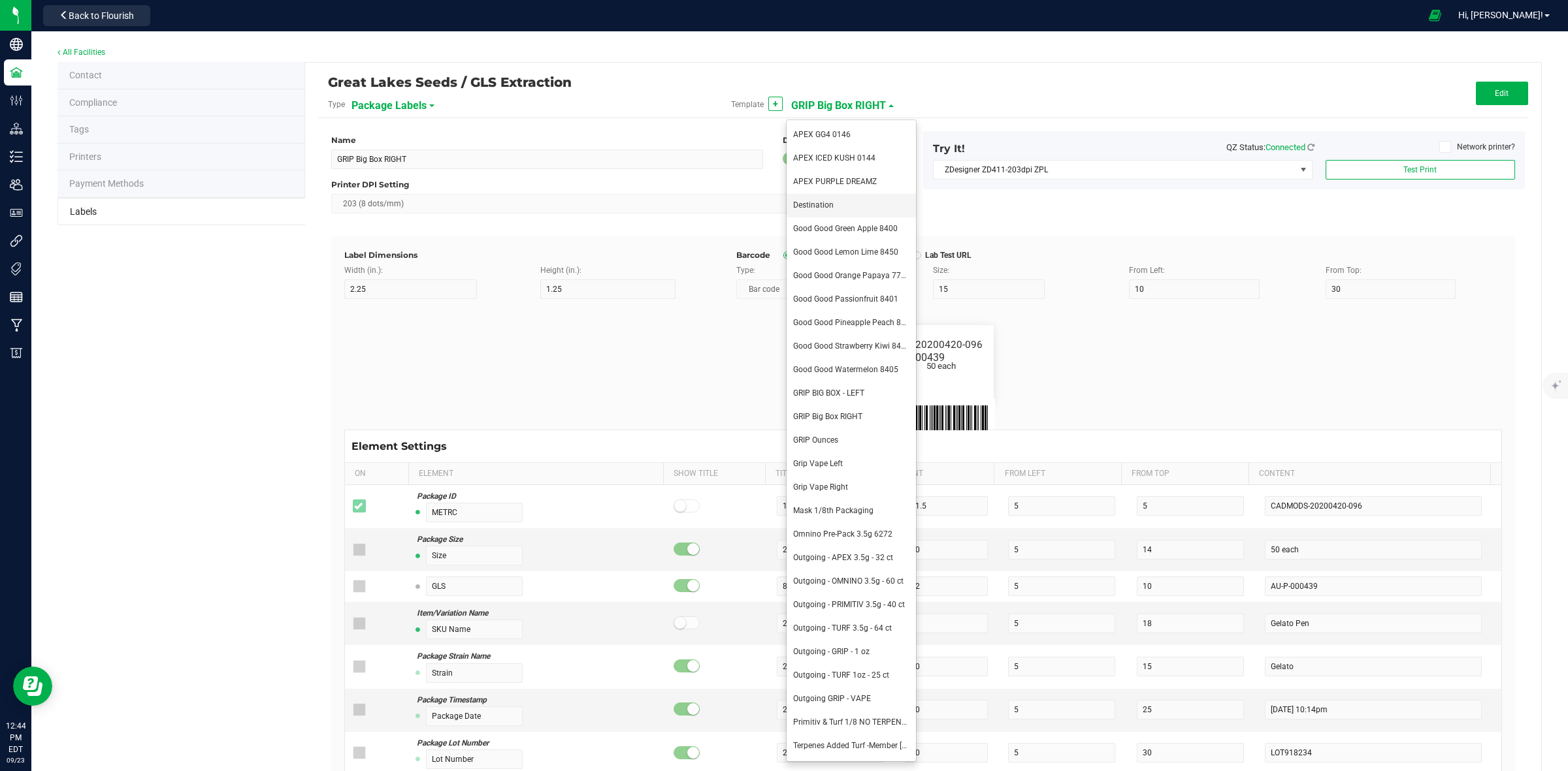
type input "16"
type input "8.5"
type input "Raspberry Zkittles"
type input "Package ID"
type input "5"
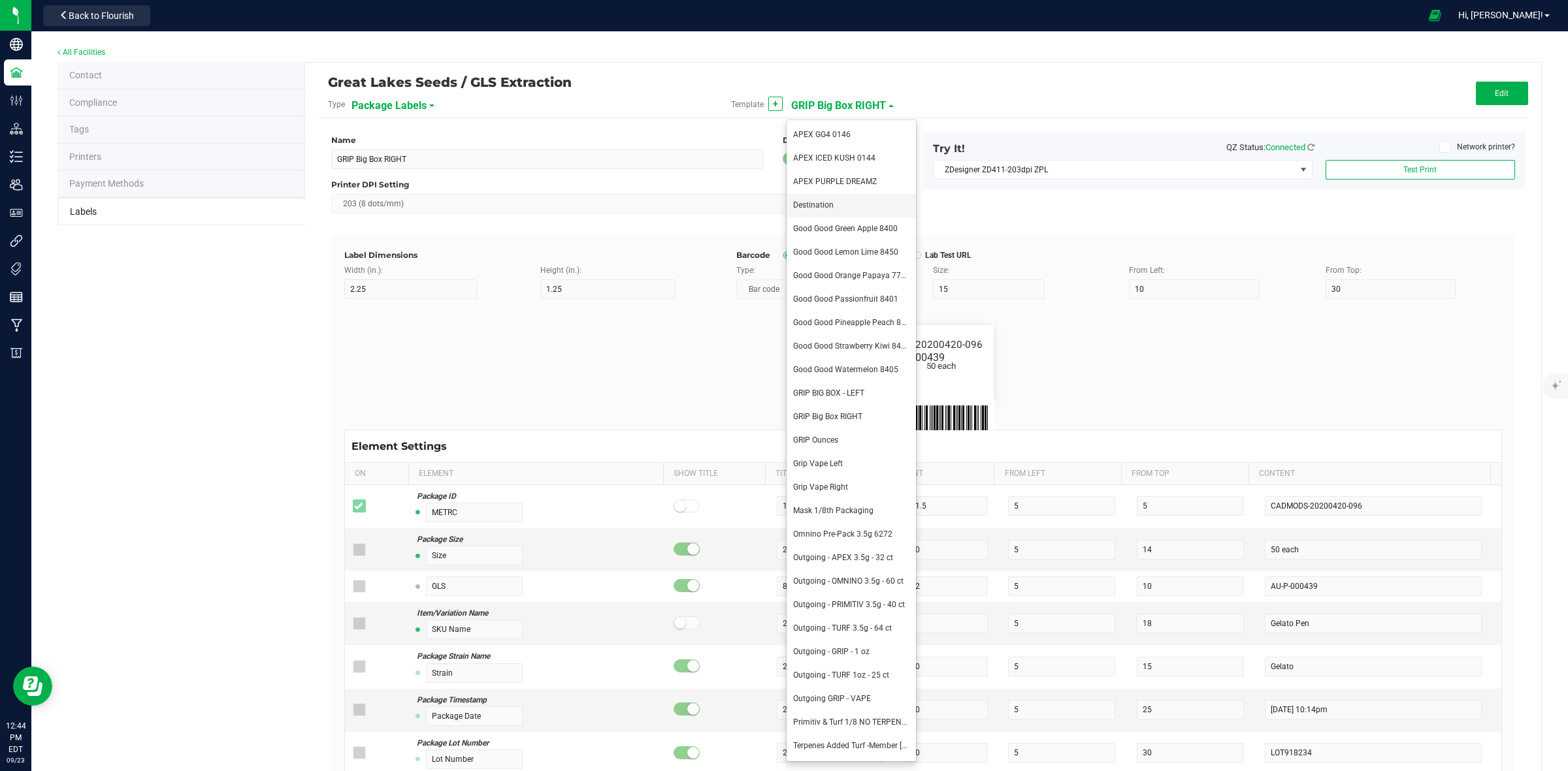
type input "CADMODS-20230420-096"
type input "SKU Name"
type input "25"
type input "10"
type input "Gelato Pen"
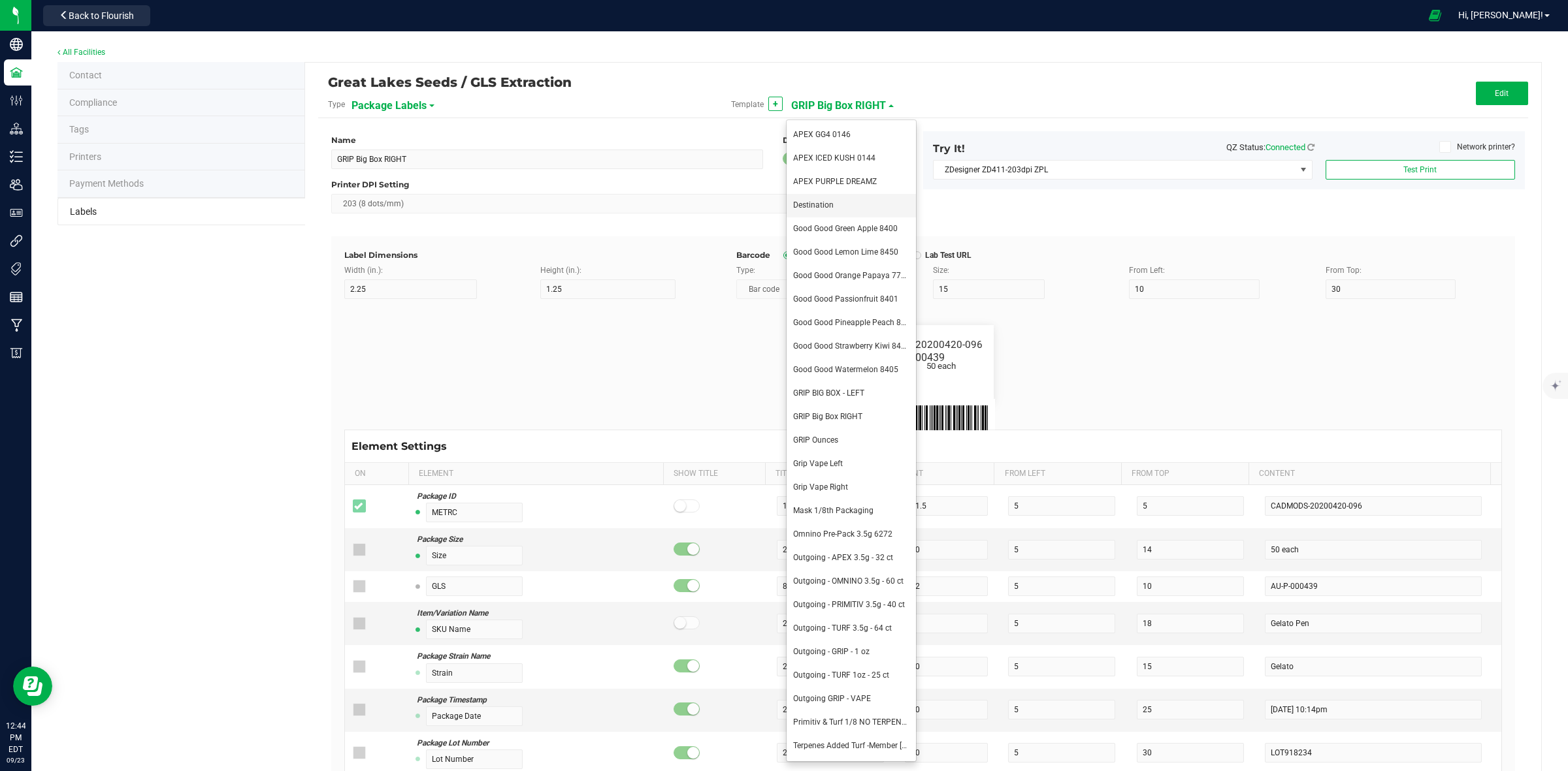
type input "Strain"
type input "10"
type input "15"
type input "Gelato"
type input "Size"
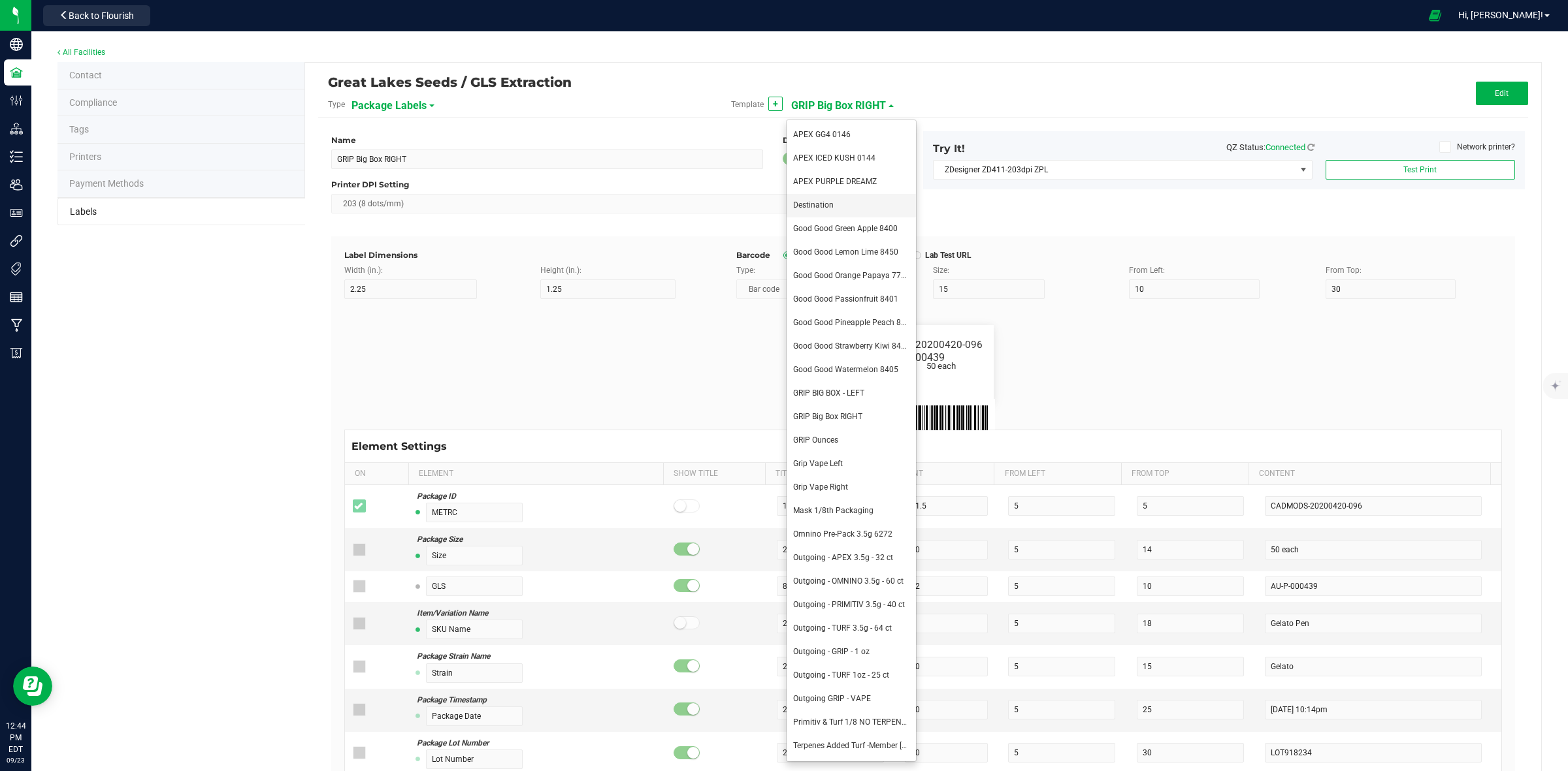
type input "20"
type input "44 ea"
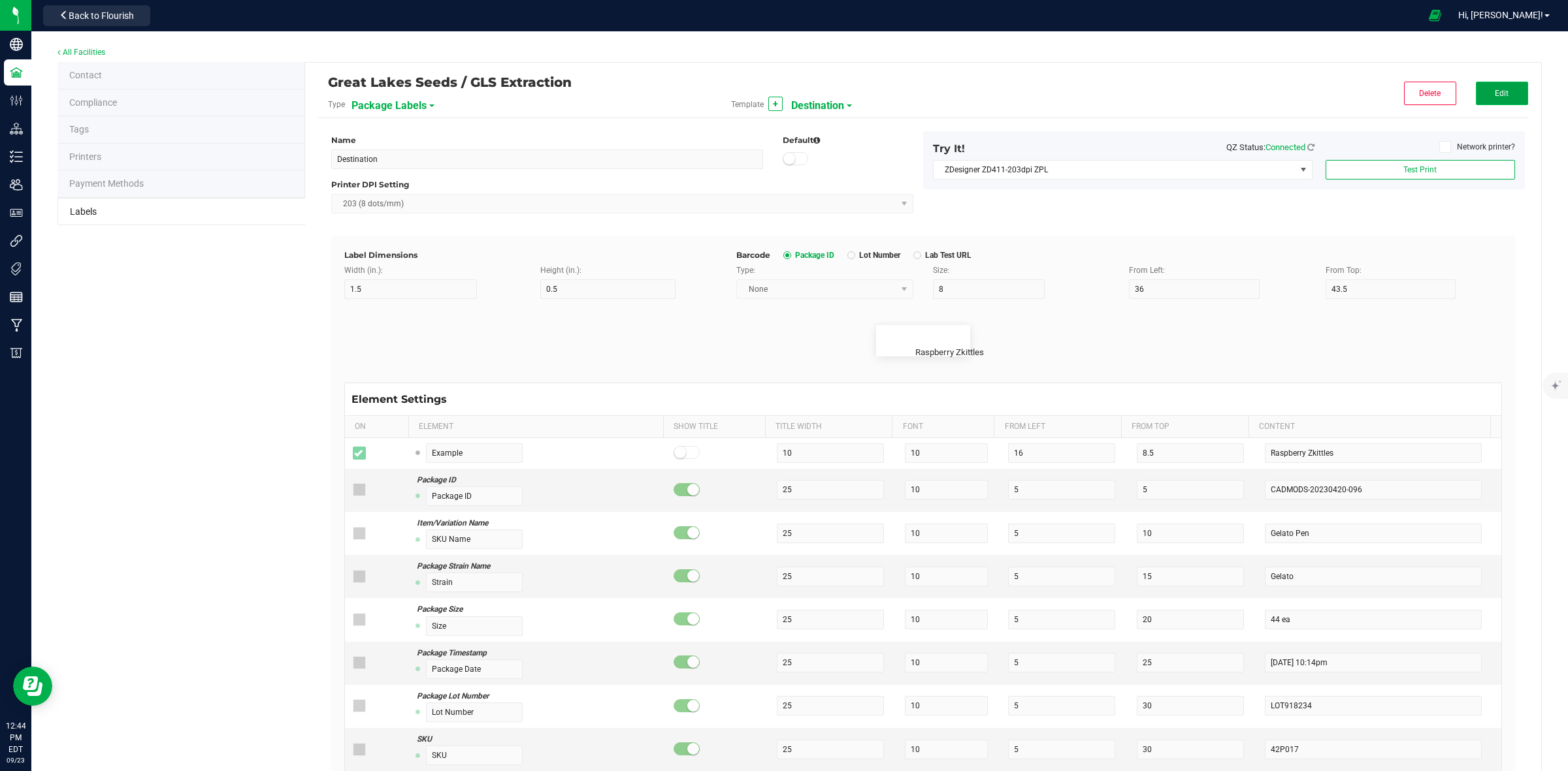
click at [1495, 96] on span "Edit" at bounding box center [1501, 93] width 14 height 9
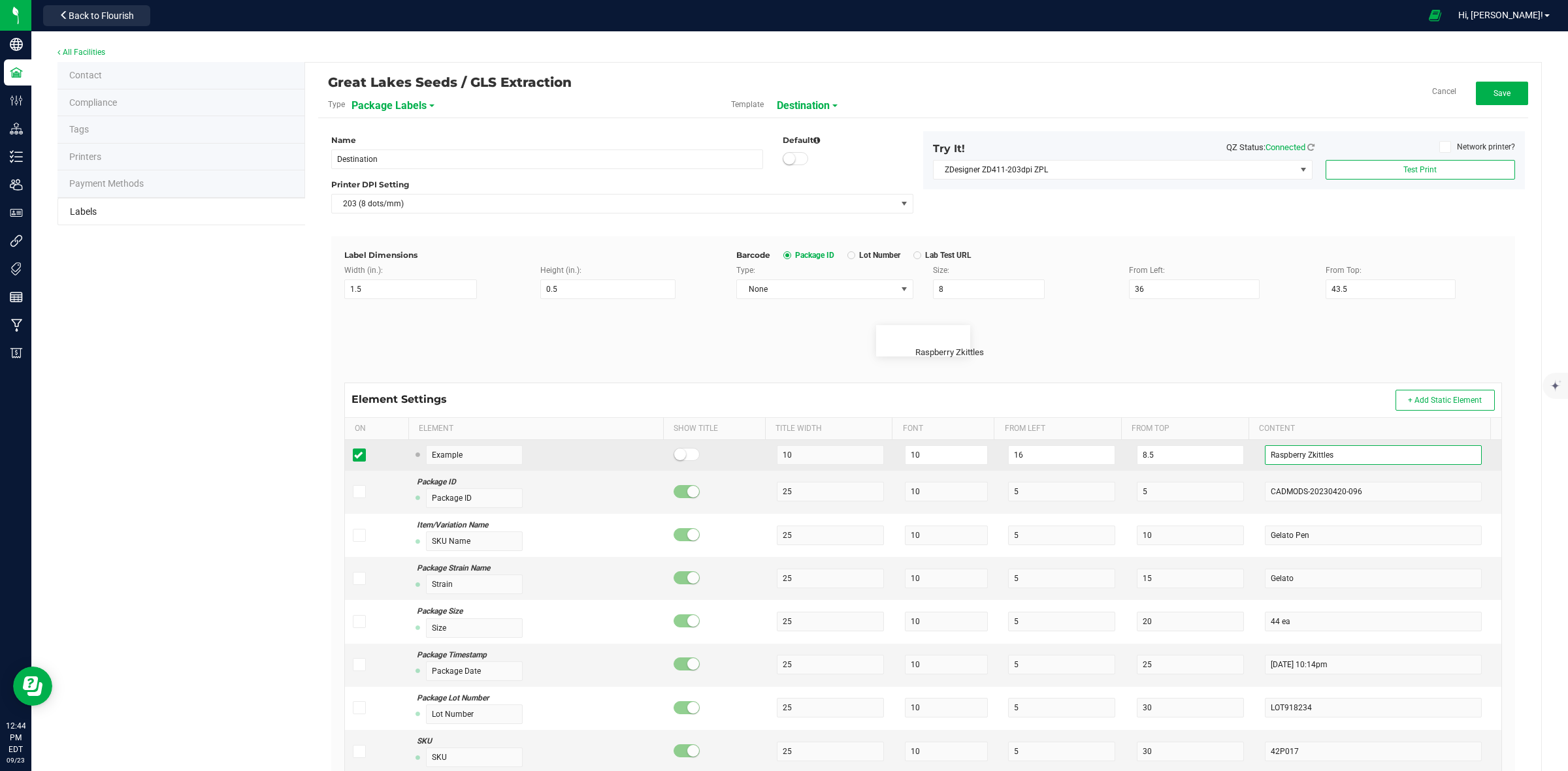
drag, startPoint x: 1330, startPoint y: 451, endPoint x: 1241, endPoint y: 469, distance: 90.8
click at [1257, 469] on td "Raspberry Zkittles" at bounding box center [1379, 456] width 244 height 31
type input "s"
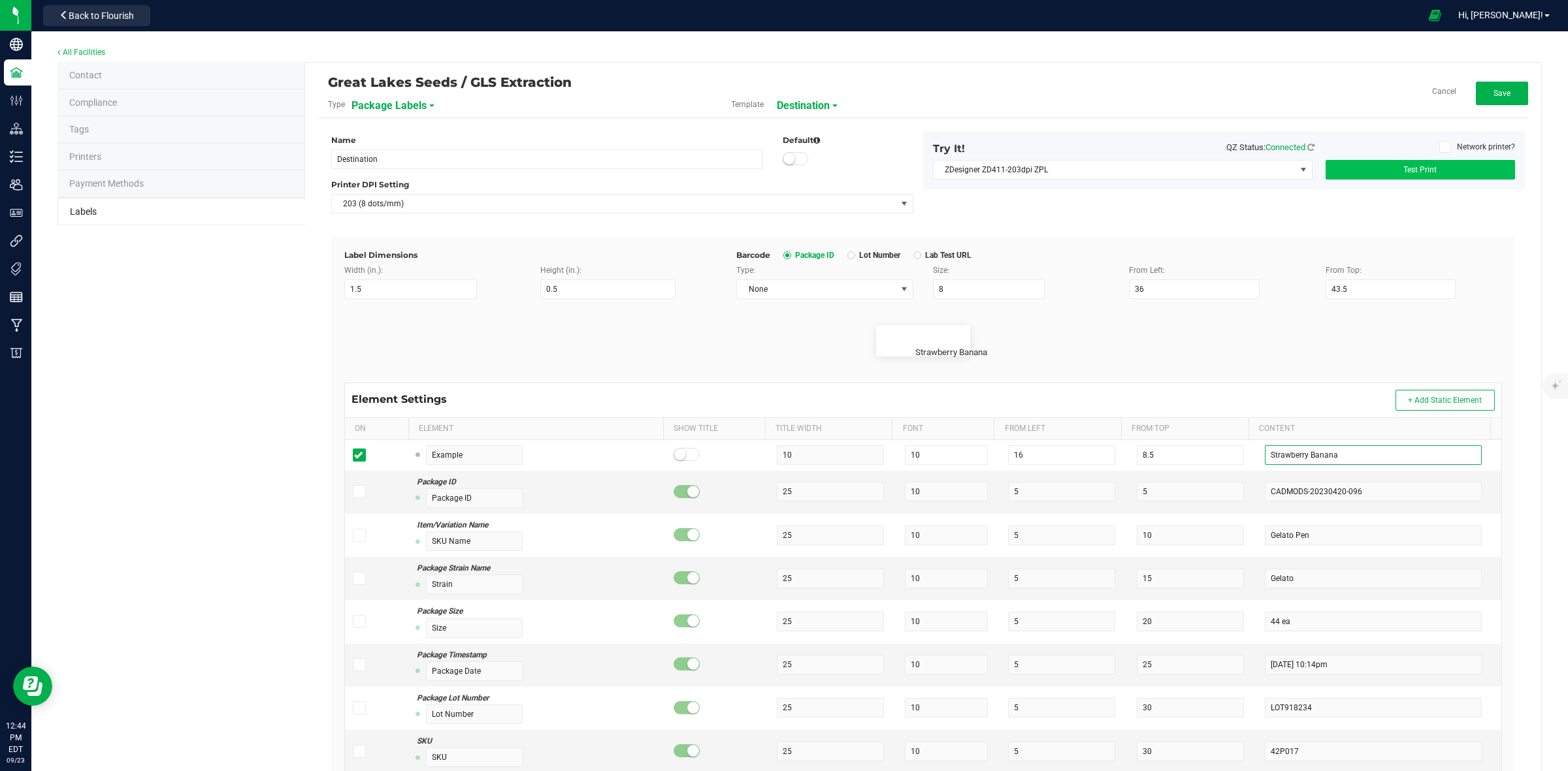
type input "Strawberry Banana"
click at [1389, 177] on button "Test Print" at bounding box center [1419, 169] width 189 height 20
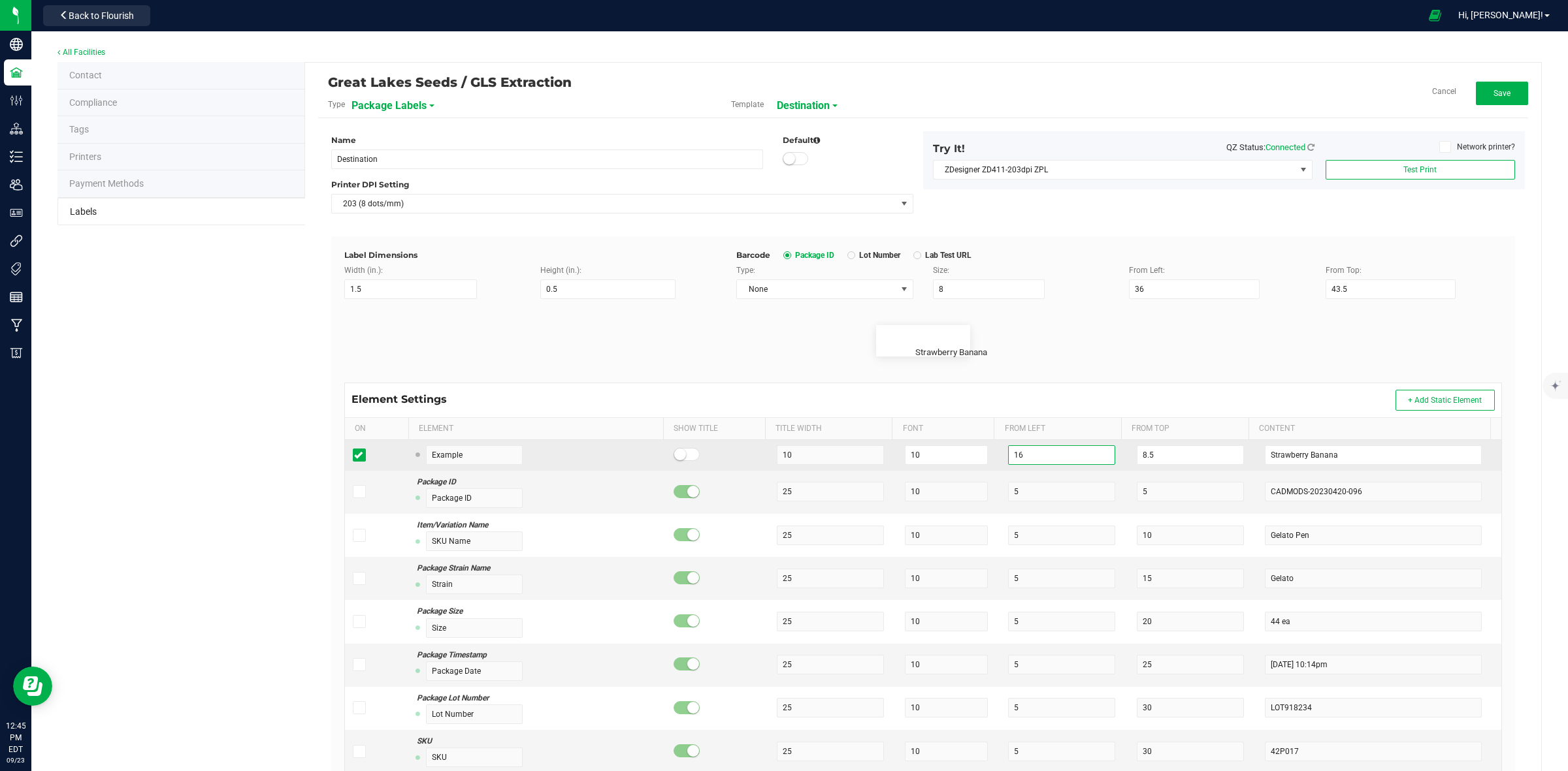
click at [1038, 457] on input "16" at bounding box center [1062, 455] width 107 height 20
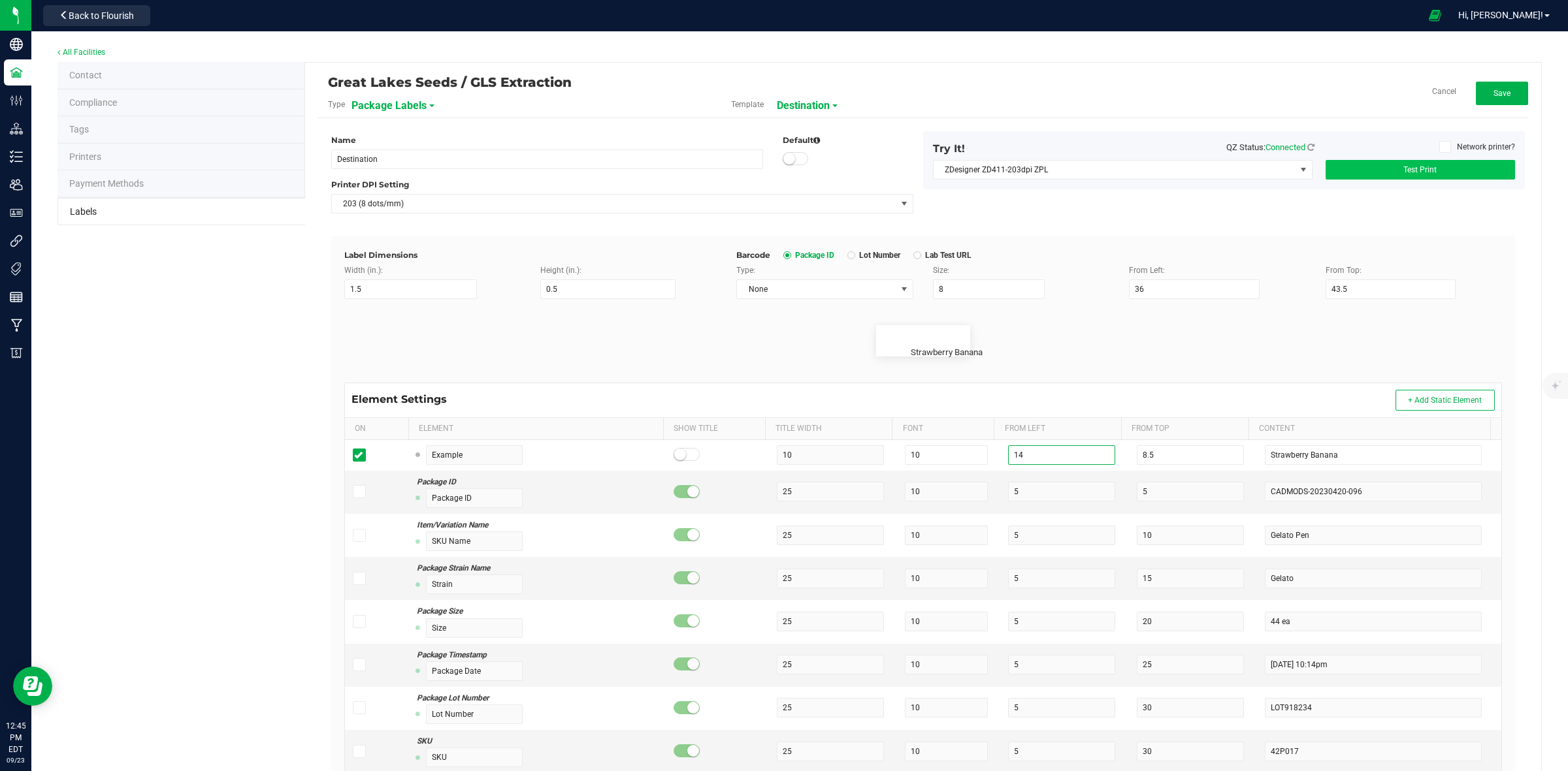
type input "14"
click at [1413, 180] on button "Test Print" at bounding box center [1419, 169] width 189 height 20
click at [1408, 174] on button "Test Print" at bounding box center [1419, 169] width 189 height 20
click at [1476, 101] on button "Save" at bounding box center [1501, 93] width 52 height 23
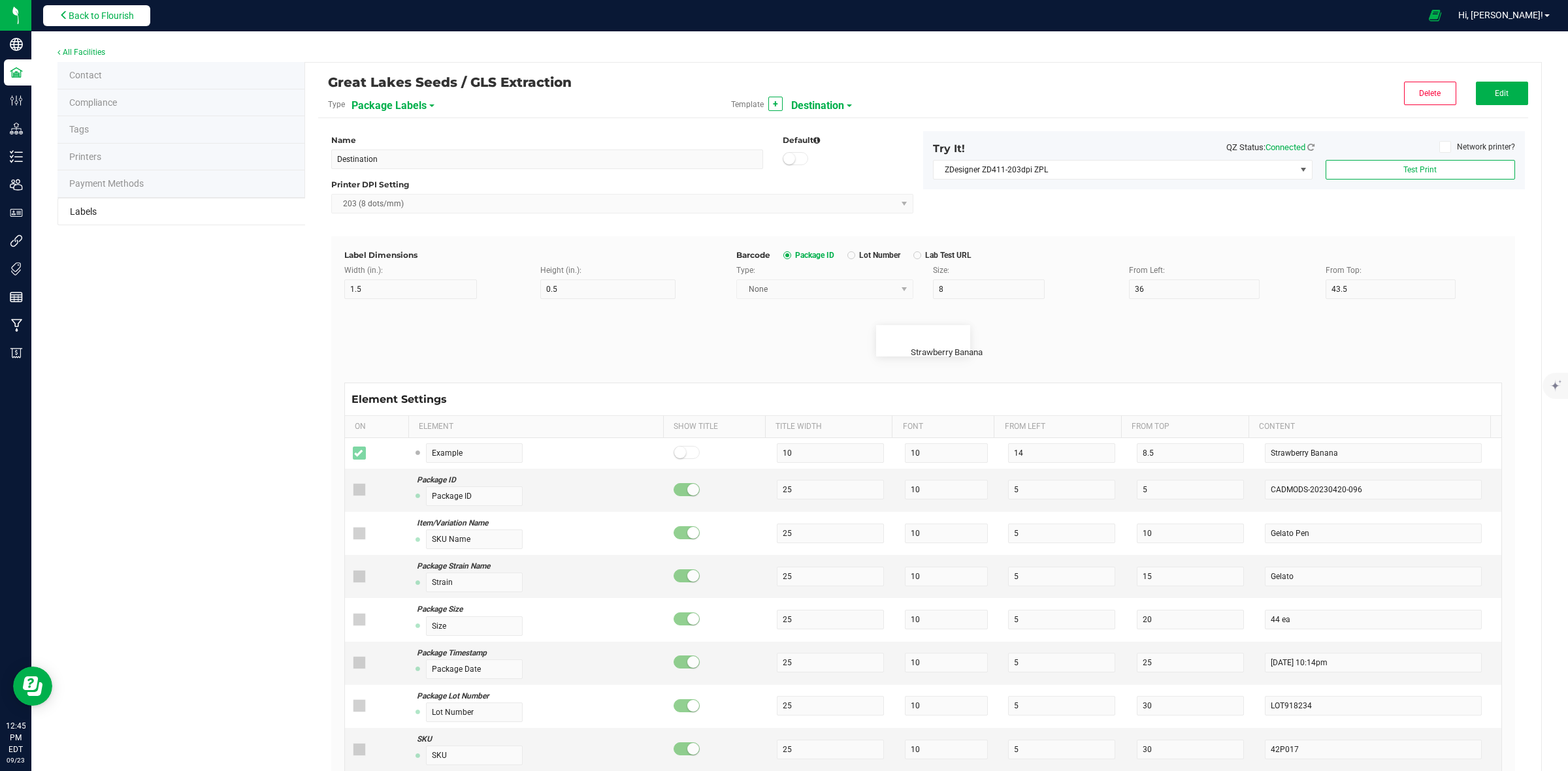
click at [110, 12] on span "Back to Flourish" at bounding box center [101, 16] width 66 height 10
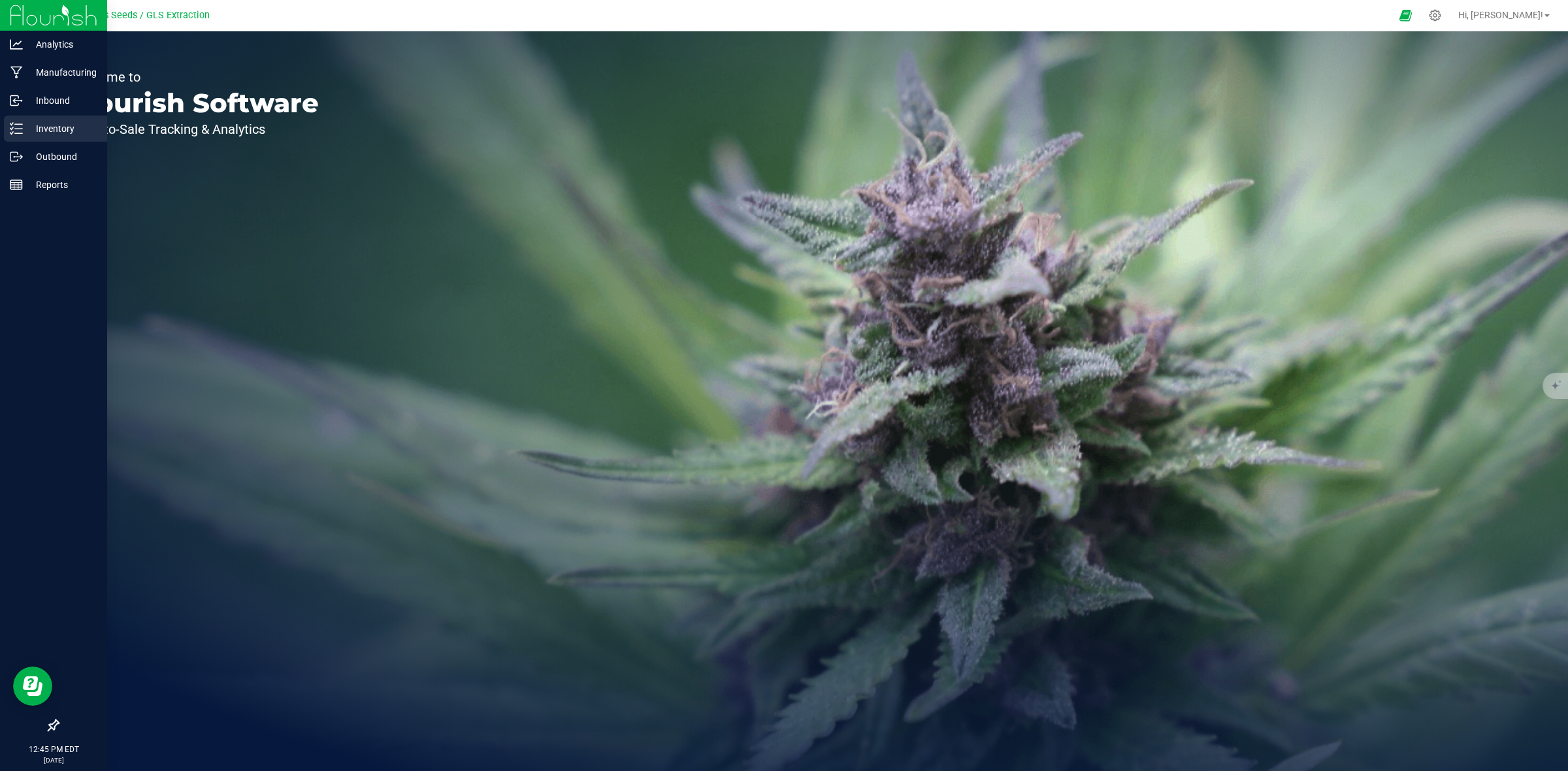
drag, startPoint x: 37, startPoint y: 134, endPoint x: 44, endPoint y: 129, distance: 8.6
click at [39, 134] on p "Inventory" at bounding box center [61, 129] width 79 height 16
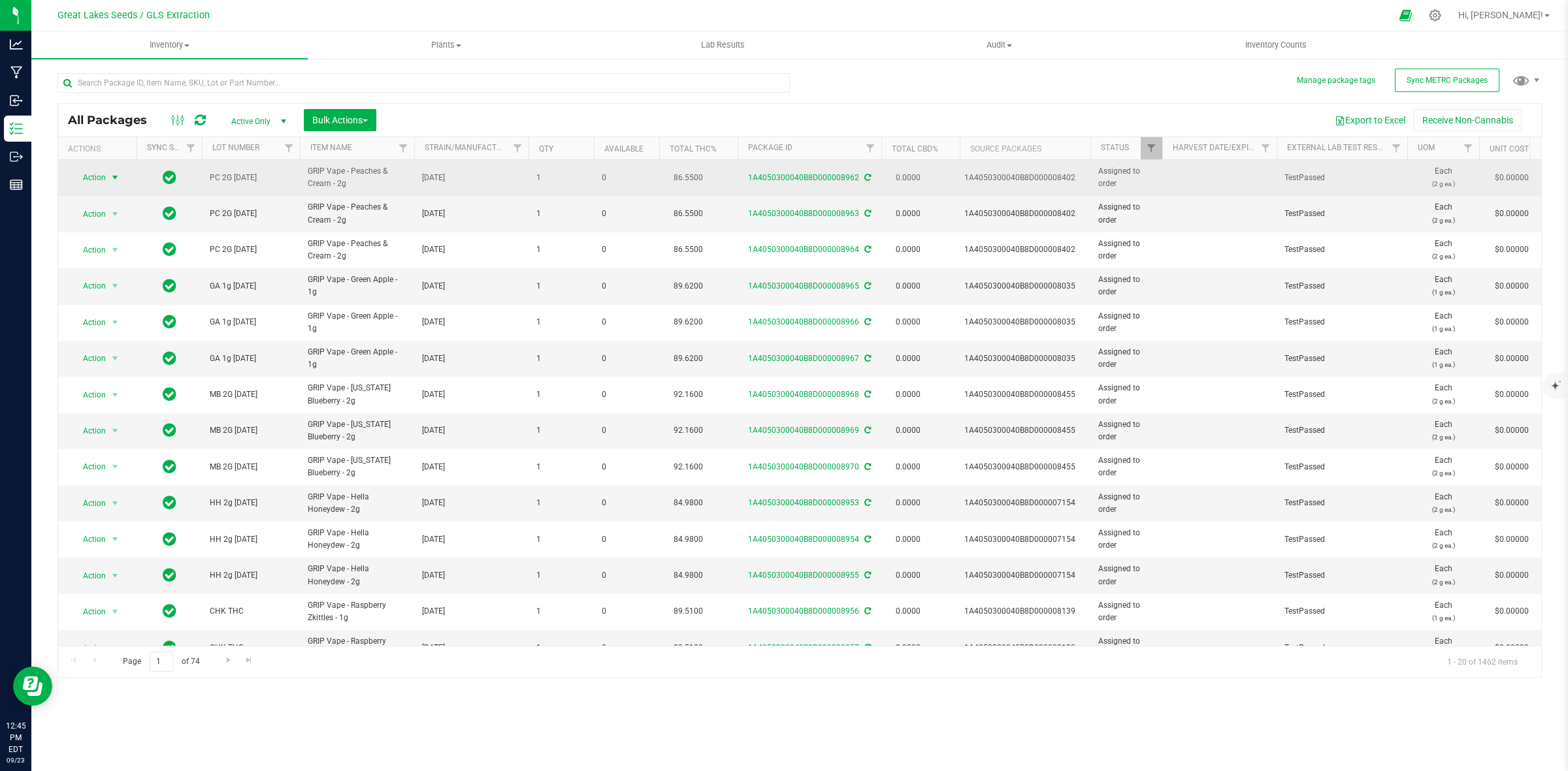
click at [117, 178] on span "select" at bounding box center [115, 178] width 10 height 10
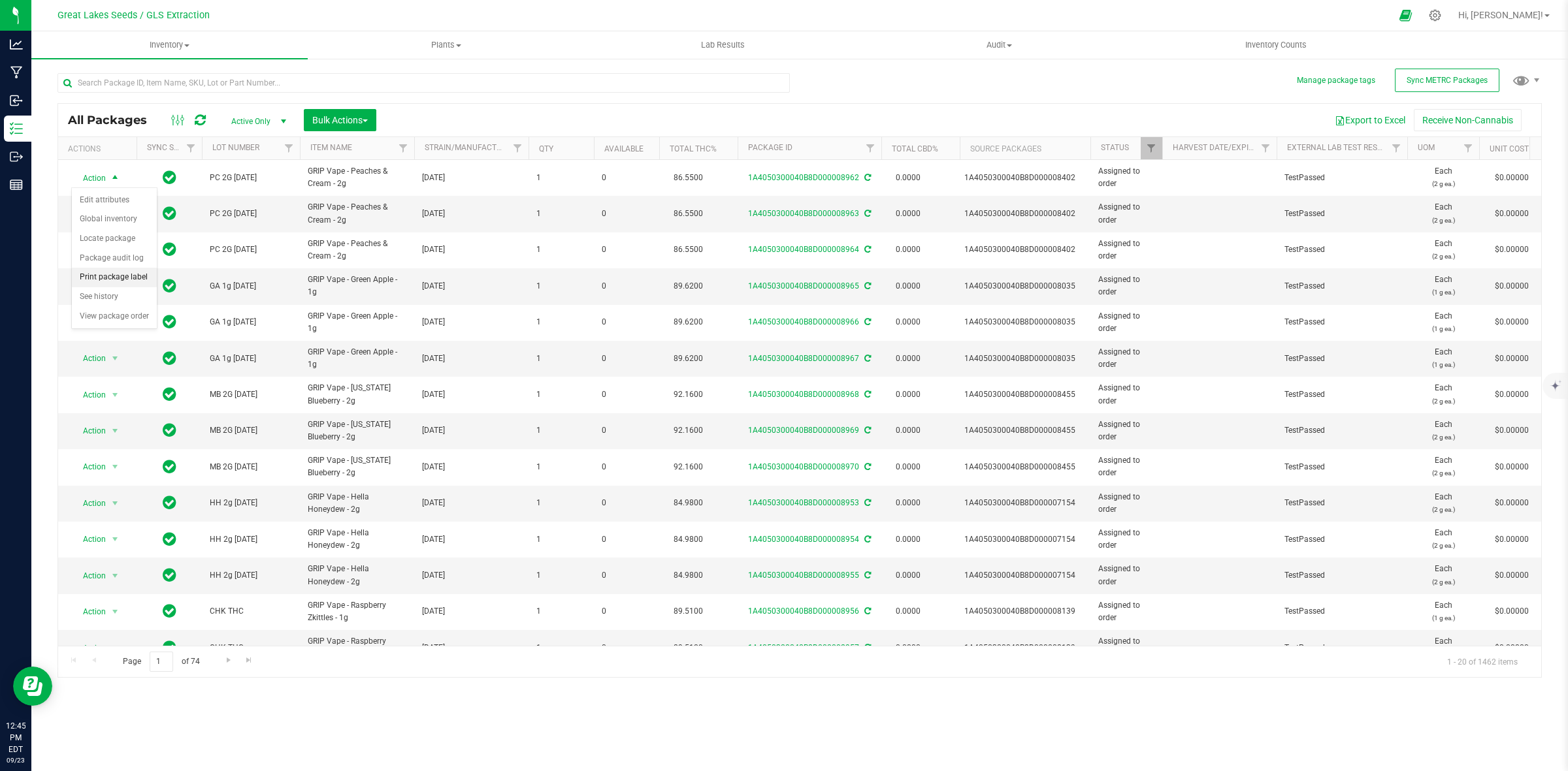
click at [105, 281] on li "Print package label" at bounding box center [114, 277] width 85 height 20
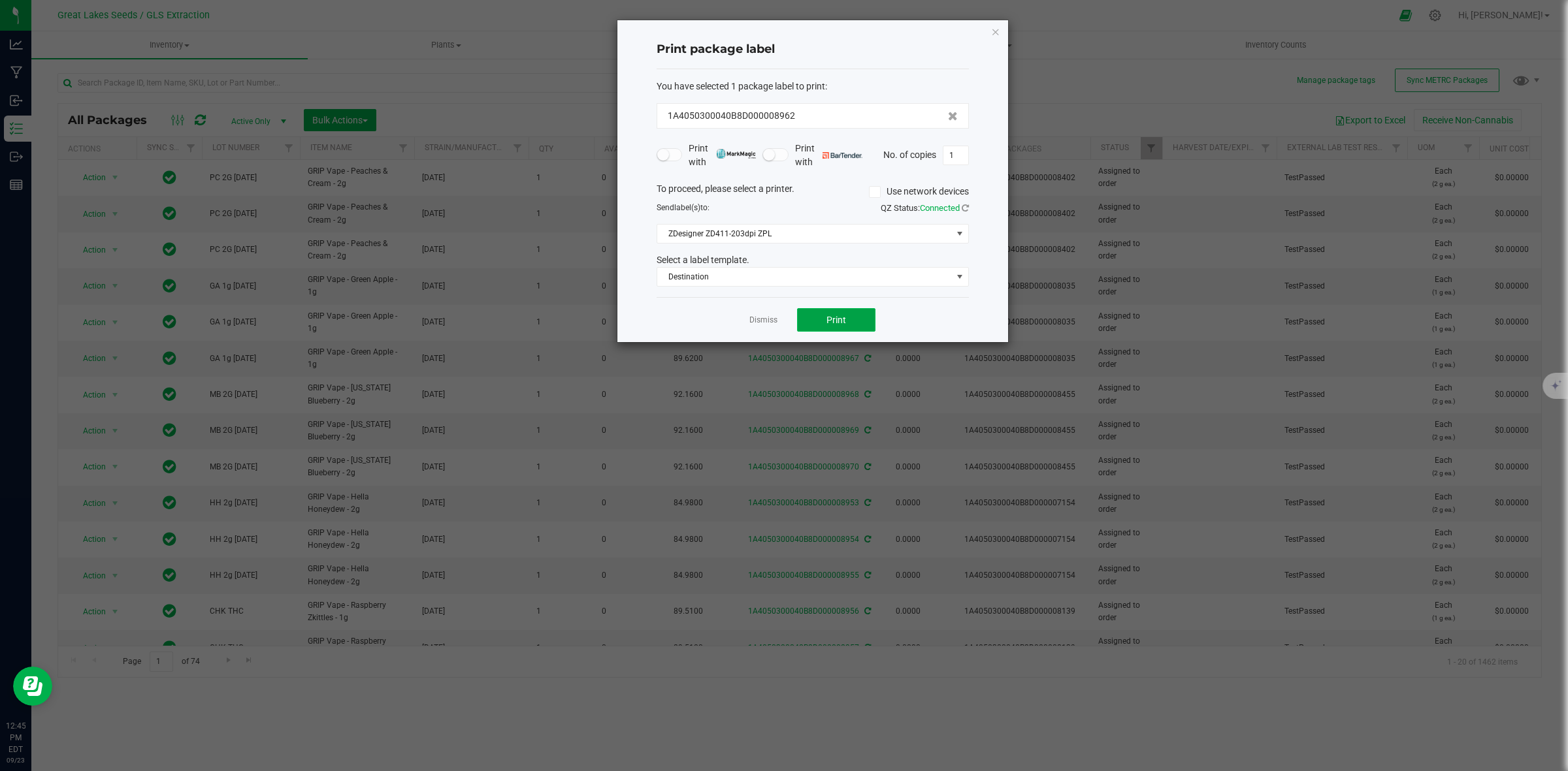
click at [811, 325] on button "Print" at bounding box center [835, 319] width 79 height 23
click at [810, 325] on button "Print" at bounding box center [835, 319] width 79 height 23
click at [961, 149] on input "1" at bounding box center [955, 155] width 25 height 18
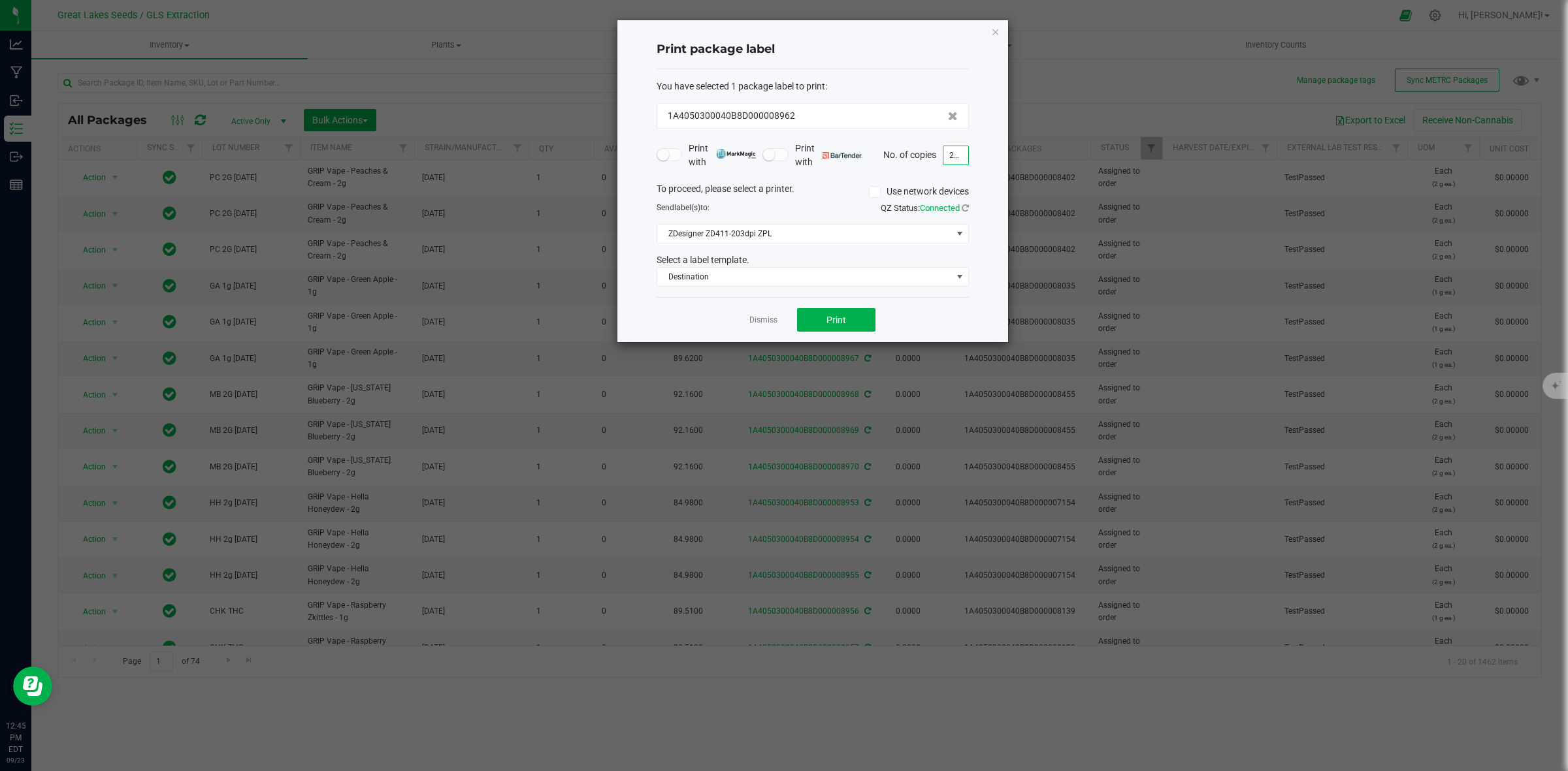
scroll to position [0, 4]
type input "2,150"
click at [830, 325] on span "Print" at bounding box center [836, 319] width 20 height 10
